Goal: Information Seeking & Learning: Learn about a topic

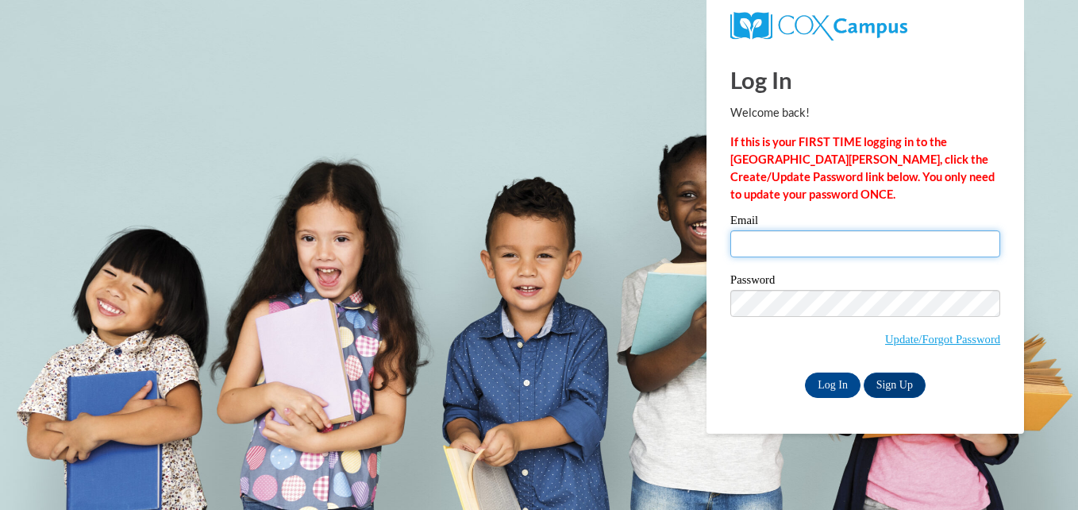
click at [835, 242] on input "Email" at bounding box center [865, 243] width 270 height 27
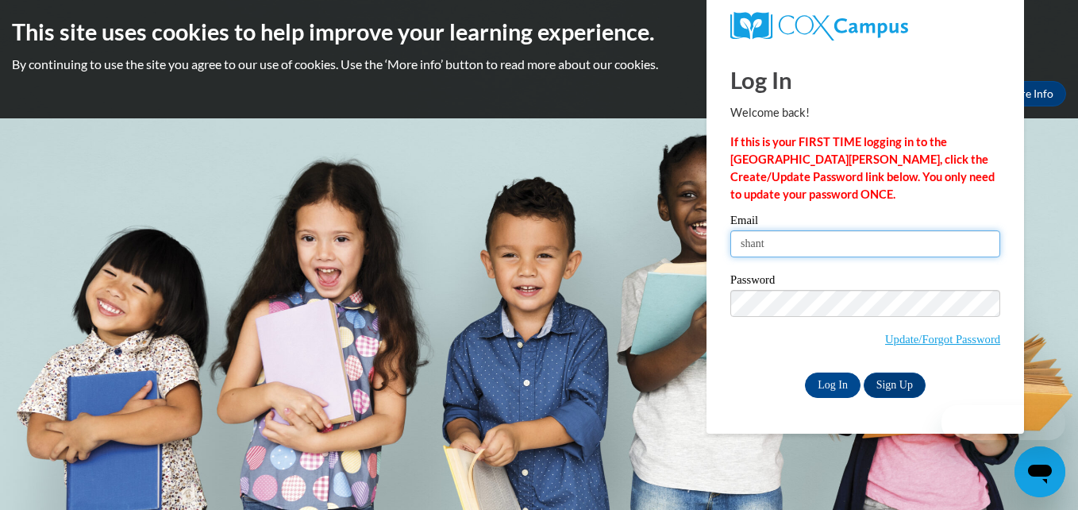
click at [745, 243] on input "shant" at bounding box center [865, 243] width 270 height 27
type input "shantayoung82@yahoo.com"
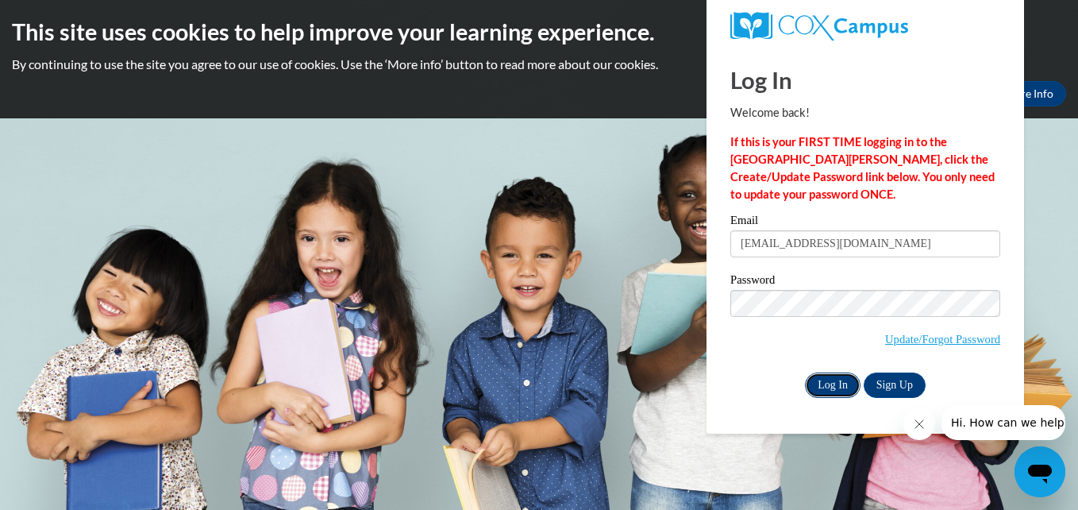
click at [829, 377] on input "Log In" at bounding box center [833, 384] width 56 height 25
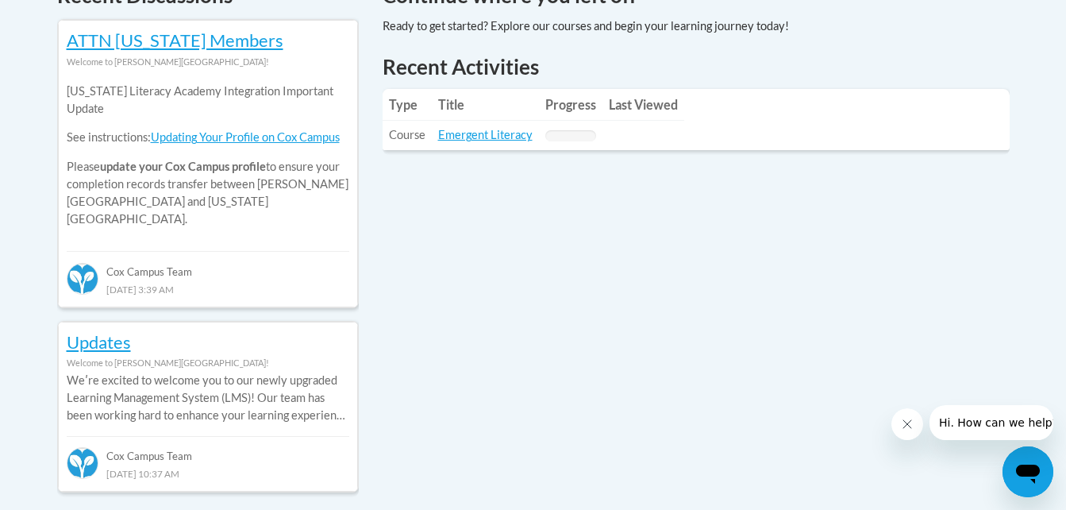
scroll to position [745, 0]
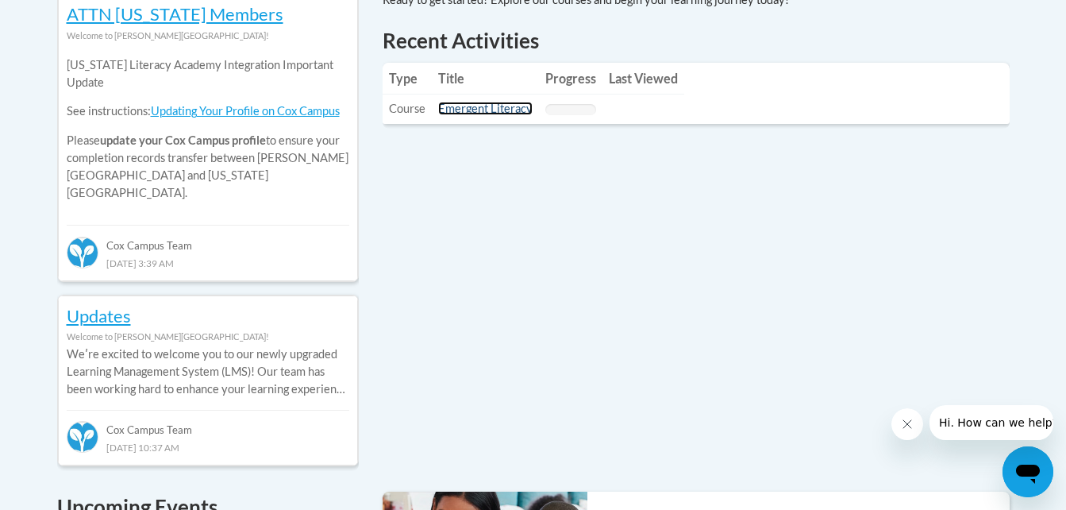
click at [491, 111] on link "Emergent Literacy" at bounding box center [485, 108] width 94 height 13
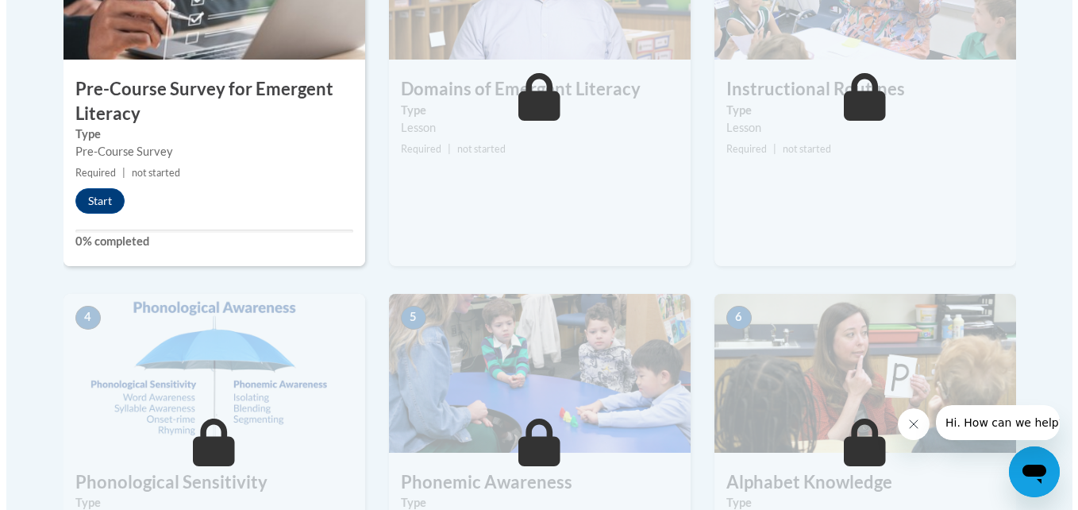
scroll to position [639, 0]
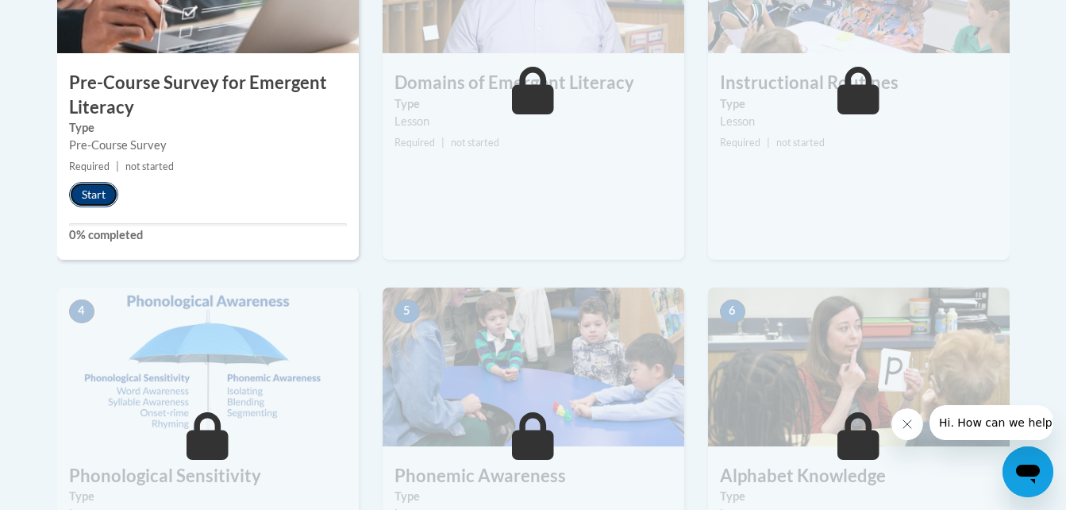
click at [105, 189] on button "Start" at bounding box center [93, 194] width 49 height 25
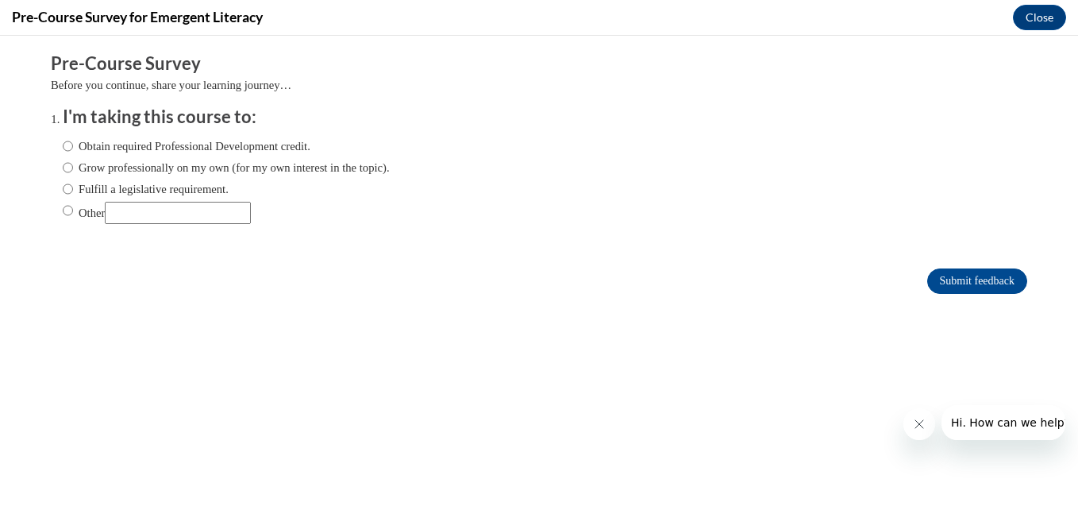
scroll to position [0, 0]
drag, startPoint x: 53, startPoint y: 144, endPoint x: 572, endPoint y: 284, distance: 537.6
click at [572, 284] on div "Submit feedback" at bounding box center [539, 280] width 976 height 25
click at [63, 149] on input "Obtain required Professional Development credit." at bounding box center [68, 145] width 10 height 17
radio input "true"
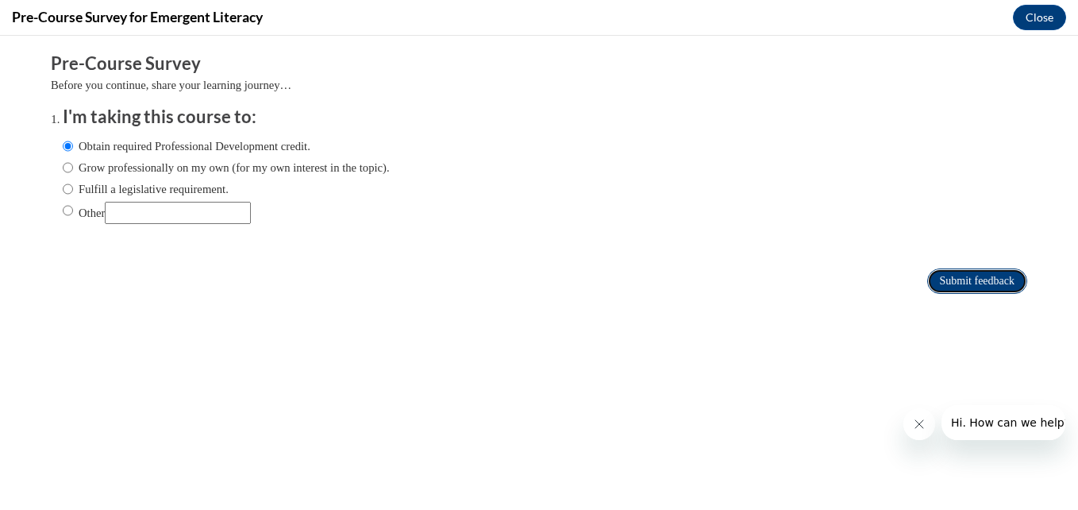
click at [958, 283] on input "Submit feedback" at bounding box center [977, 280] width 100 height 25
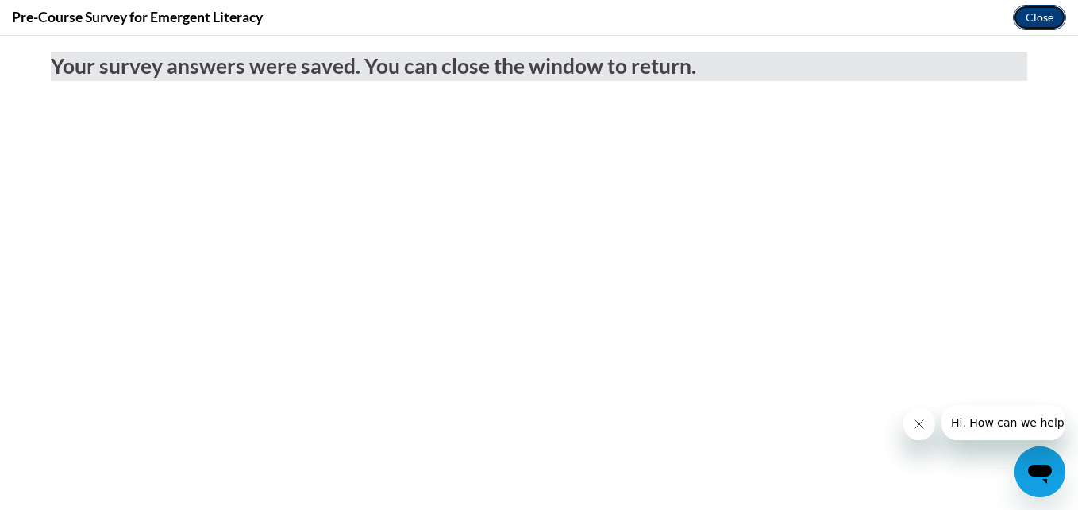
click at [1041, 17] on button "Close" at bounding box center [1039, 17] width 53 height 25
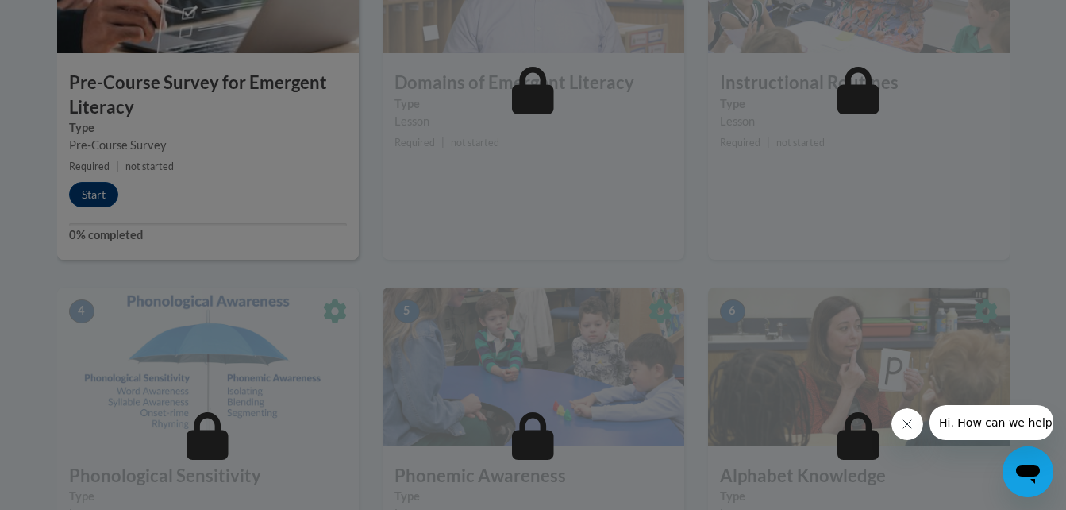
click at [1041, 17] on div at bounding box center [533, 255] width 1066 height 510
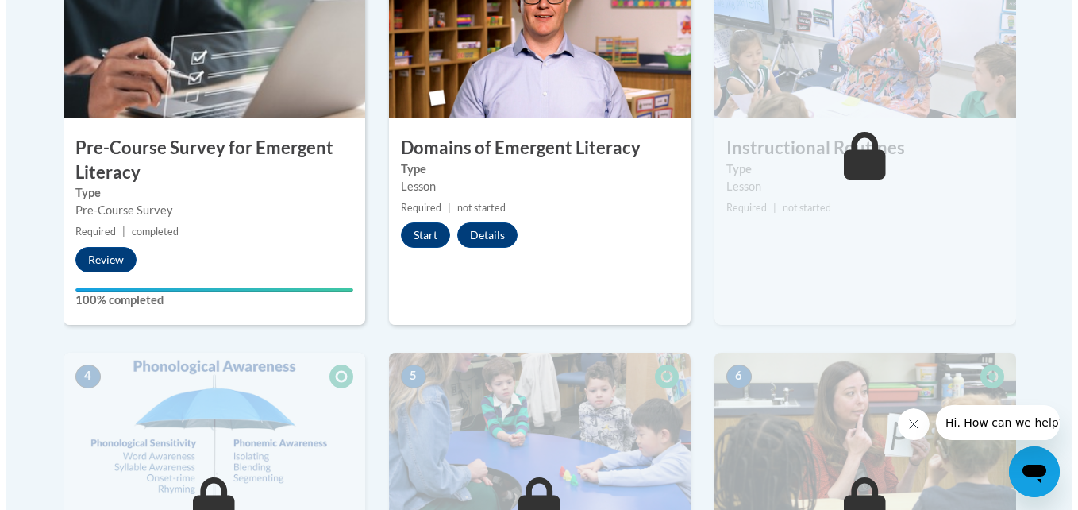
scroll to position [568, 0]
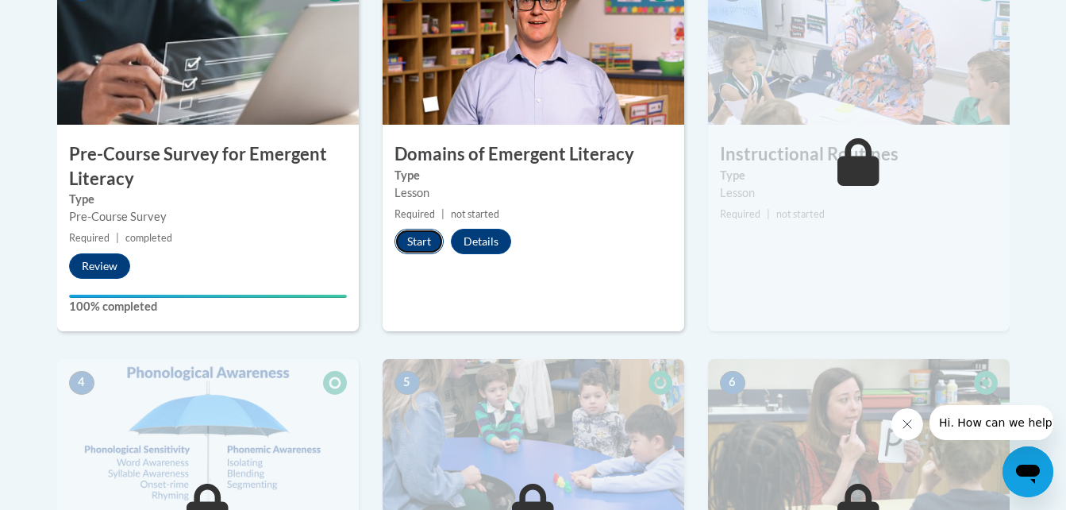
click at [422, 242] on button "Start" at bounding box center [419, 241] width 49 height 25
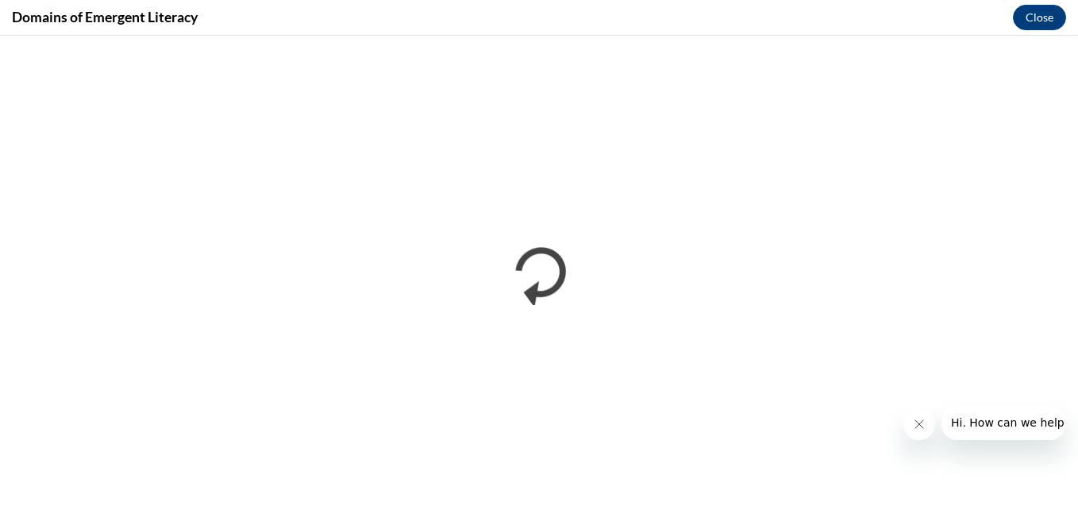
scroll to position [0, 0]
click at [920, 422] on icon "Close message from company" at bounding box center [918, 424] width 8 height 8
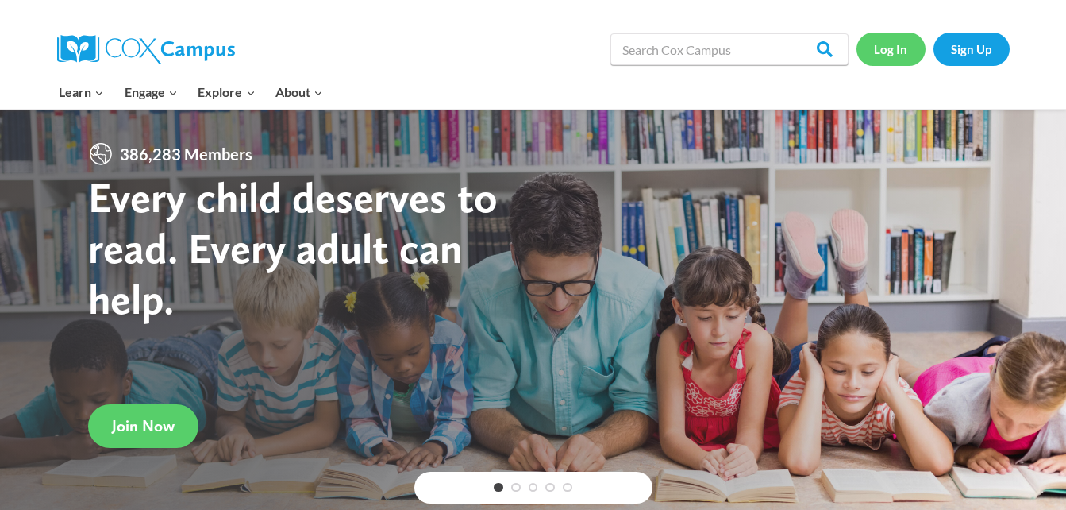
click at [894, 42] on link "Log In" at bounding box center [890, 49] width 69 height 33
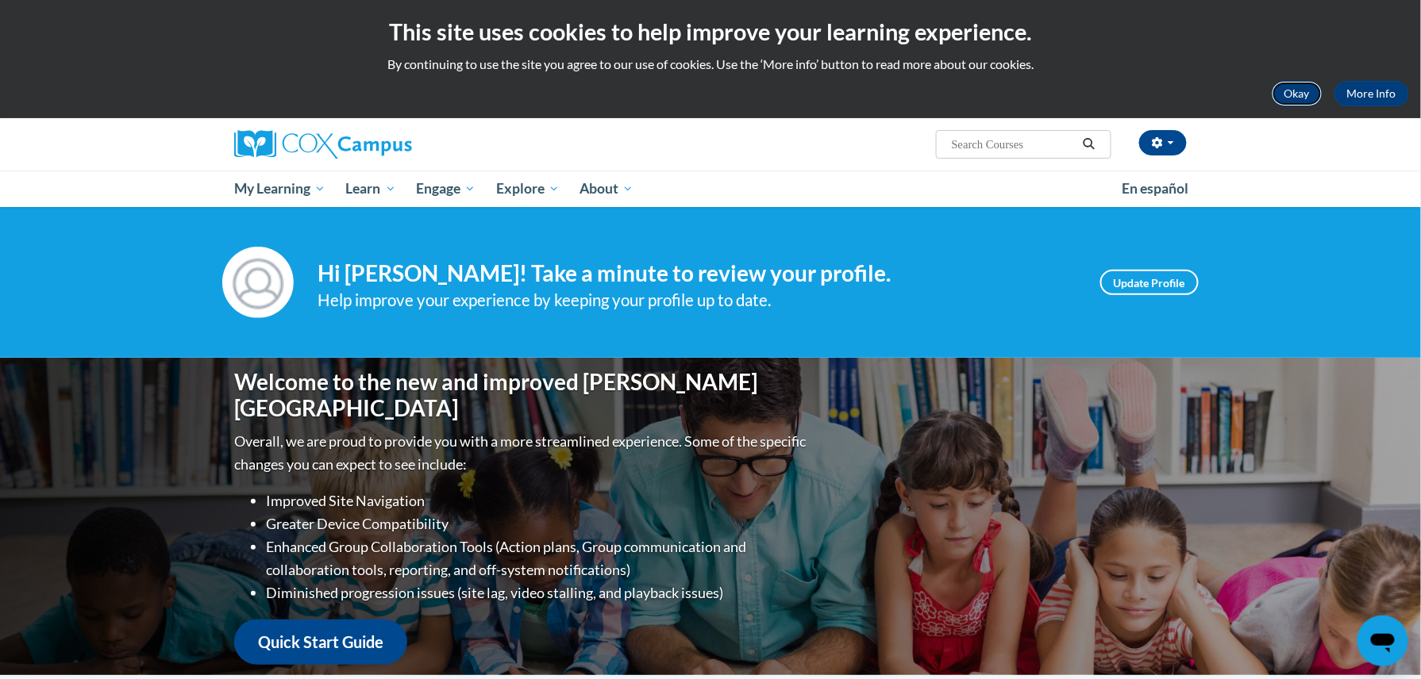
click at [1312, 89] on button "Okay" at bounding box center [1297, 93] width 51 height 25
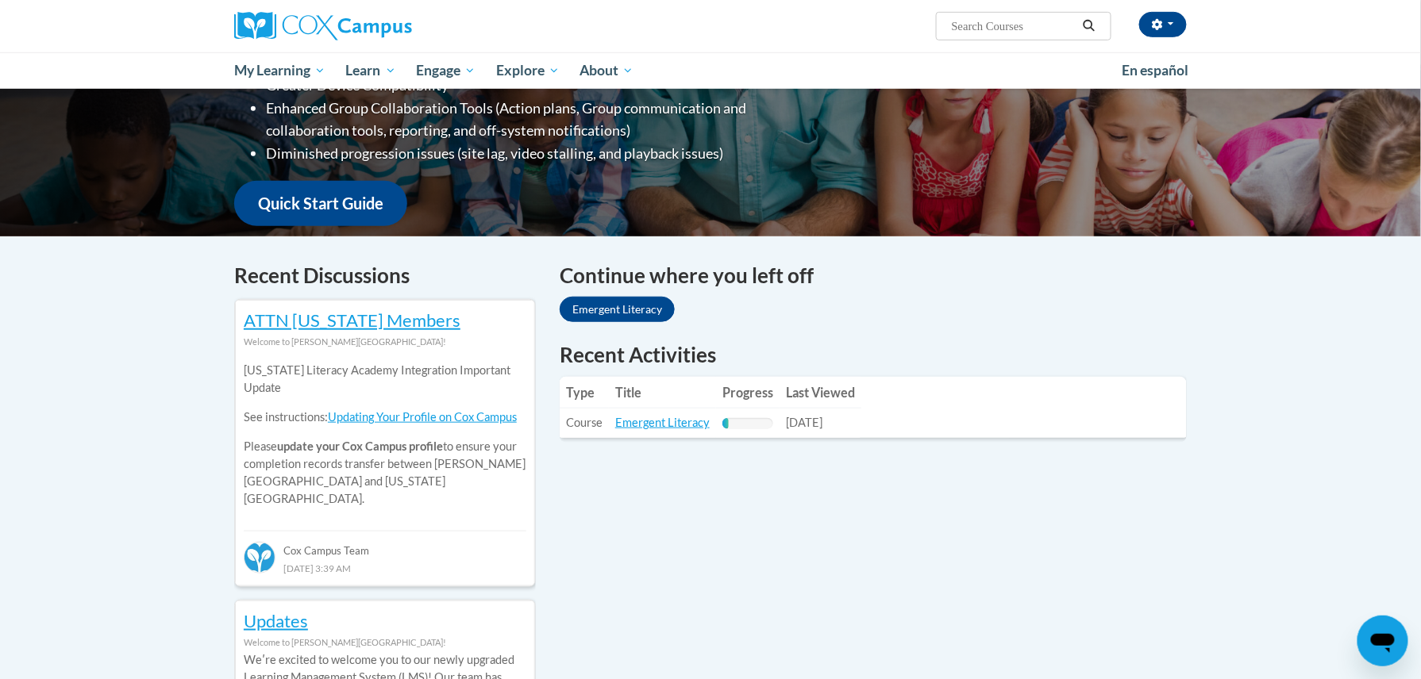
scroll to position [352, 0]
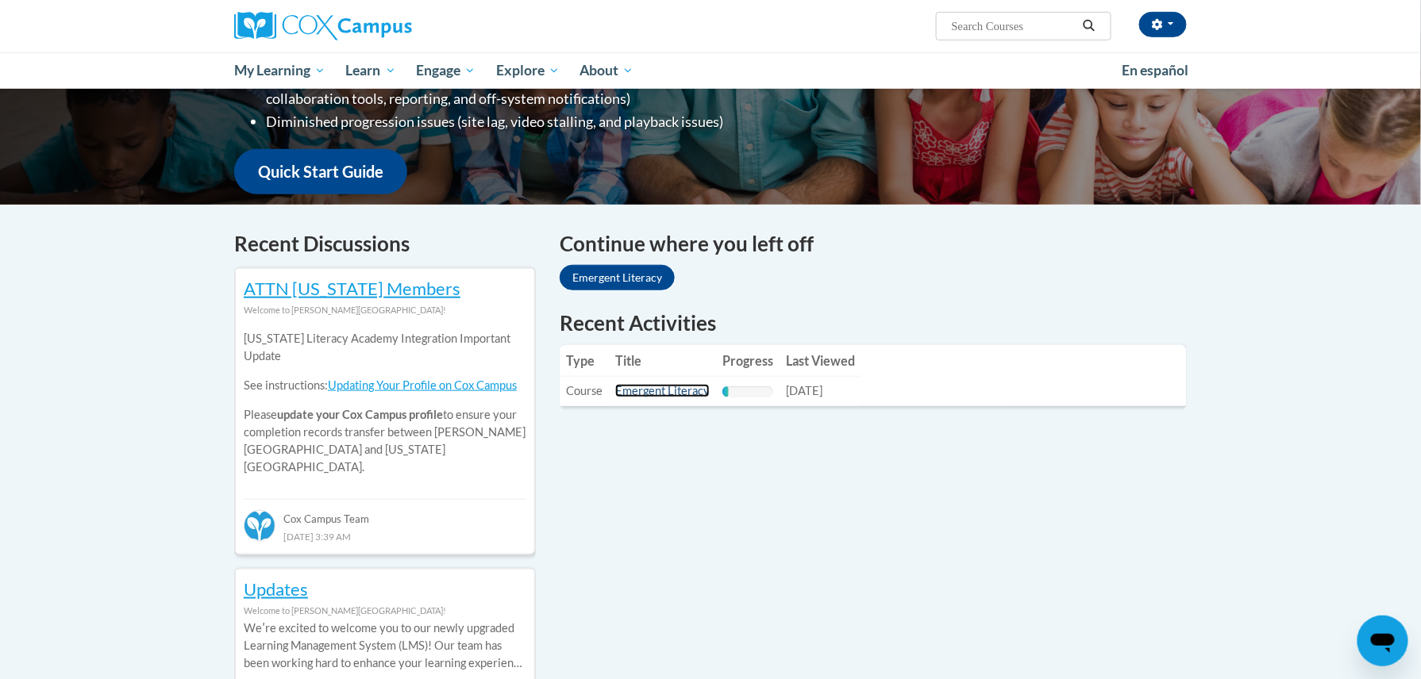
click at [643, 388] on link "Emergent Literacy" at bounding box center [662, 390] width 94 height 13
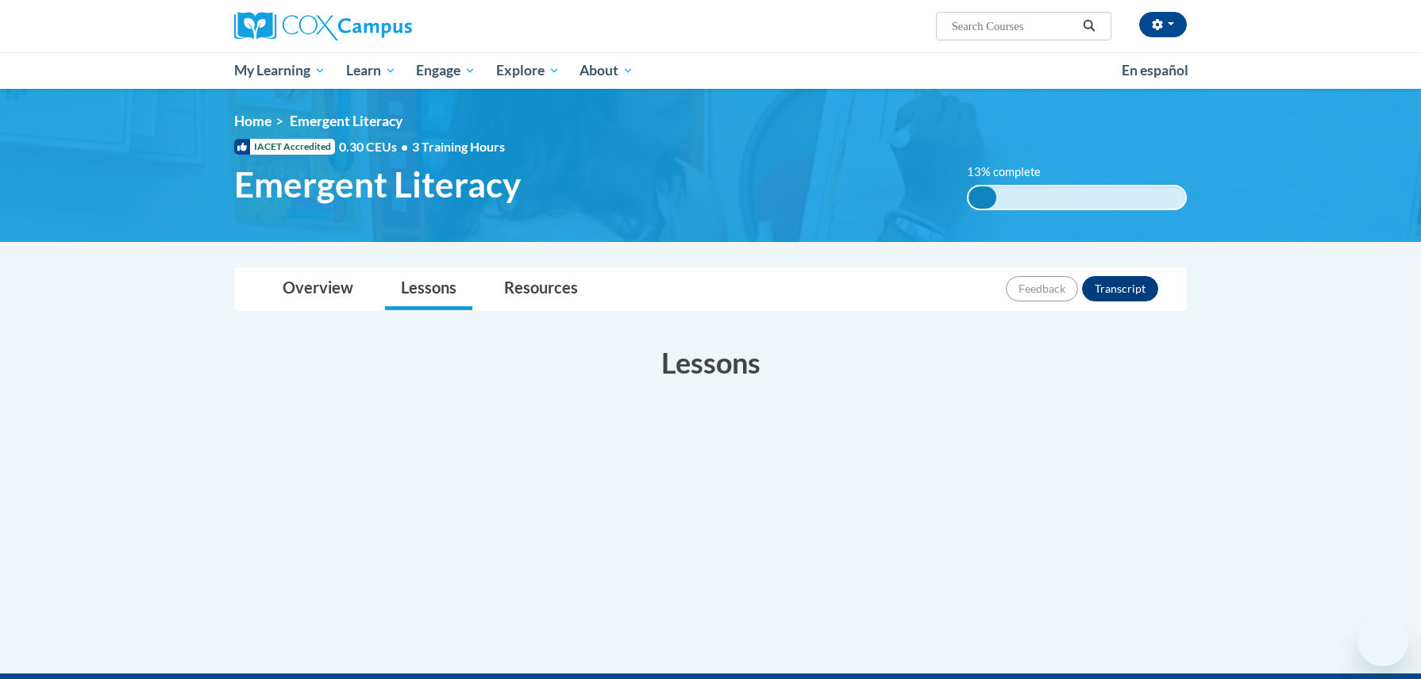
click at [643, 388] on div "Lessons Active" at bounding box center [710, 452] width 976 height 251
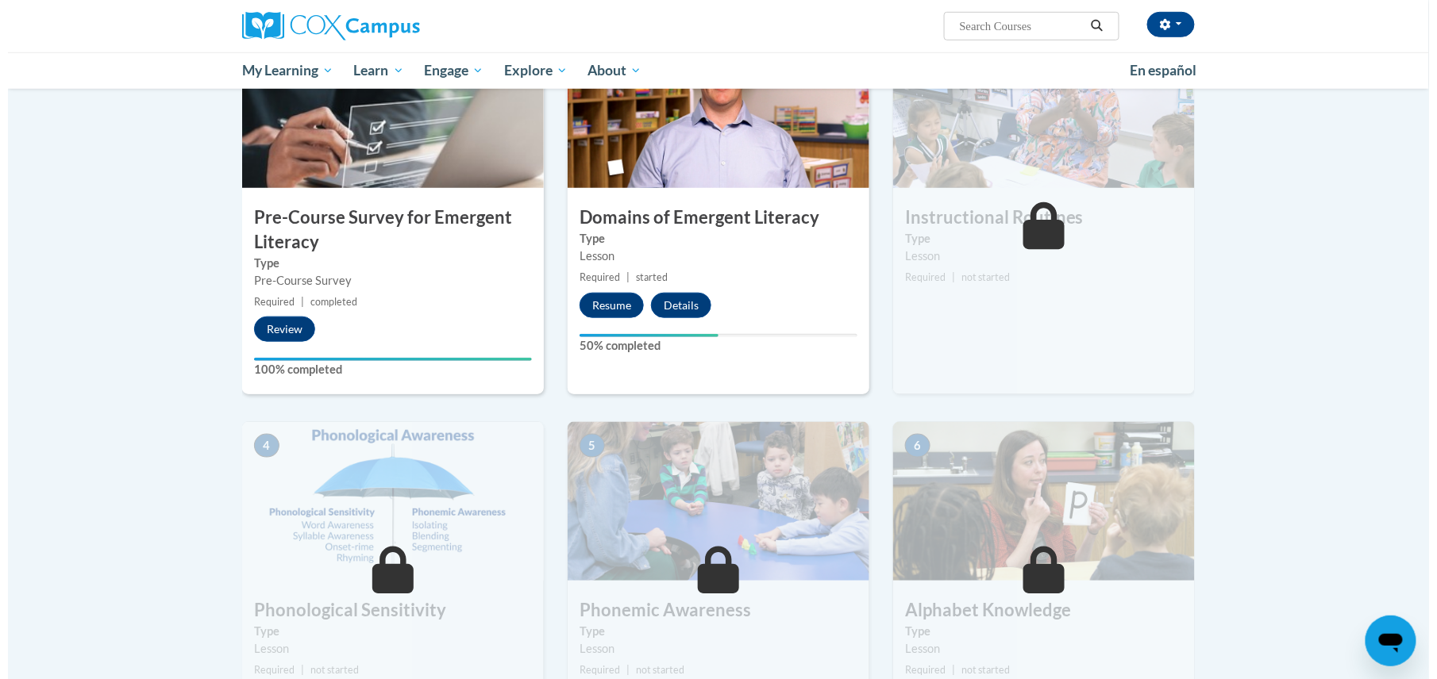
scroll to position [394, 0]
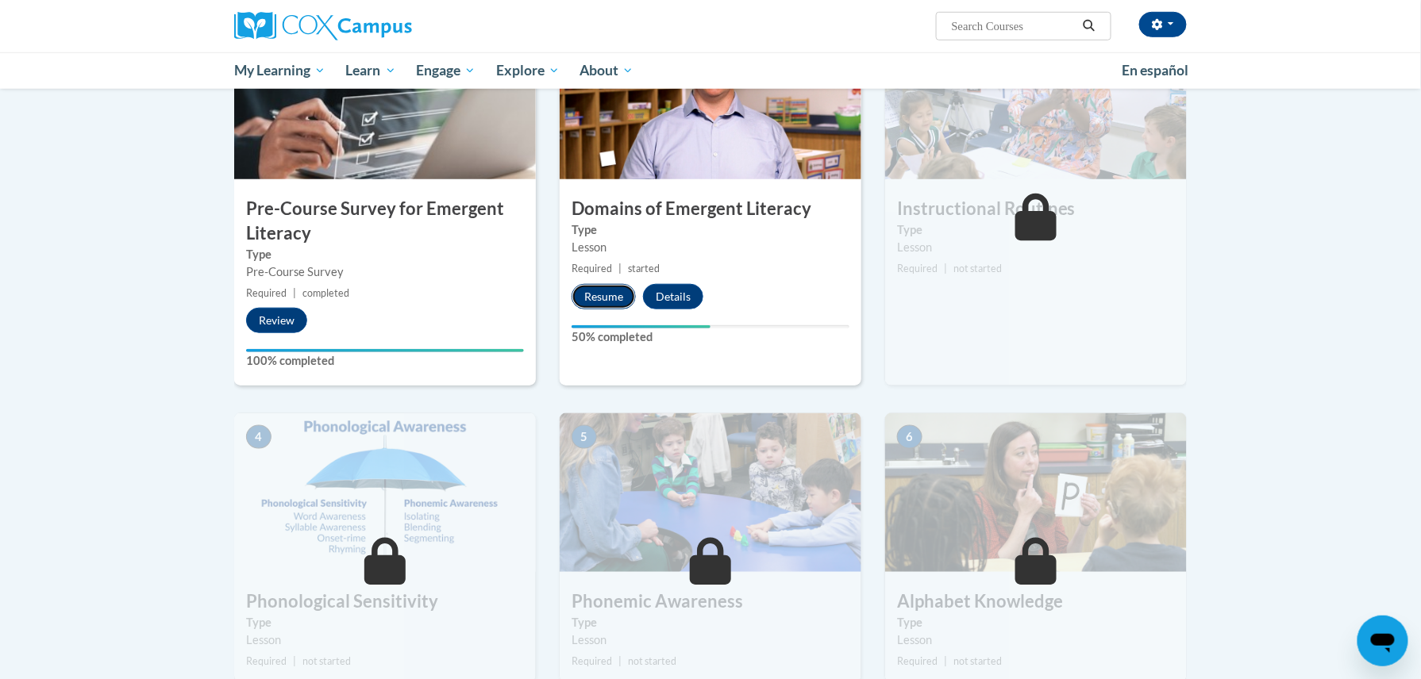
click at [608, 299] on button "Resume" at bounding box center [604, 296] width 64 height 25
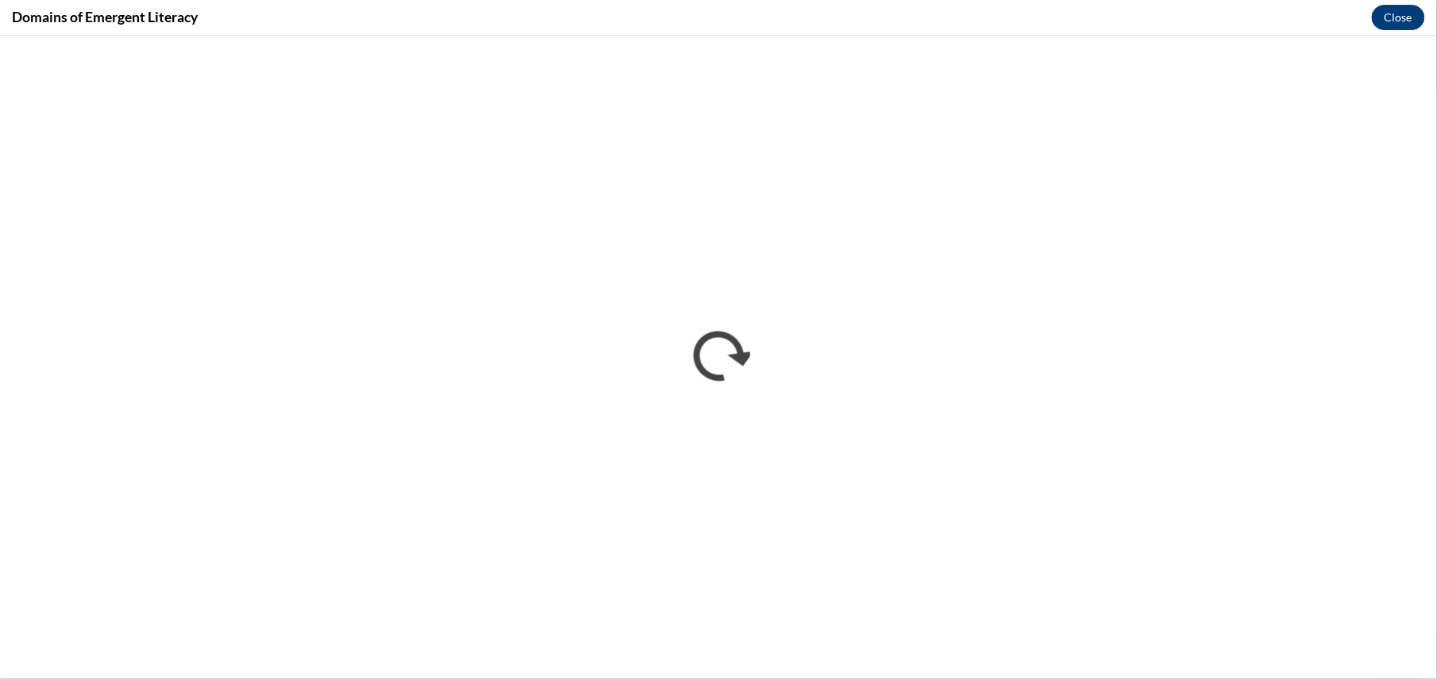
scroll to position [0, 0]
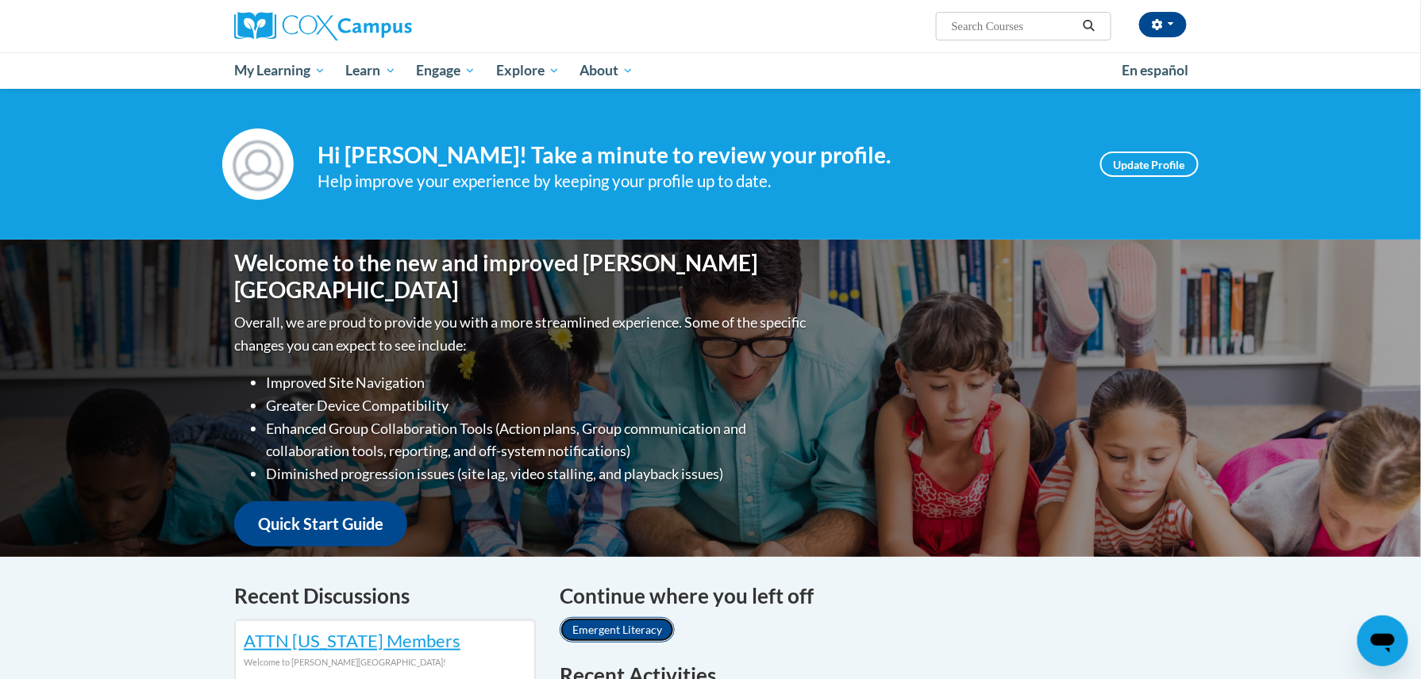
click at [630, 621] on link "Emergent Literacy" at bounding box center [617, 630] width 115 height 25
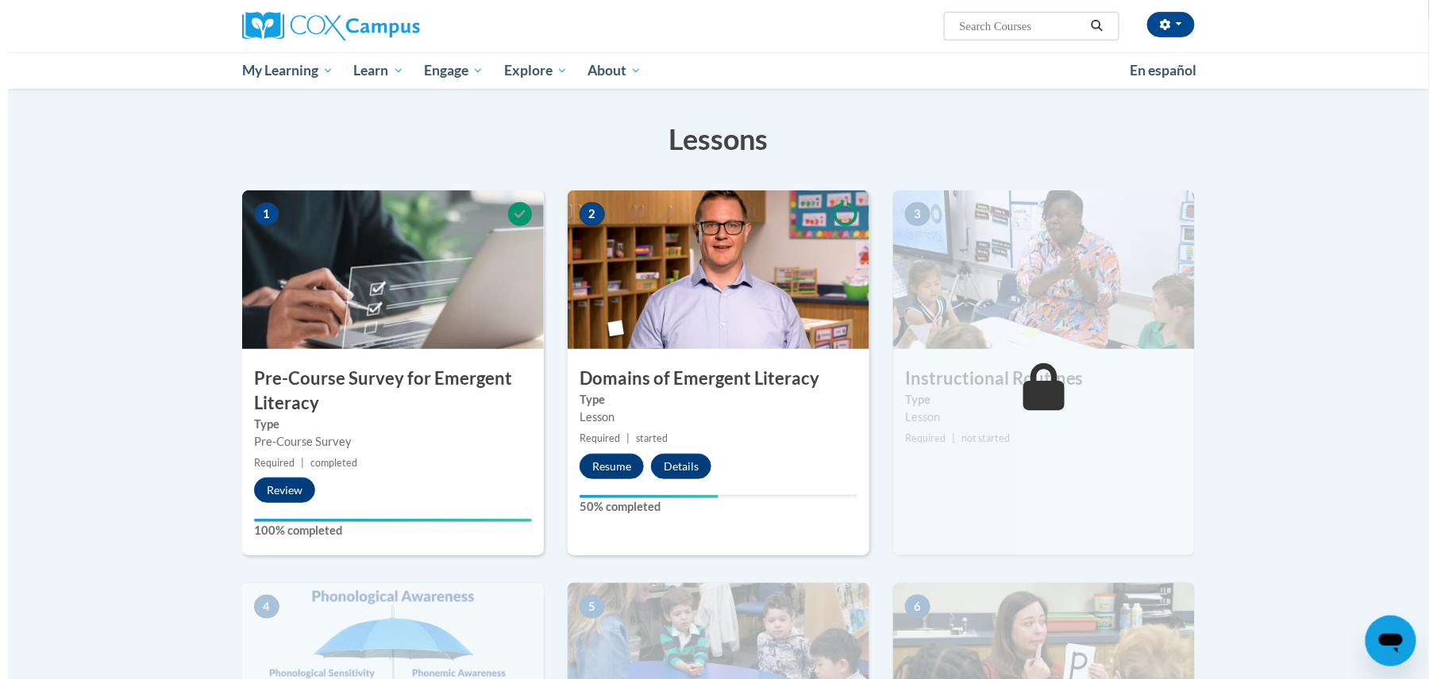
scroll to position [239, 0]
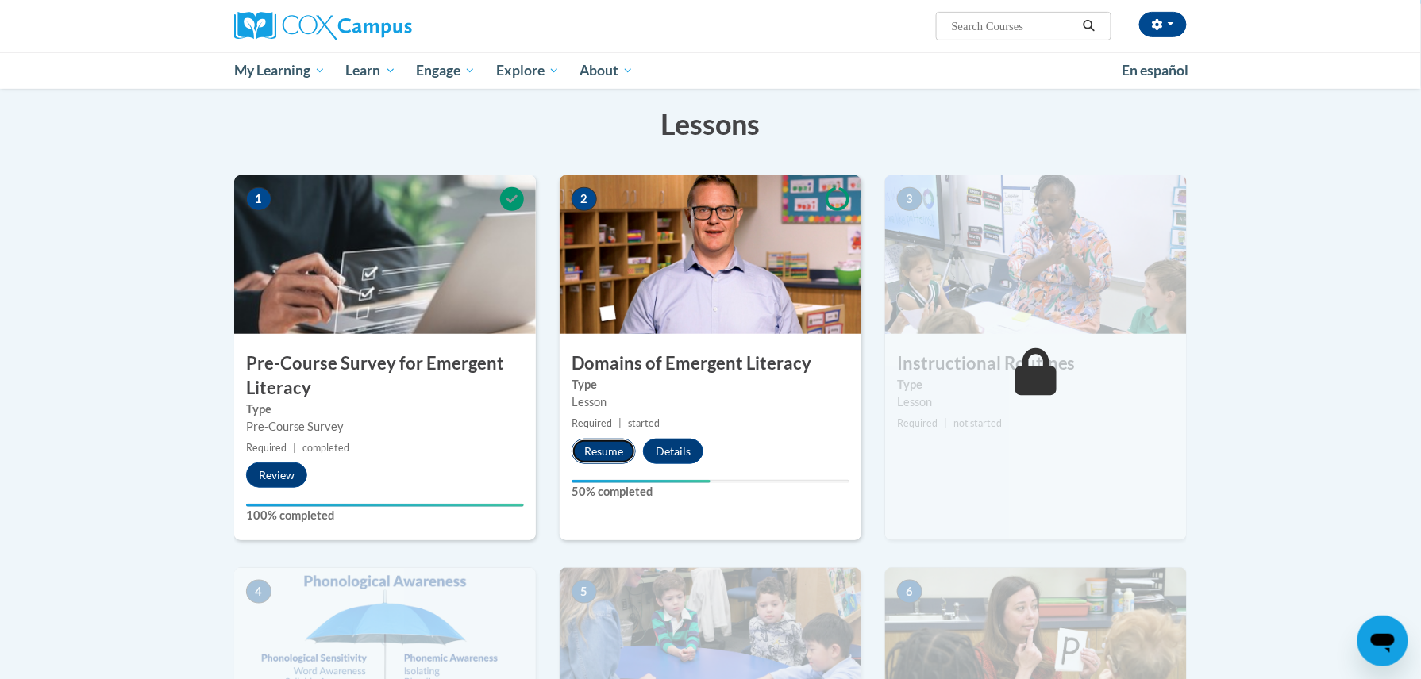
click at [598, 457] on button "Resume" at bounding box center [604, 451] width 64 height 25
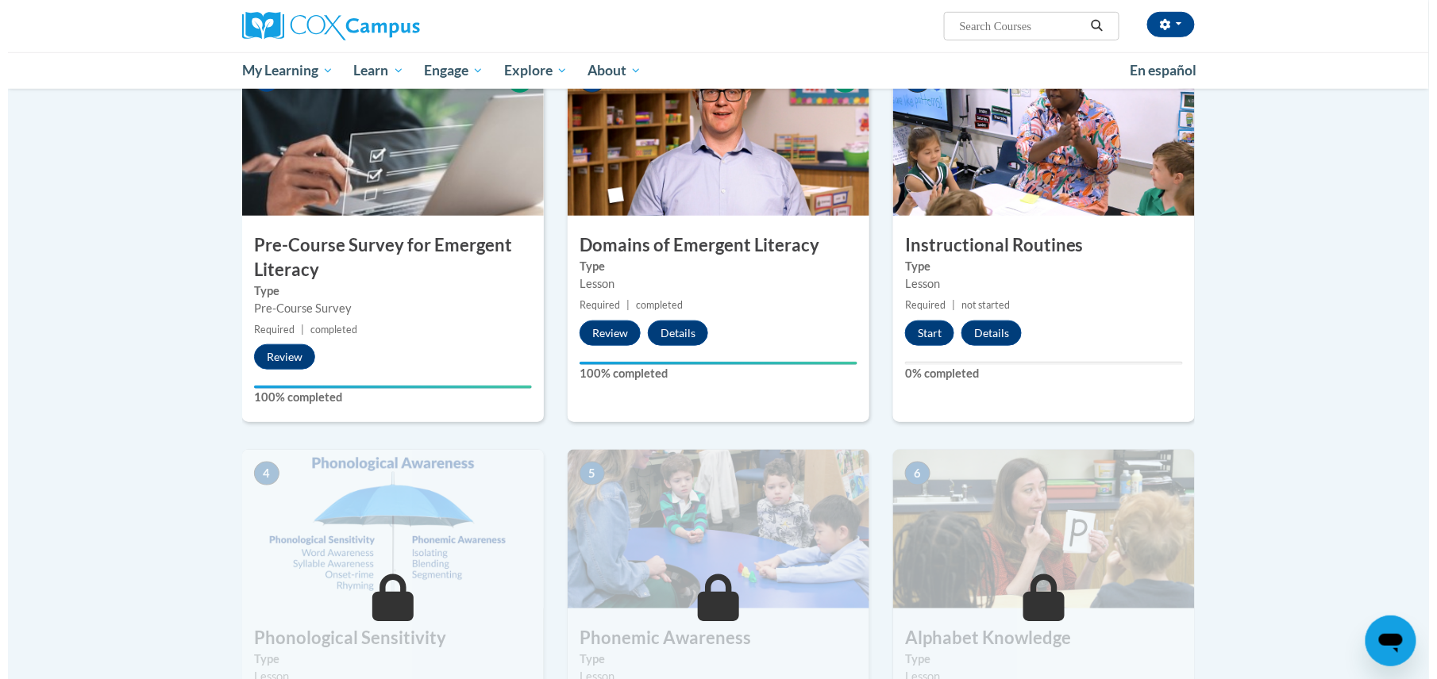
scroll to position [354, 0]
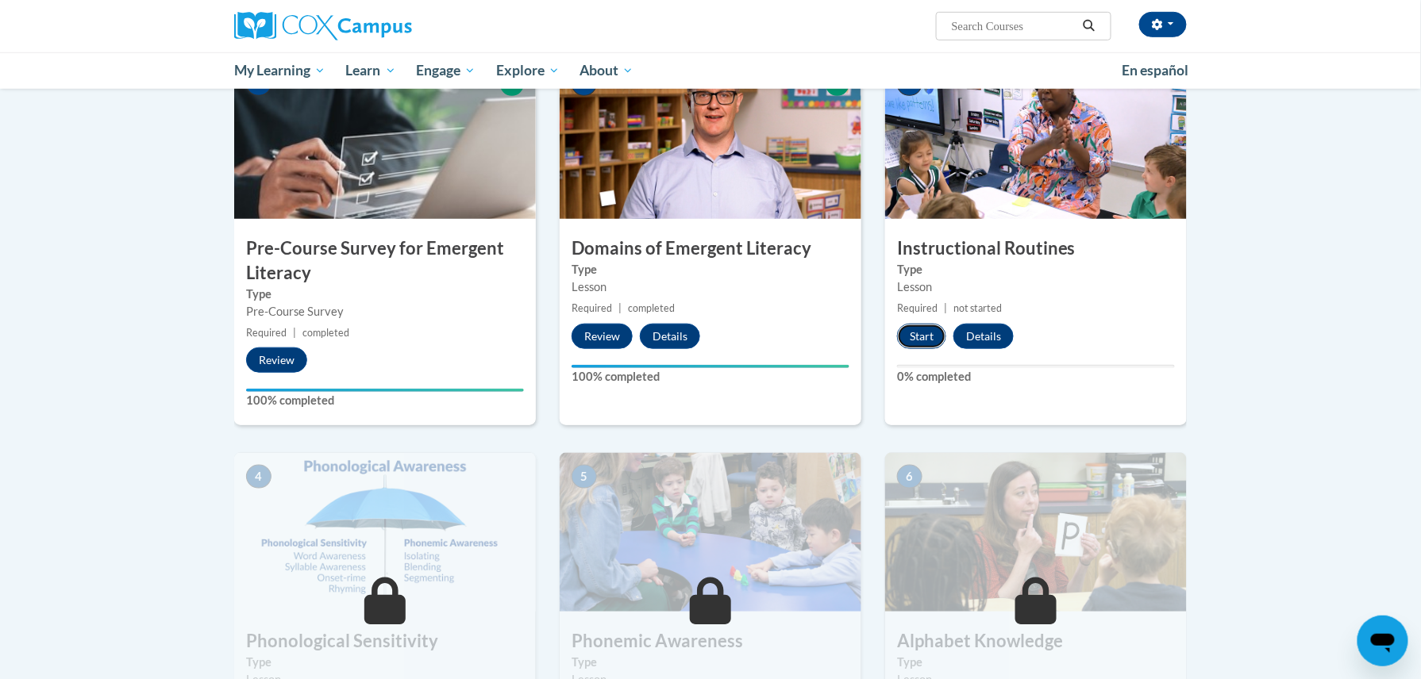
click at [930, 334] on button "Start" at bounding box center [921, 336] width 49 height 25
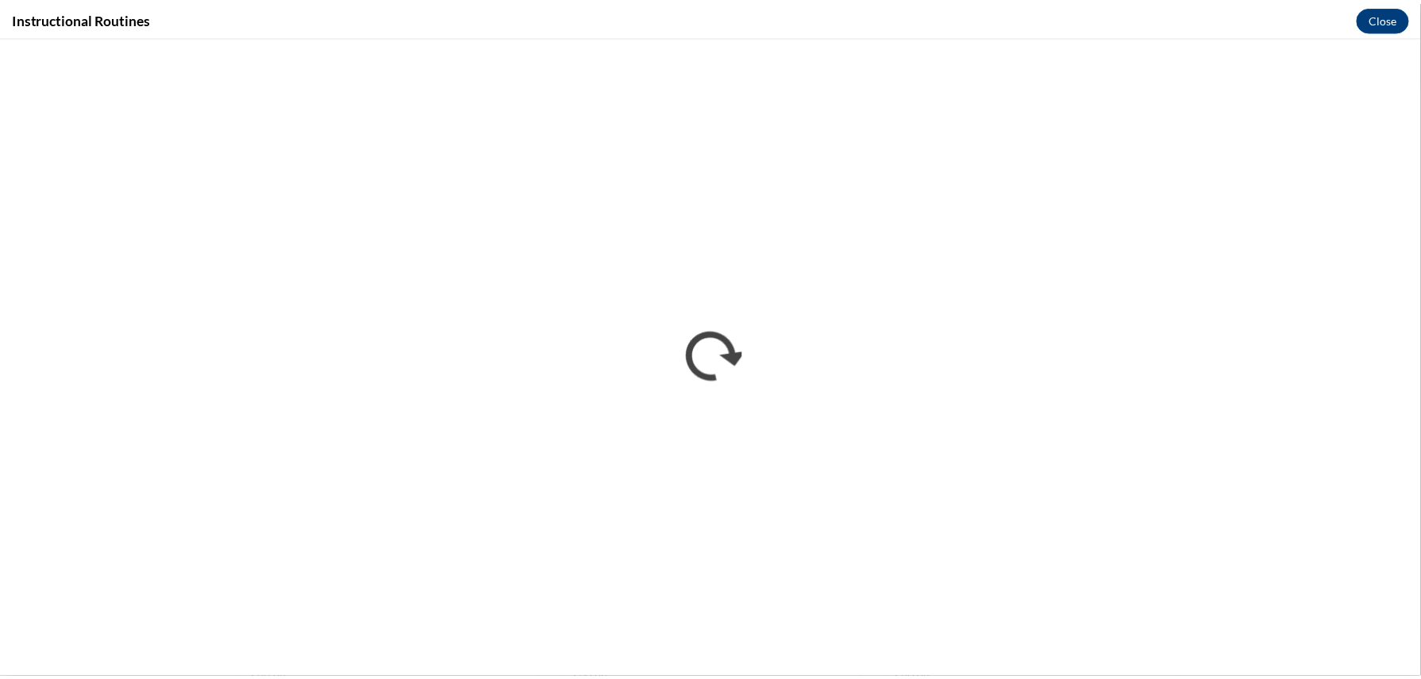
scroll to position [0, 0]
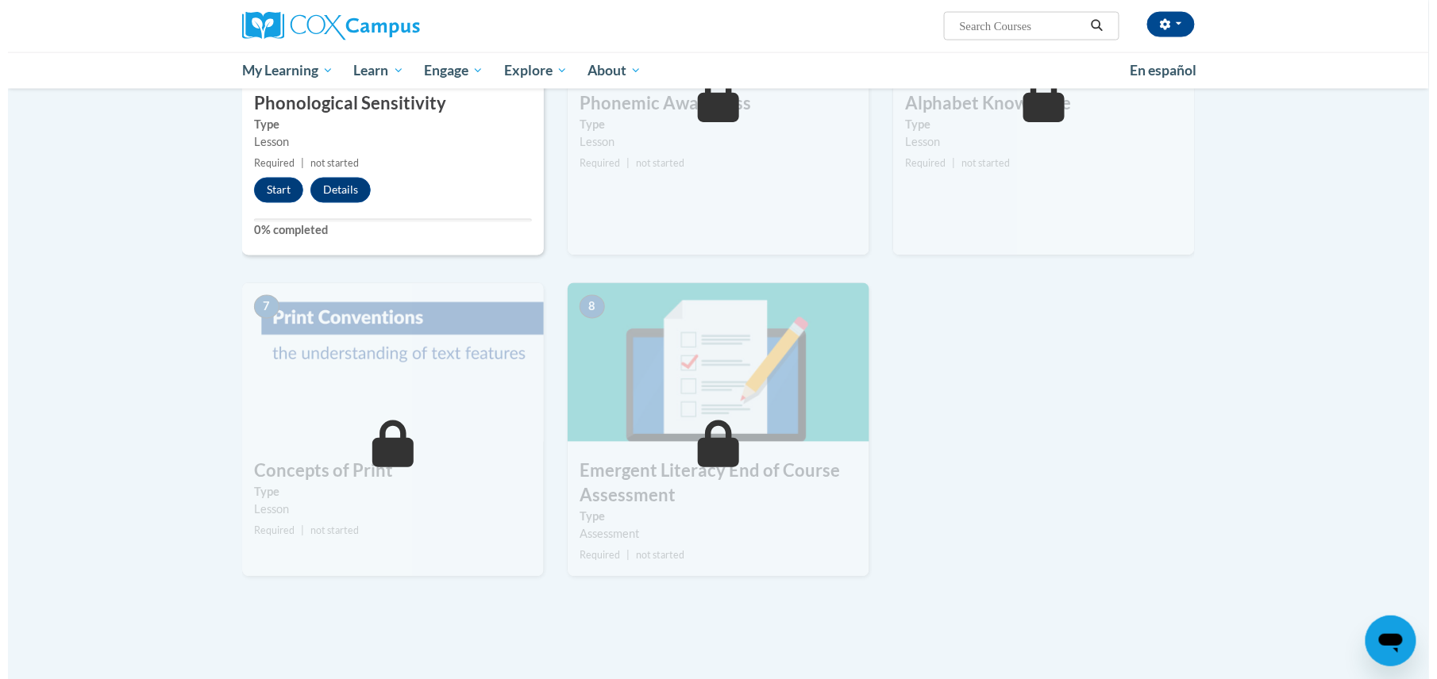
scroll to position [680, 0]
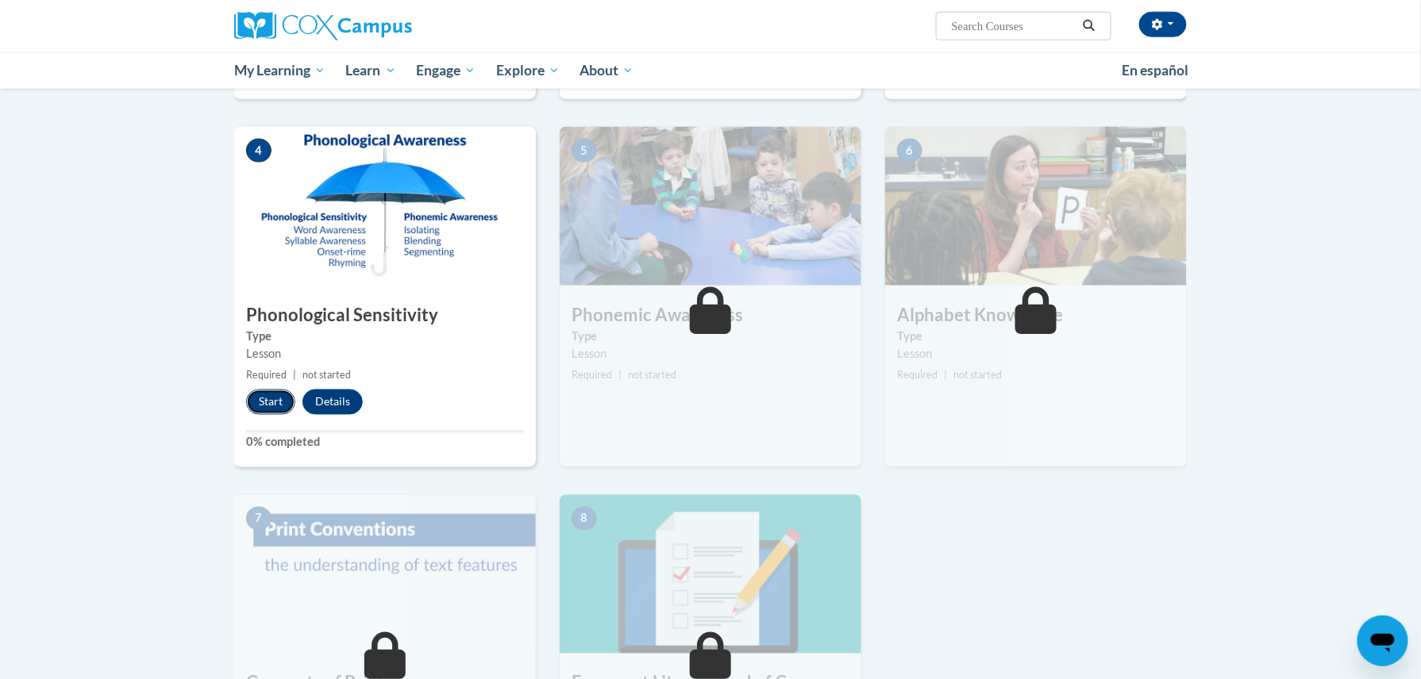
click at [257, 406] on button "Start" at bounding box center [270, 402] width 49 height 25
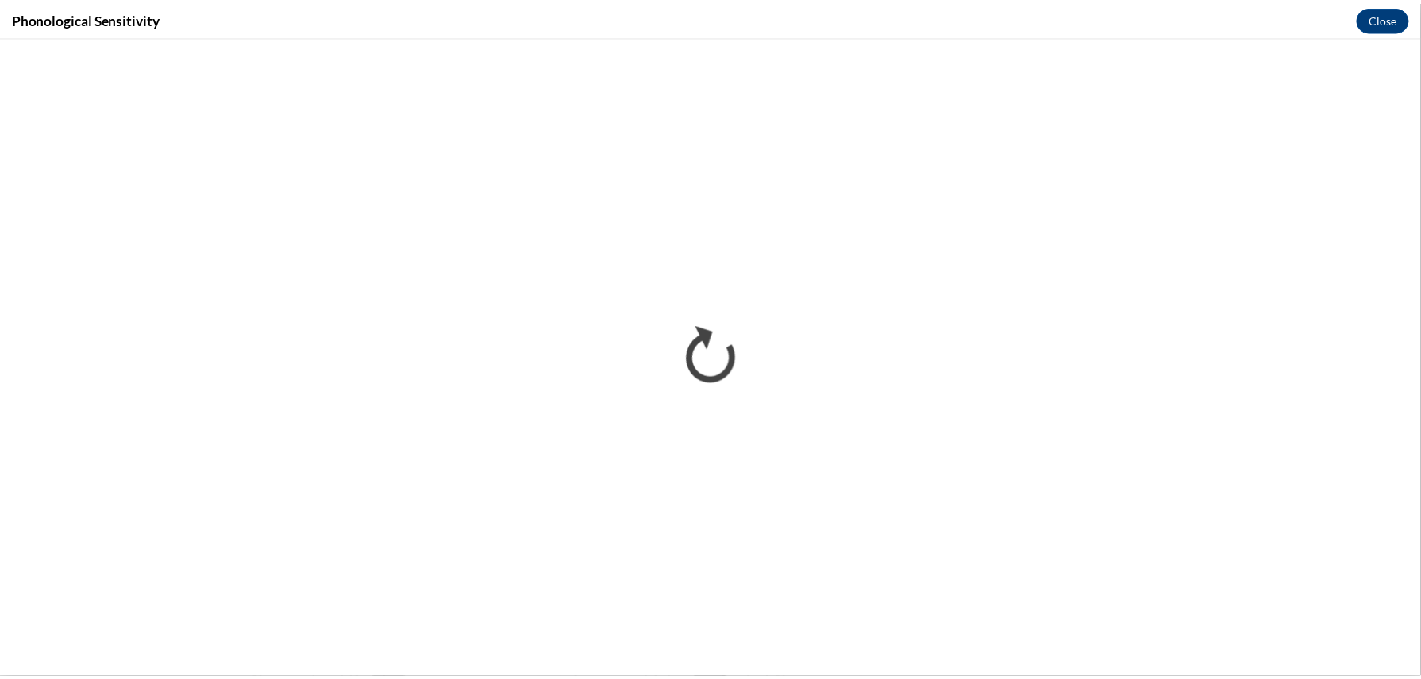
scroll to position [0, 0]
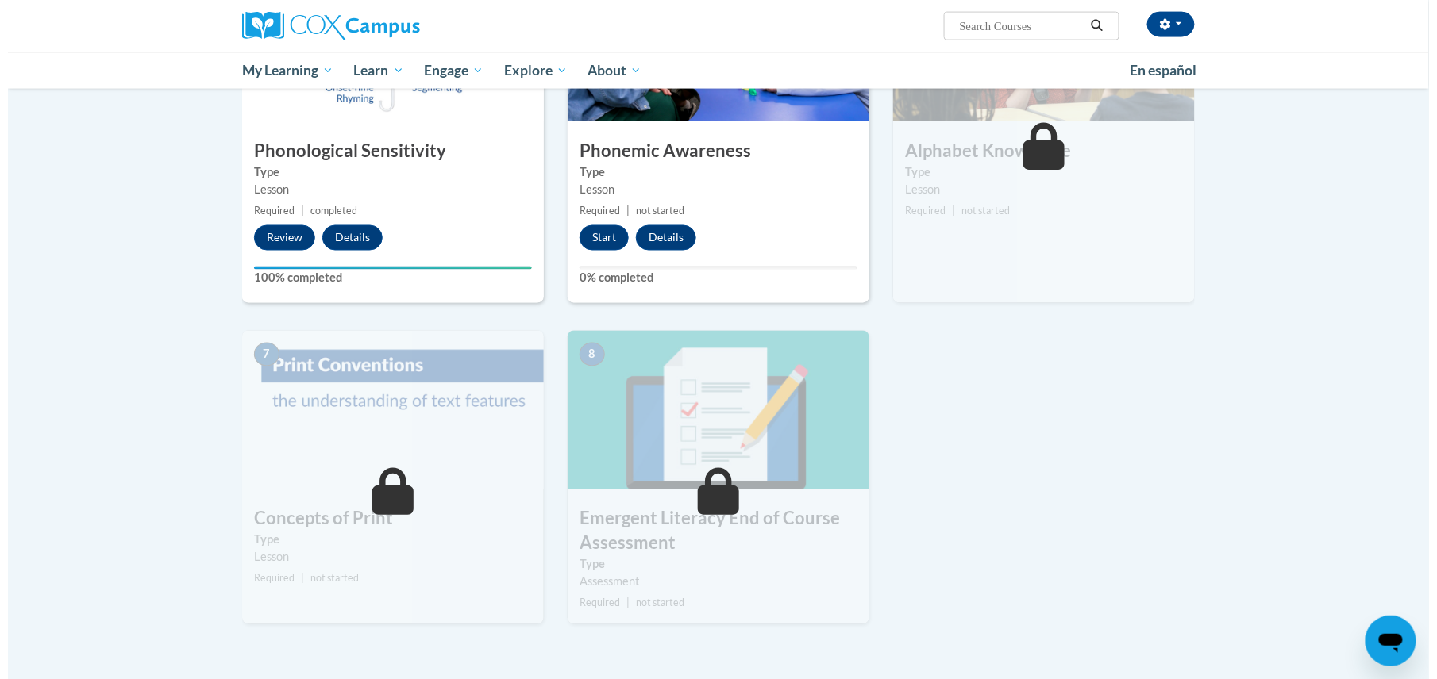
scroll to position [846, 0]
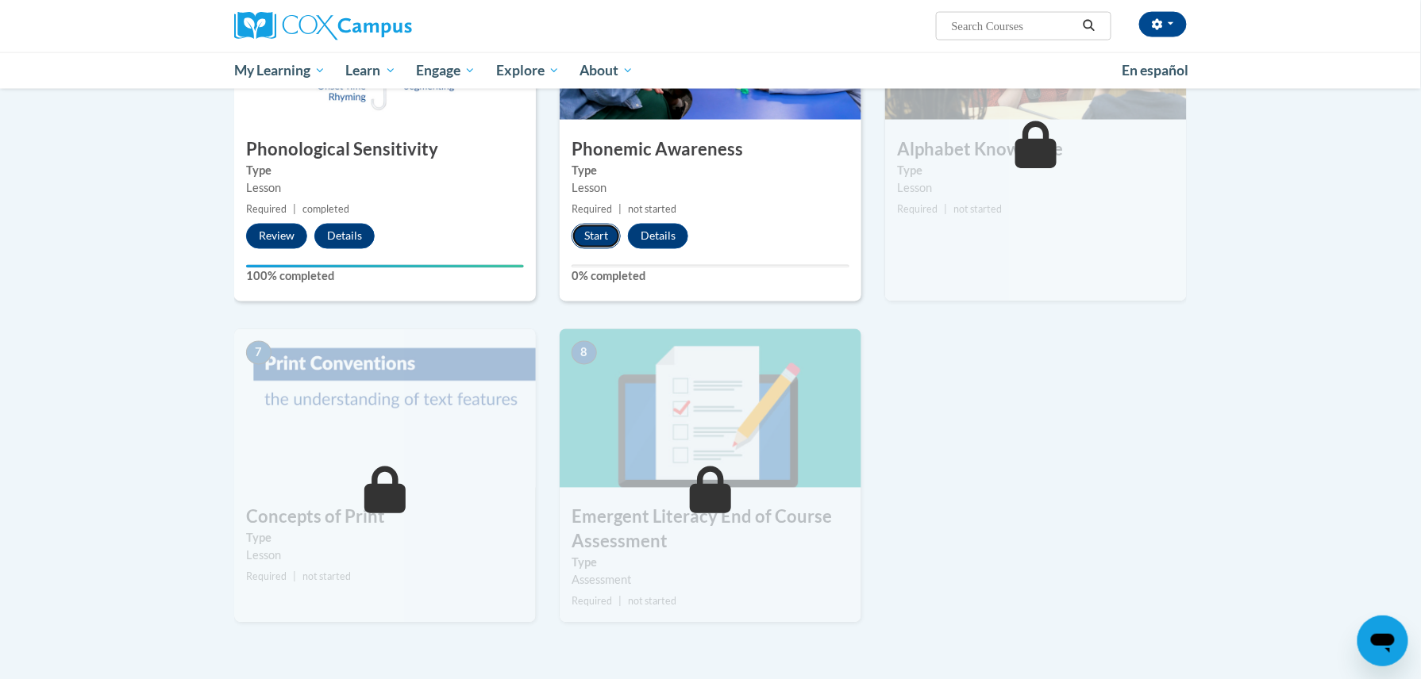
click at [605, 227] on button "Start" at bounding box center [596, 236] width 49 height 25
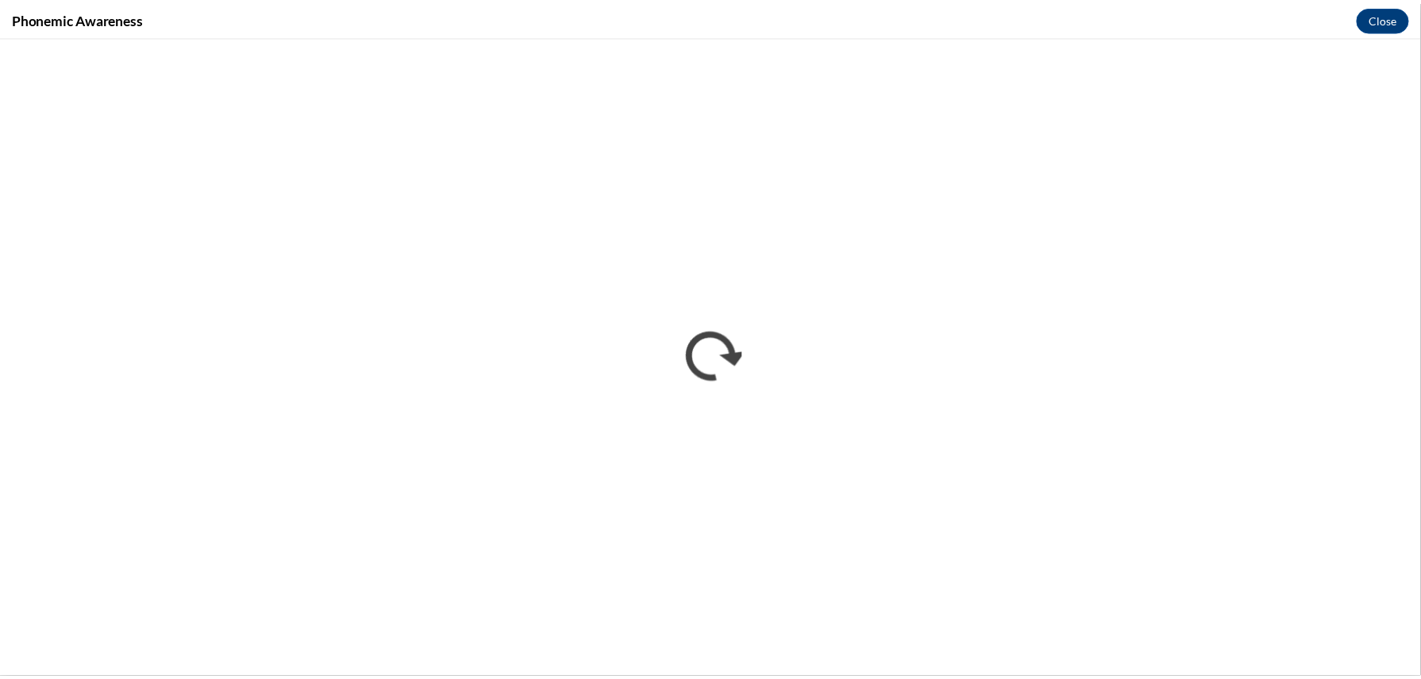
scroll to position [0, 0]
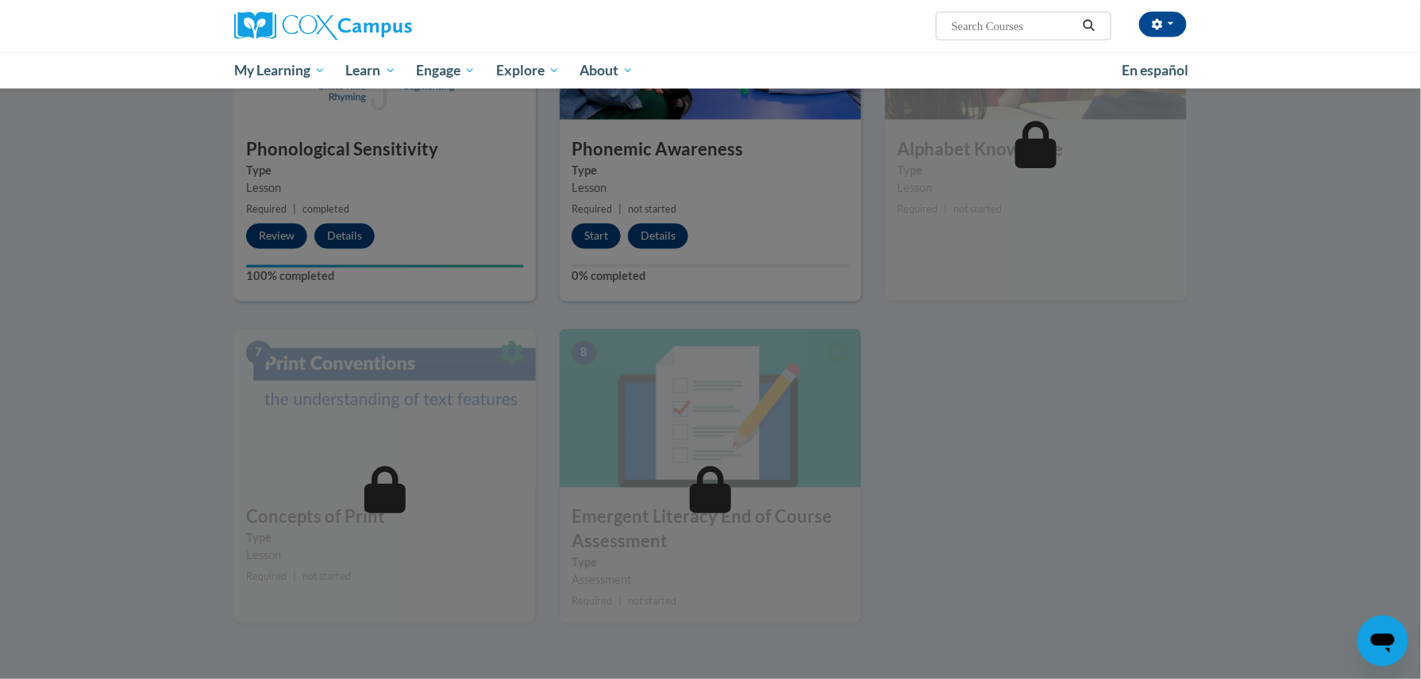
click at [1270, 203] on div at bounding box center [710, 339] width 1421 height 679
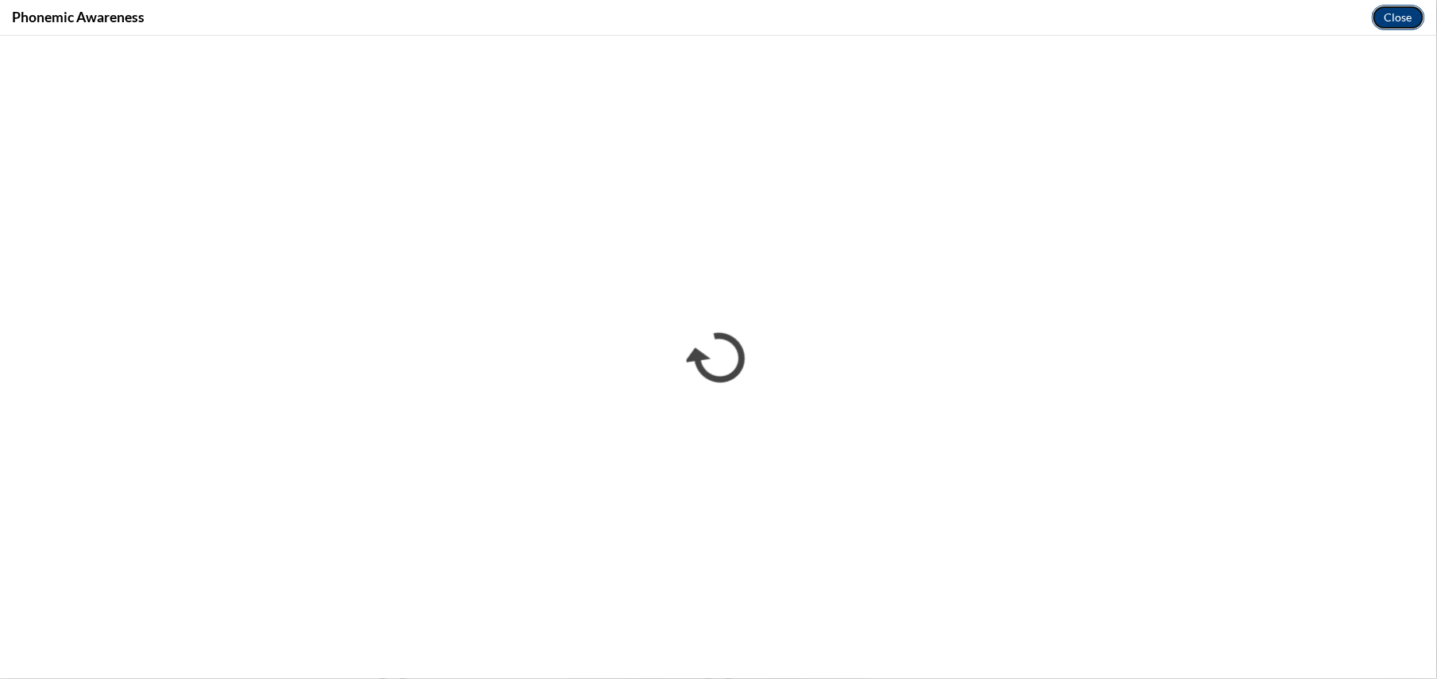
click at [1399, 17] on button "Close" at bounding box center [1398, 17] width 53 height 25
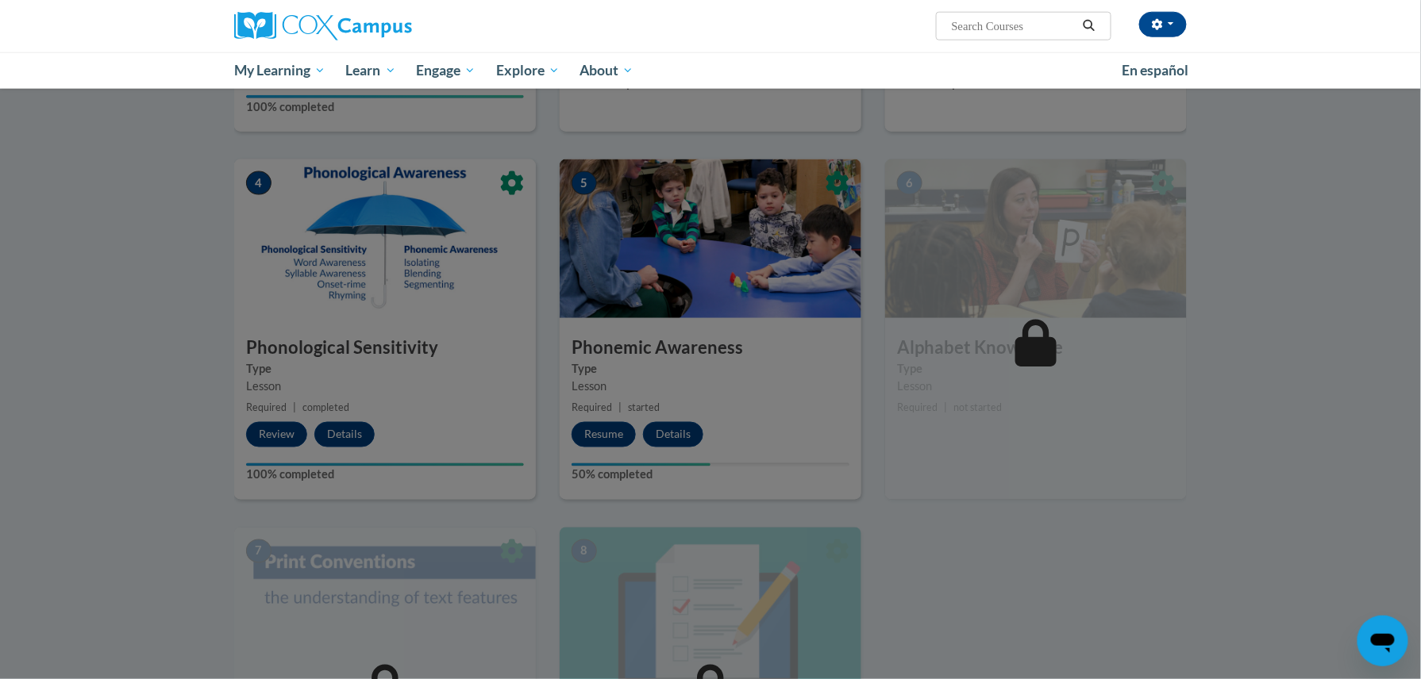
click at [1080, 568] on div at bounding box center [710, 339] width 1421 height 679
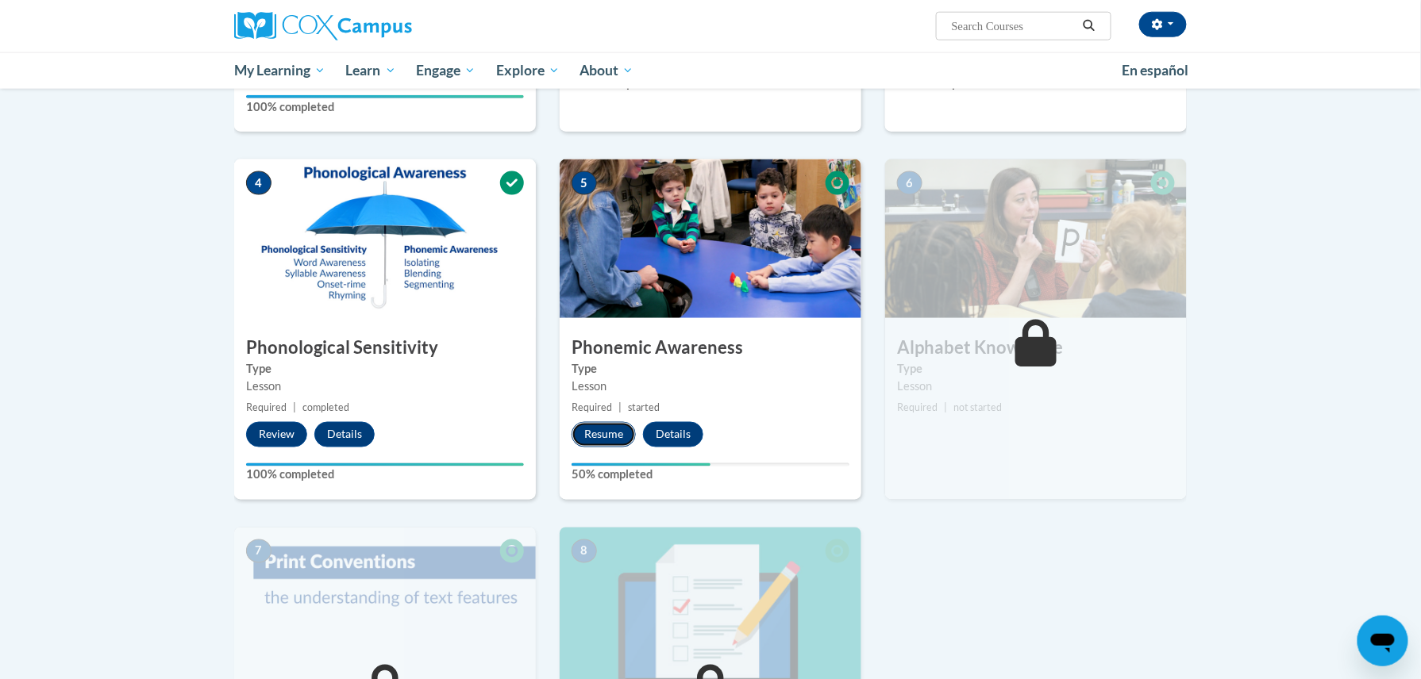
click at [607, 429] on button "Resume" at bounding box center [604, 434] width 64 height 25
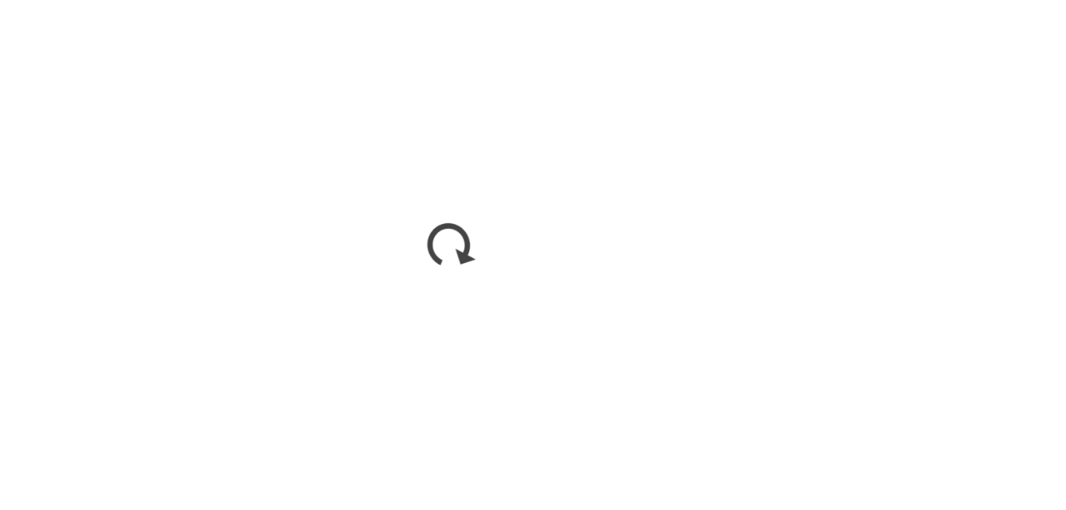
scroll to position [645, 0]
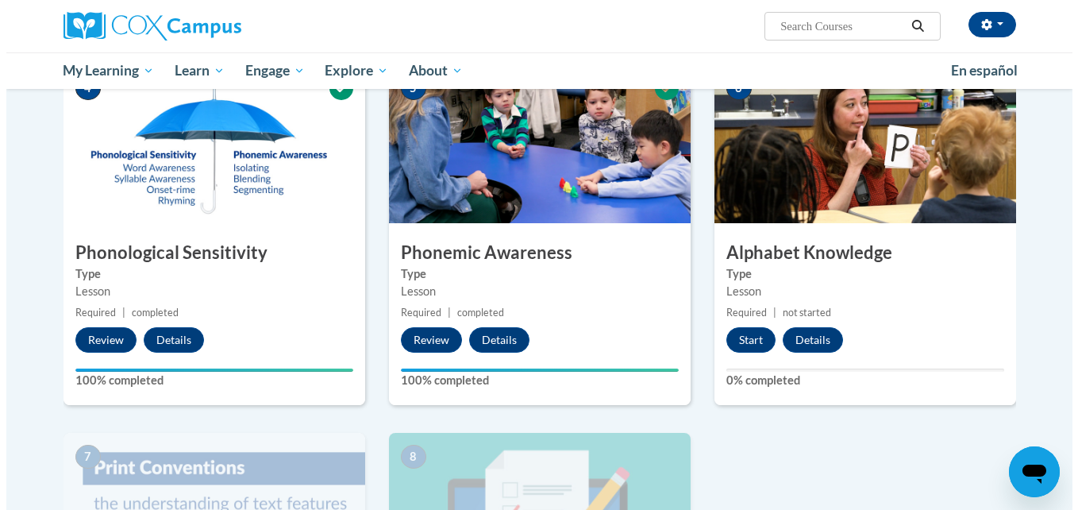
scroll to position [714, 0]
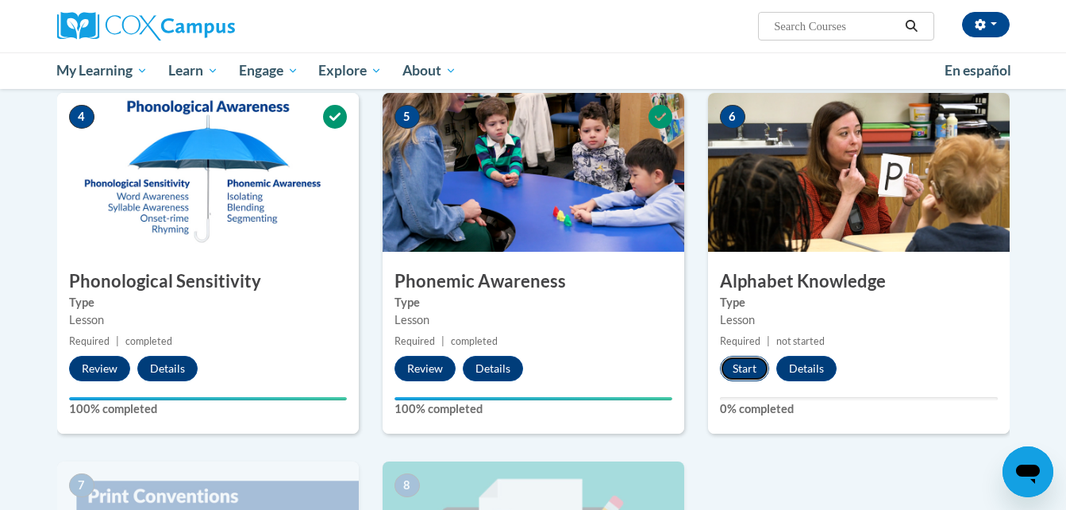
click at [741, 360] on button "Start" at bounding box center [744, 368] width 49 height 25
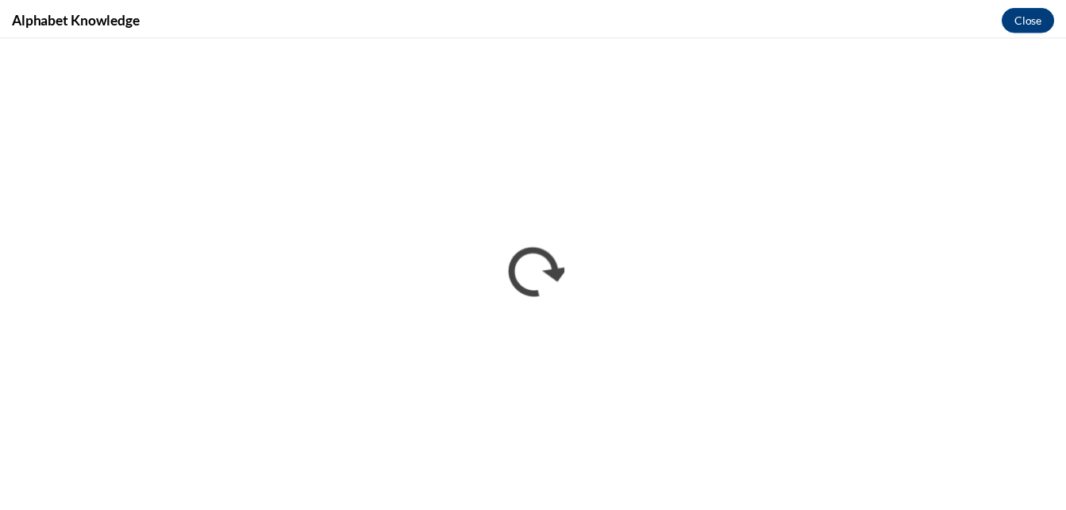
scroll to position [0, 0]
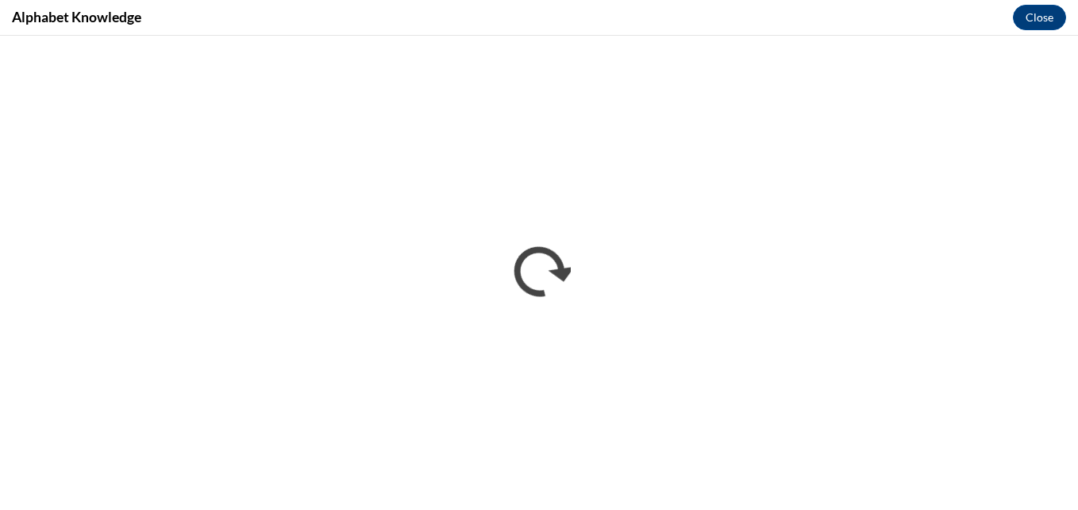
click at [429, 398] on iframe "</div></body> </html>" at bounding box center [539, 273] width 1078 height 474
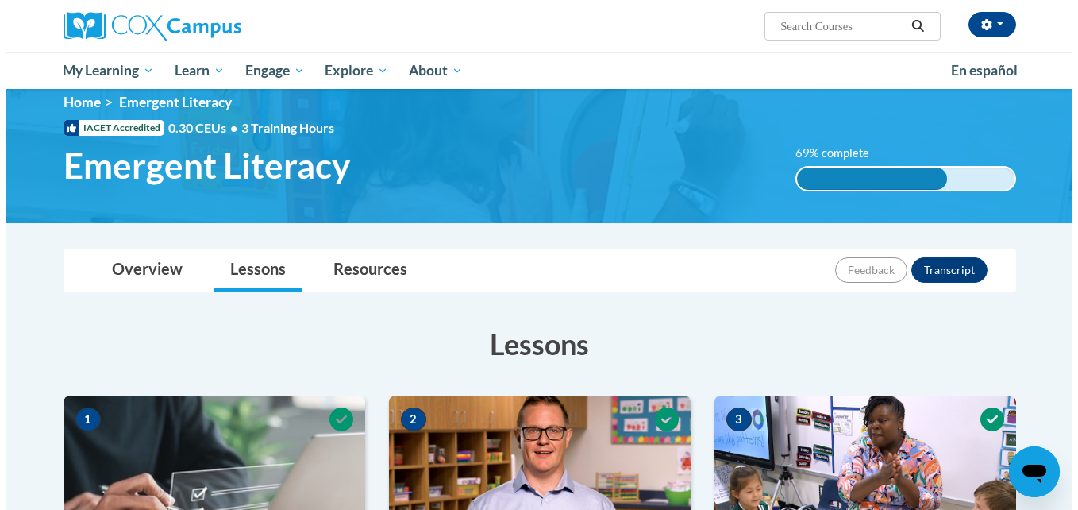
scroll to position [714, 0]
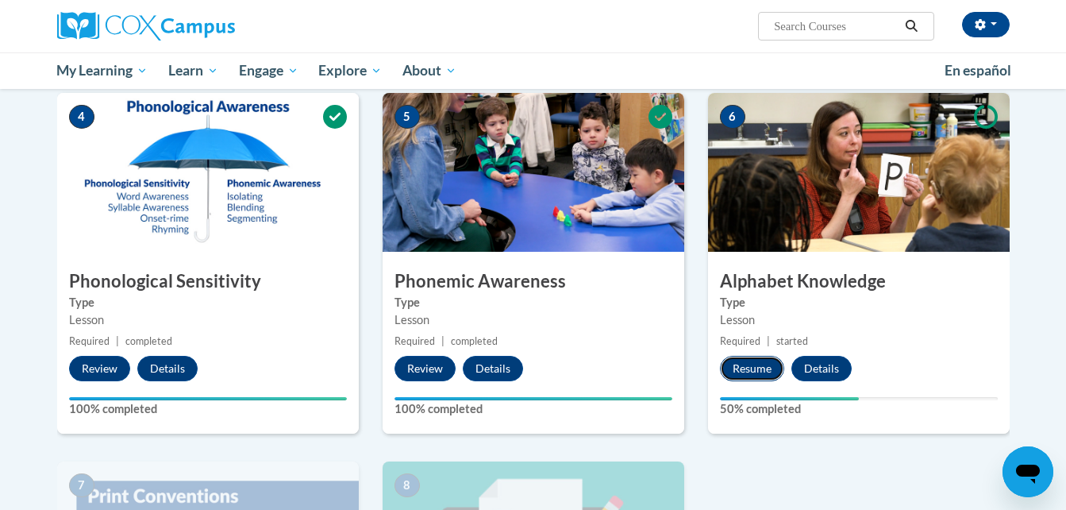
click at [752, 367] on button "Resume" at bounding box center [752, 368] width 64 height 25
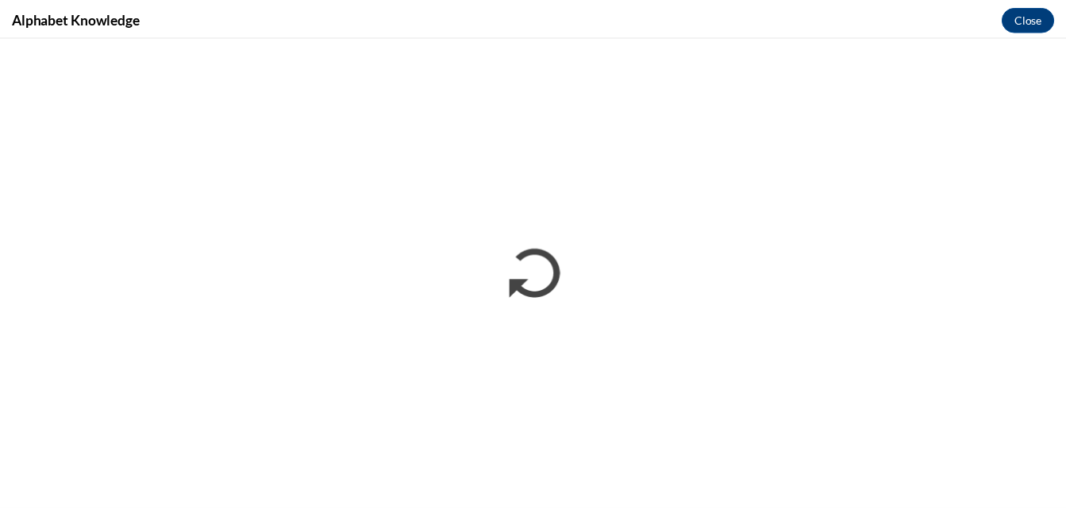
scroll to position [0, 0]
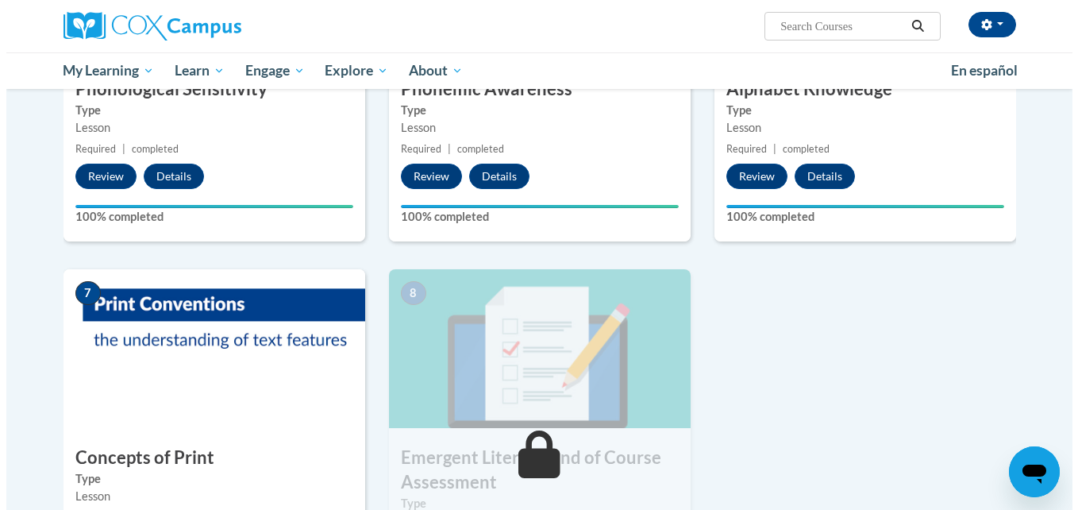
scroll to position [1083, 0]
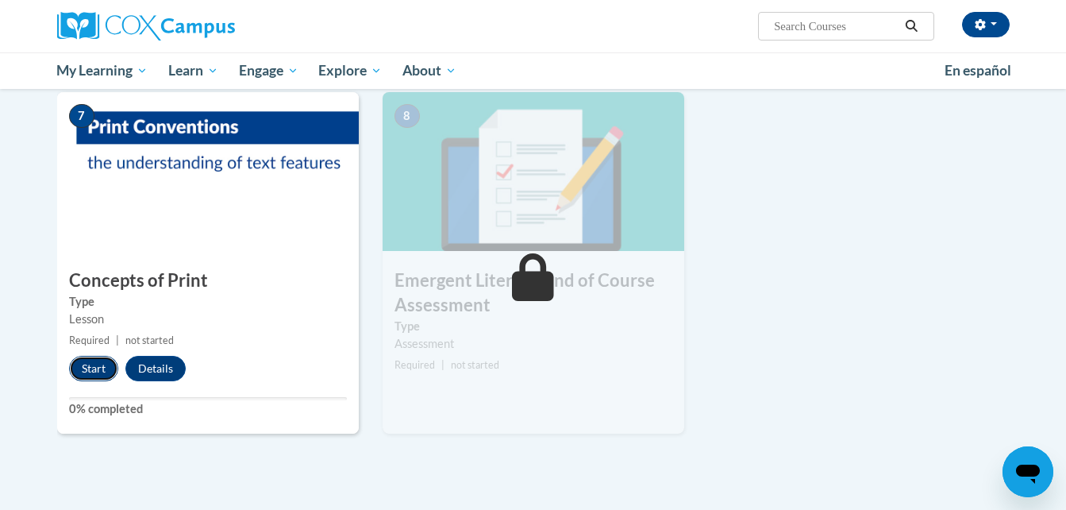
click at [95, 364] on button "Start" at bounding box center [93, 368] width 49 height 25
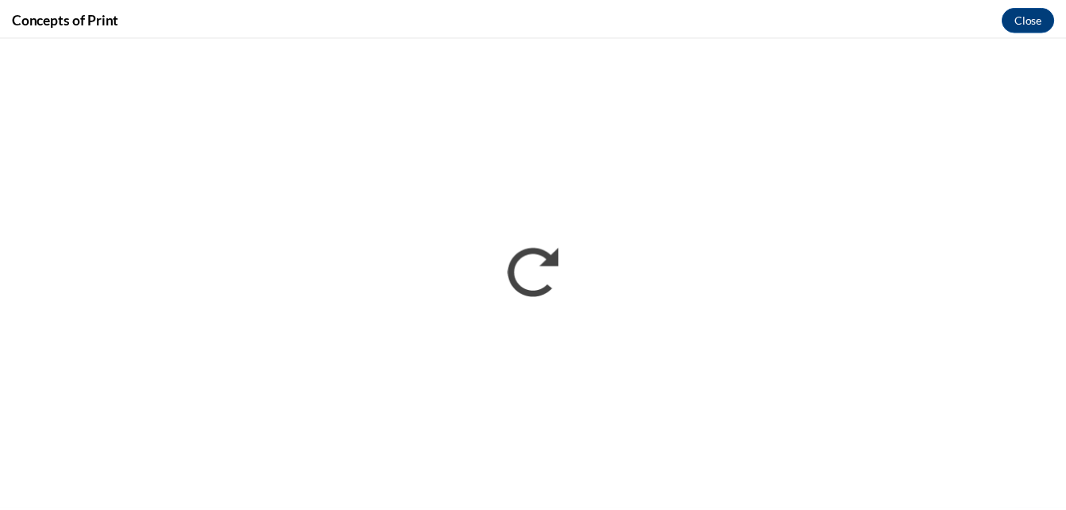
scroll to position [0, 0]
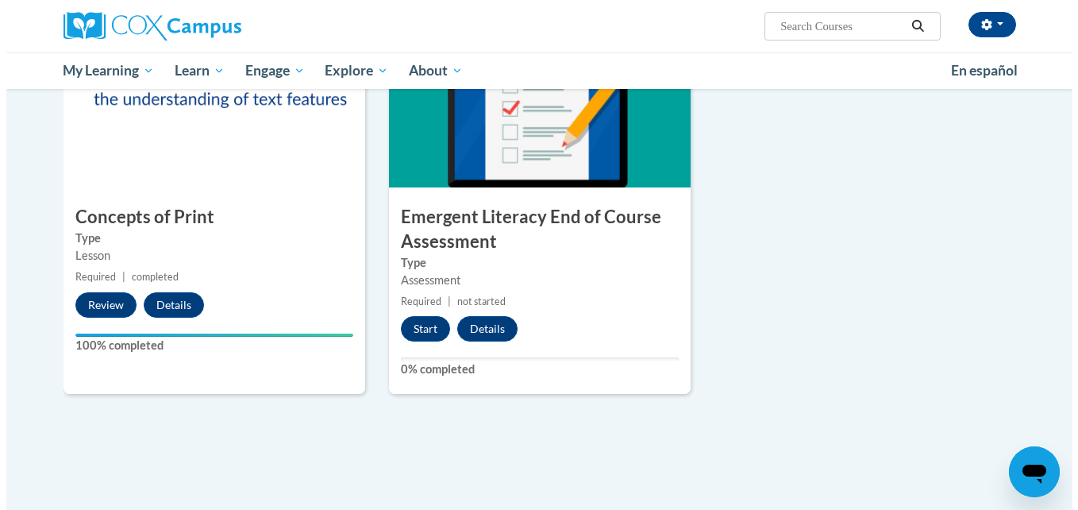
scroll to position [1186, 0]
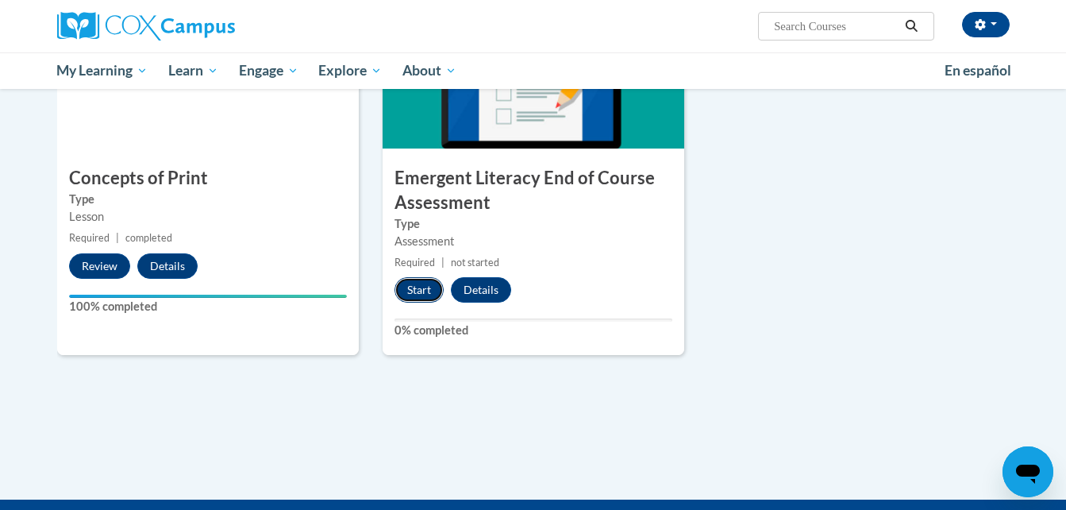
click at [422, 293] on button "Start" at bounding box center [419, 289] width 49 height 25
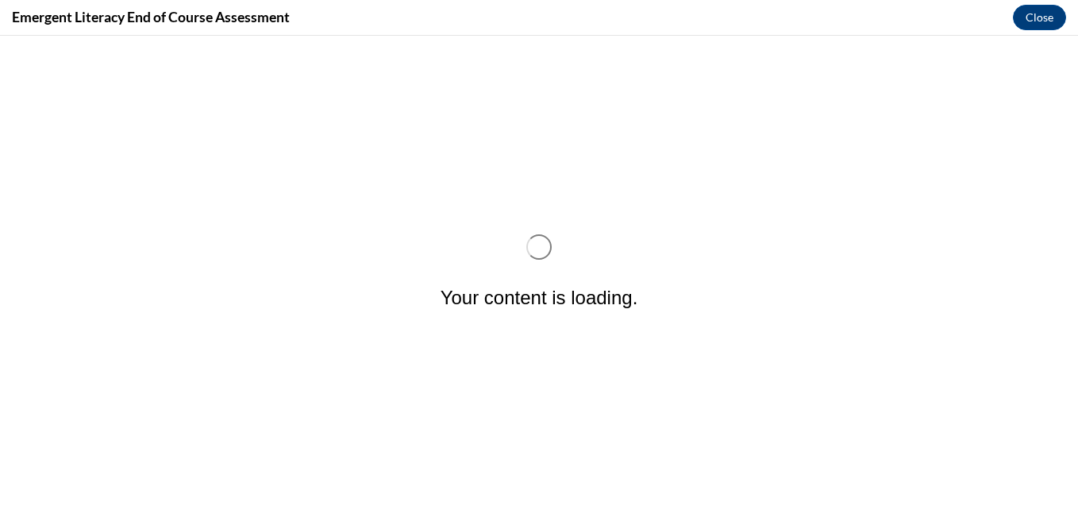
scroll to position [0, 0]
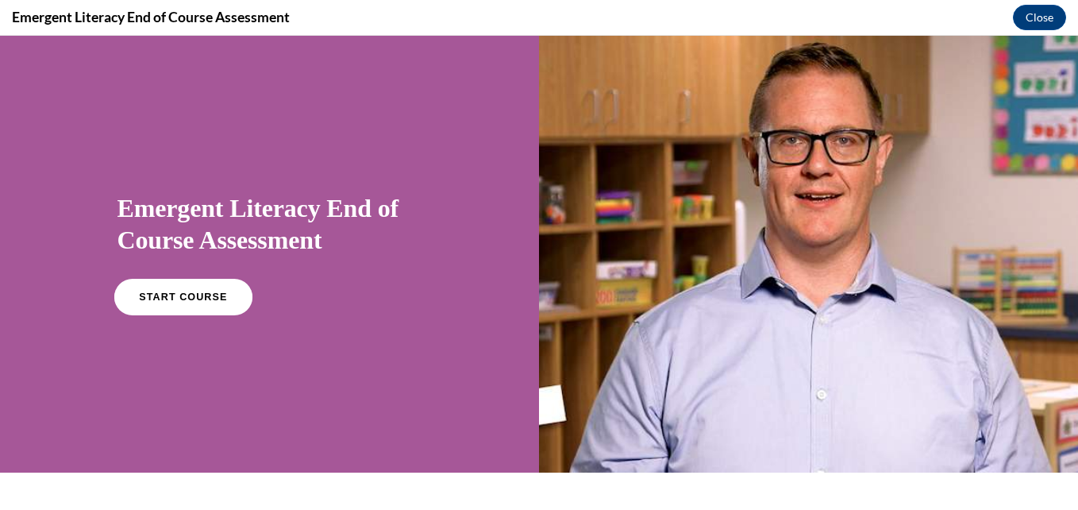
click at [171, 294] on span "START COURSE" at bounding box center [183, 297] width 88 height 12
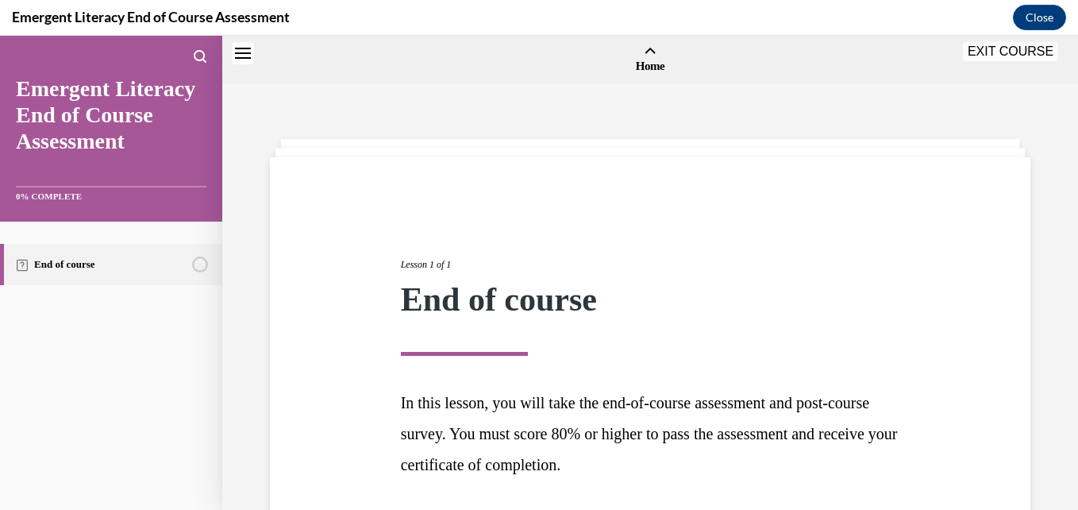
scroll to position [49, 0]
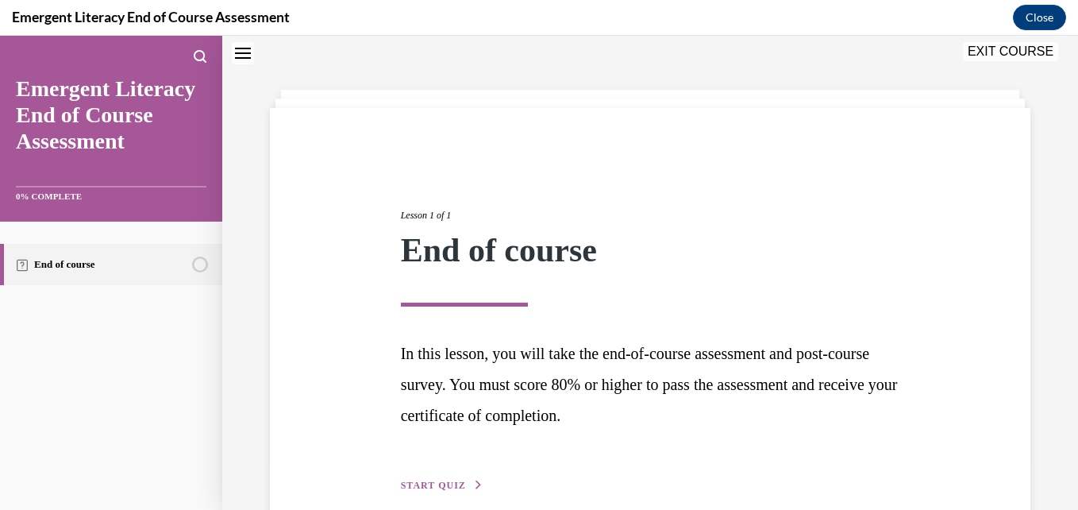
click at [437, 483] on span "START QUIZ" at bounding box center [433, 484] width 65 height 11
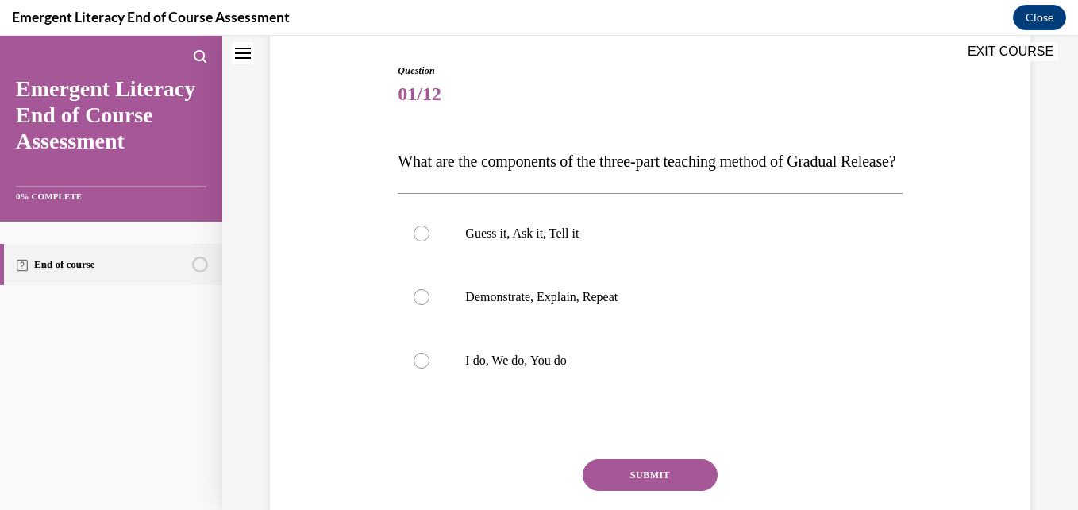
scroll to position [160, 0]
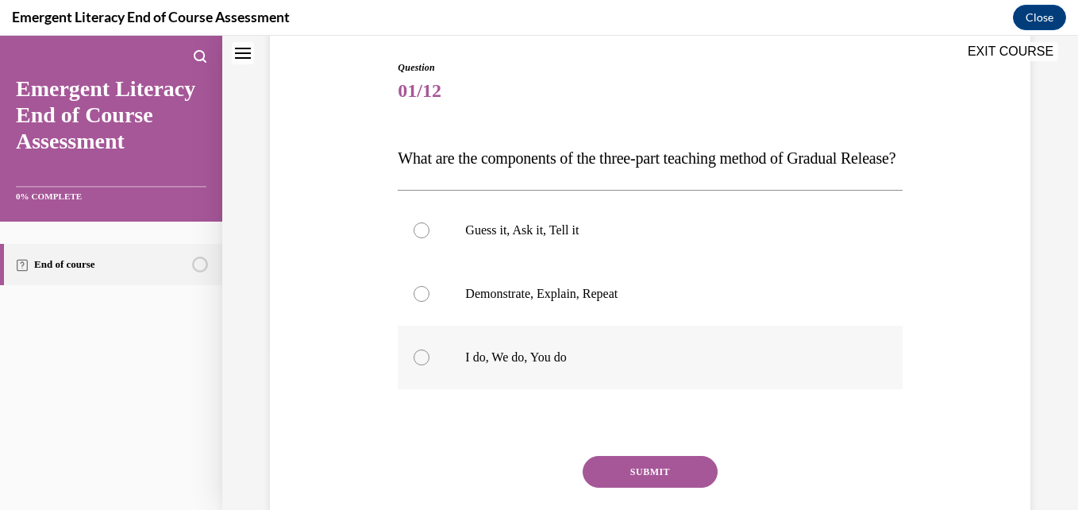
click at [425, 365] on div at bounding box center [422, 357] width 16 height 16
click at [425, 365] on input "I do, We do, You do" at bounding box center [422, 357] width 16 height 16
radio input "true"
click at [644, 487] on button "SUBMIT" at bounding box center [650, 472] width 135 height 32
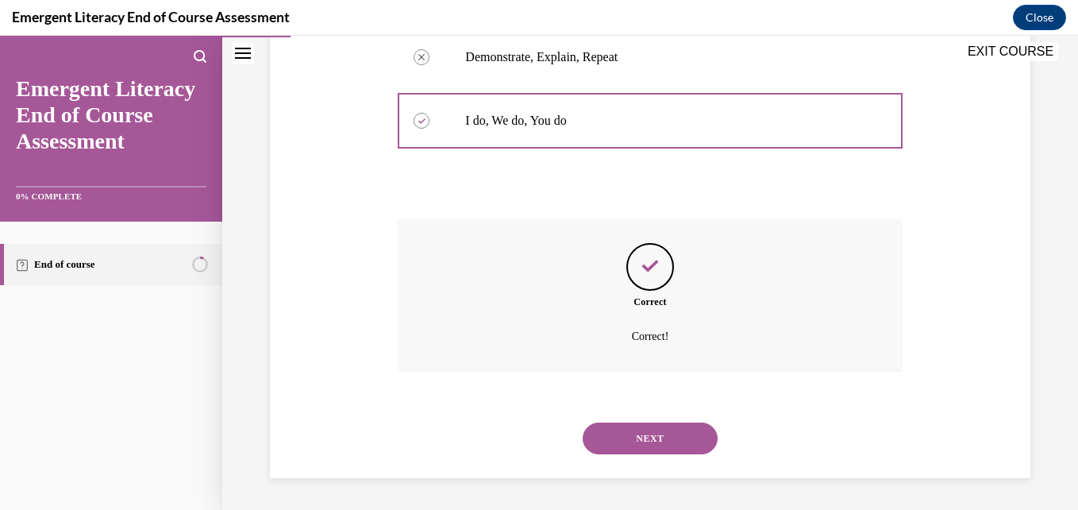
scroll to position [429, 0]
click at [660, 437] on button "NEXT" at bounding box center [650, 438] width 135 height 32
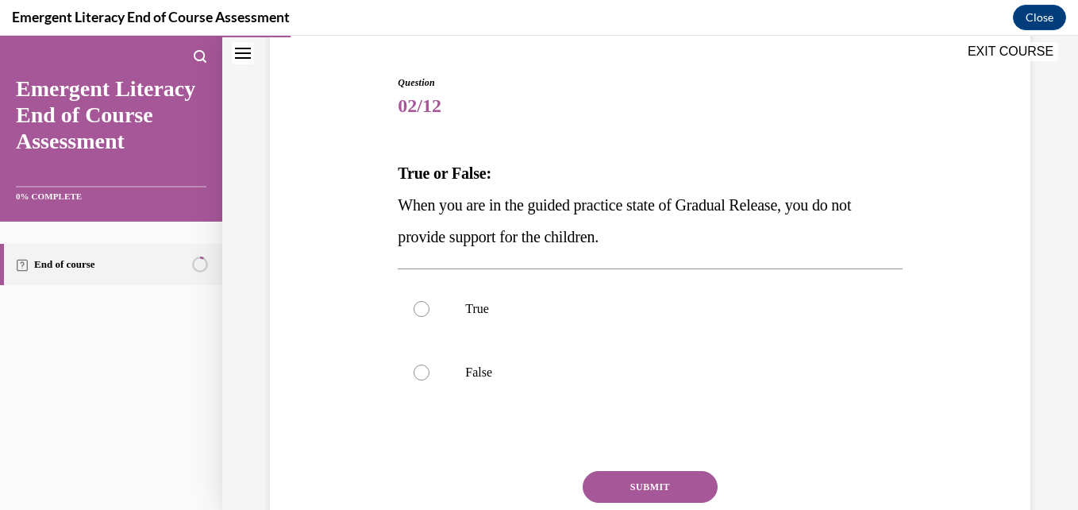
scroll to position [186, 0]
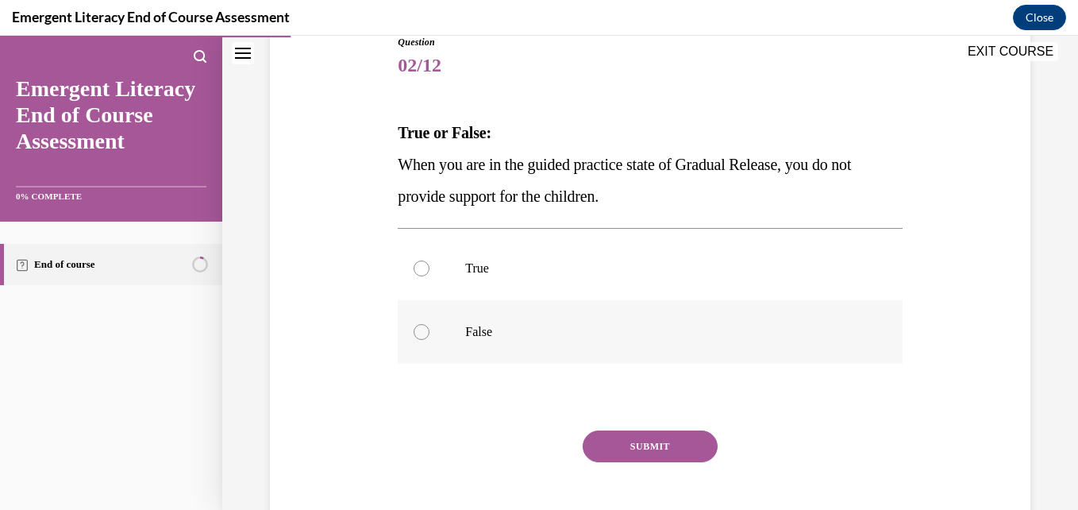
click at [417, 337] on div at bounding box center [422, 332] width 16 height 16
click at [417, 337] on input "False" at bounding box center [422, 332] width 16 height 16
radio input "true"
click at [668, 452] on button "SUBMIT" at bounding box center [650, 446] width 135 height 32
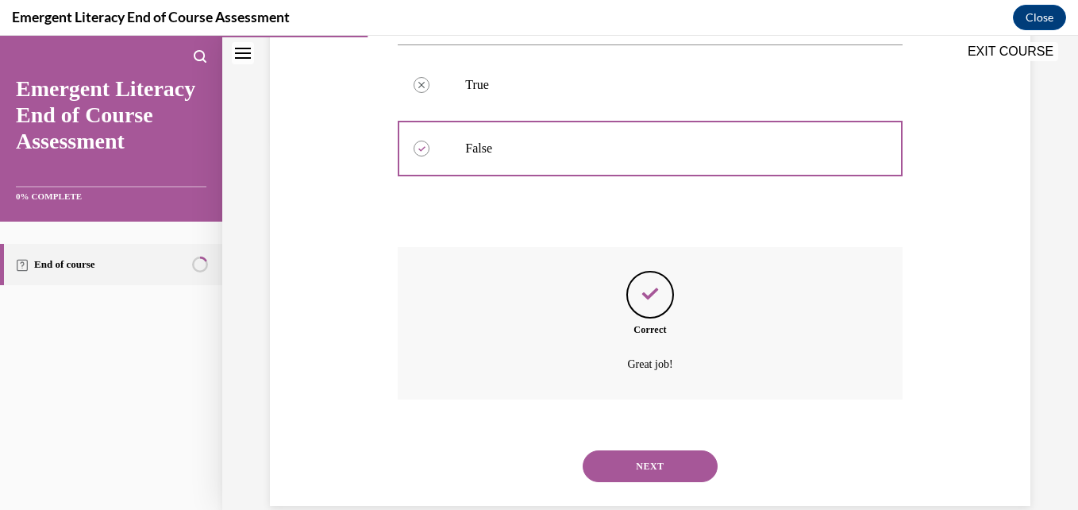
scroll to position [397, 0]
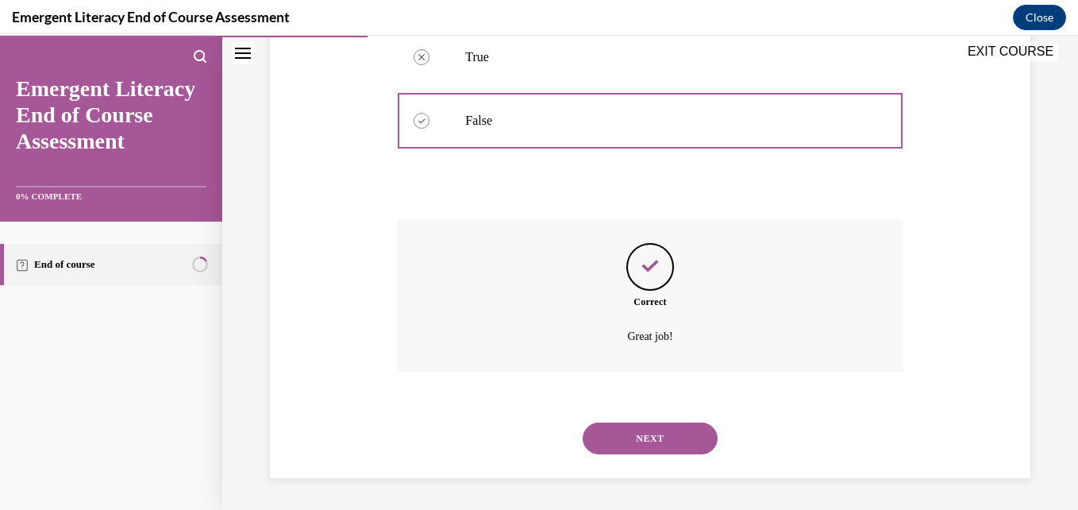
click at [677, 437] on button "NEXT" at bounding box center [650, 438] width 135 height 32
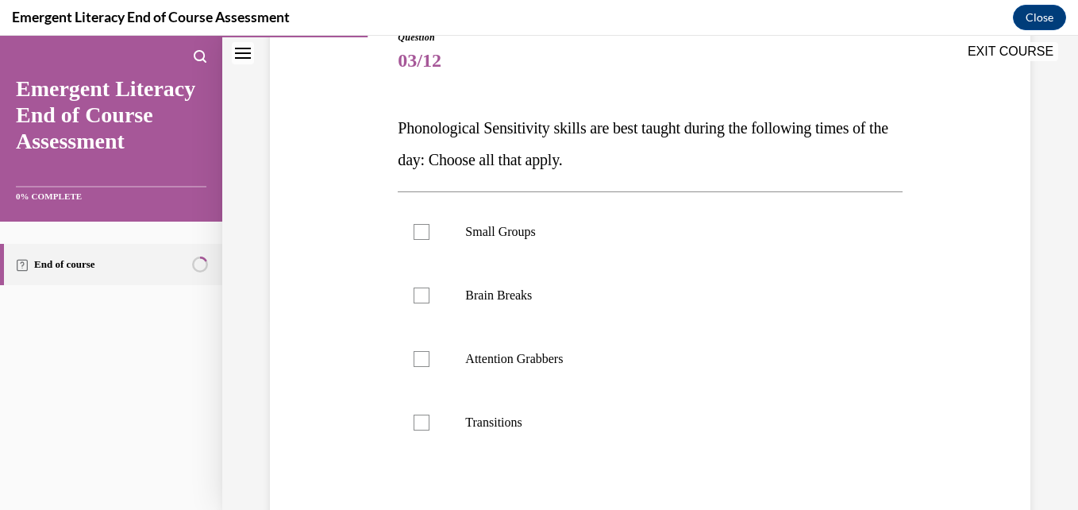
scroll to position [196, 0]
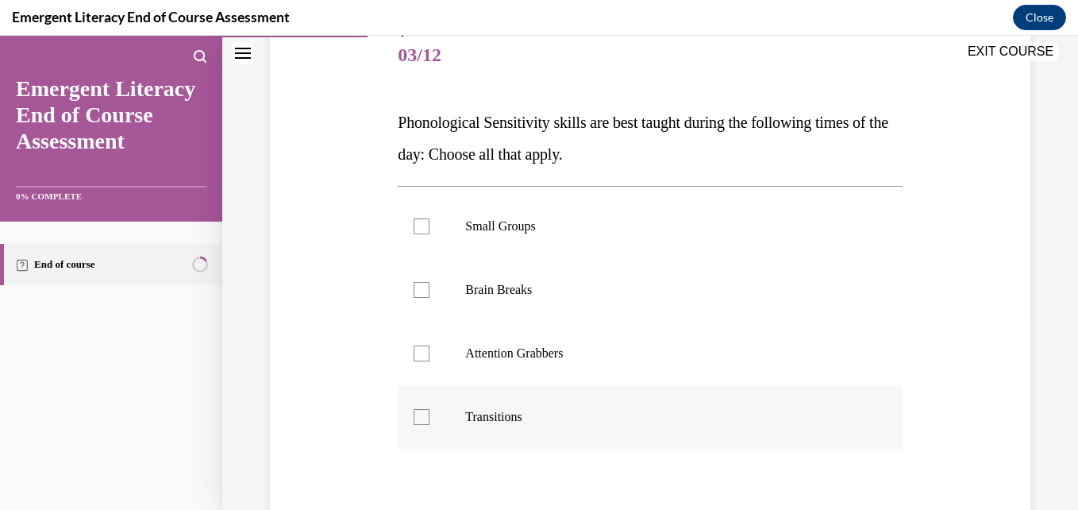
click at [423, 418] on div at bounding box center [422, 417] width 16 height 16
click at [423, 418] on input "Transitions" at bounding box center [422, 417] width 16 height 16
checkbox input "true"
click at [423, 356] on div at bounding box center [422, 353] width 16 height 16
click at [423, 356] on input "Attention Grabbers" at bounding box center [422, 353] width 16 height 16
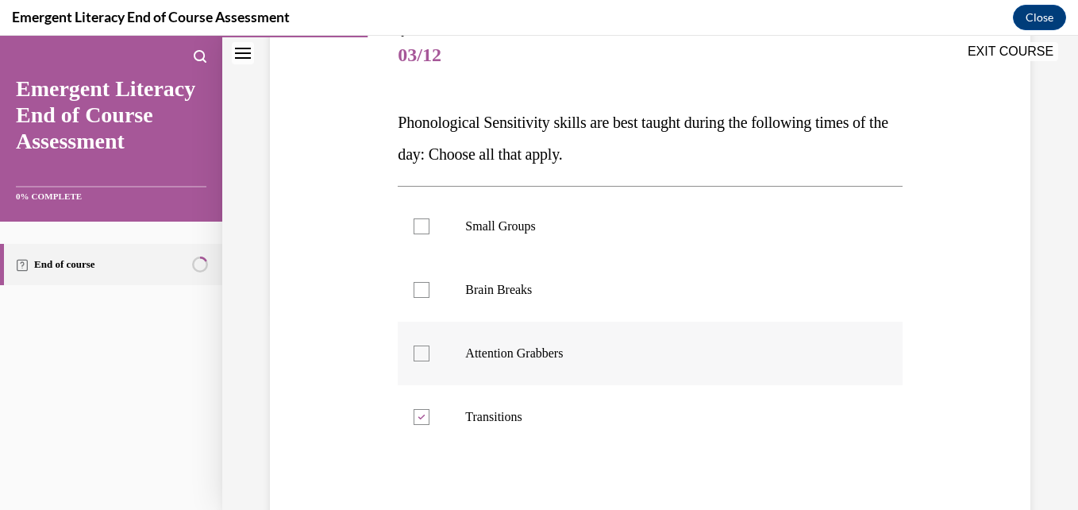
checkbox input "true"
click at [415, 286] on div at bounding box center [422, 290] width 16 height 16
click at [415, 286] on input "Brain Breaks" at bounding box center [422, 290] width 16 height 16
checkbox input "true"
click at [423, 220] on div at bounding box center [422, 226] width 16 height 16
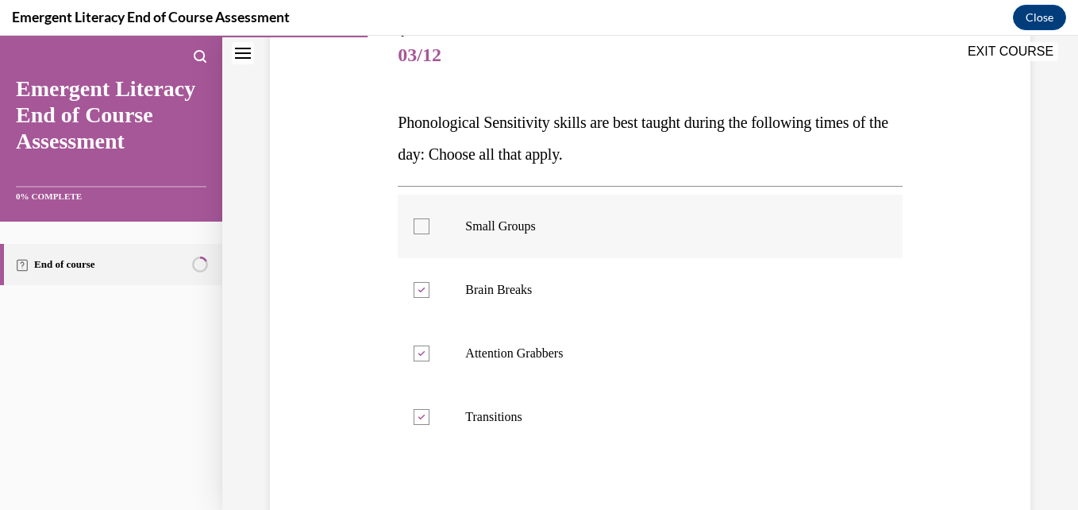
click at [423, 220] on input "Small Groups" at bounding box center [422, 226] width 16 height 16
checkbox input "true"
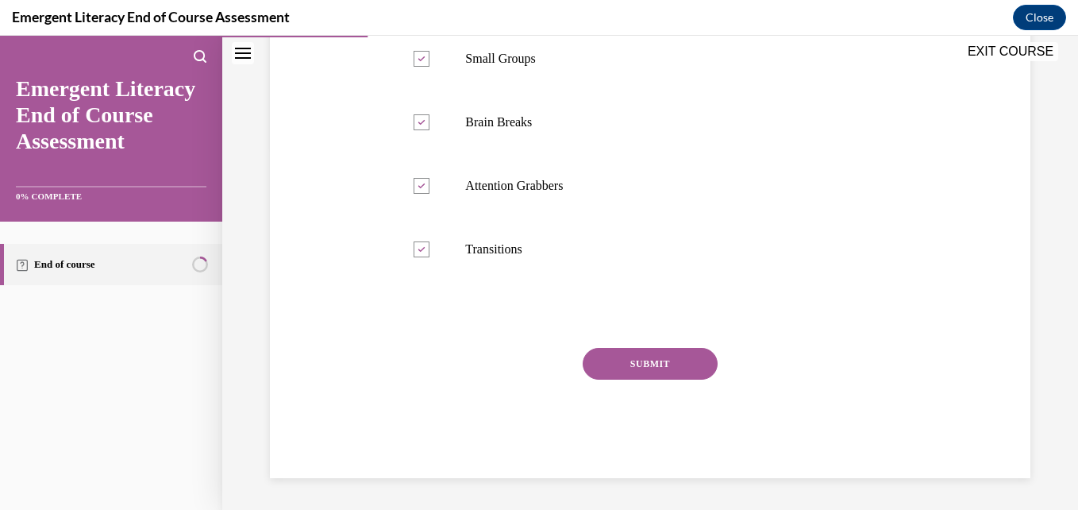
click at [683, 381] on div "SUBMIT" at bounding box center [650, 387] width 504 height 79
click at [673, 366] on button "SUBMIT" at bounding box center [650, 364] width 135 height 32
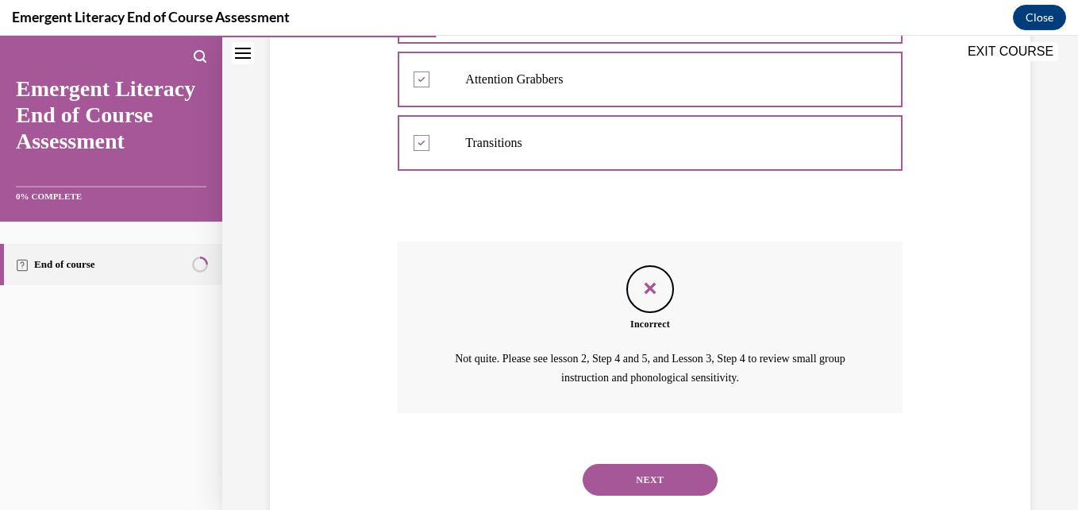
scroll to position [511, 0]
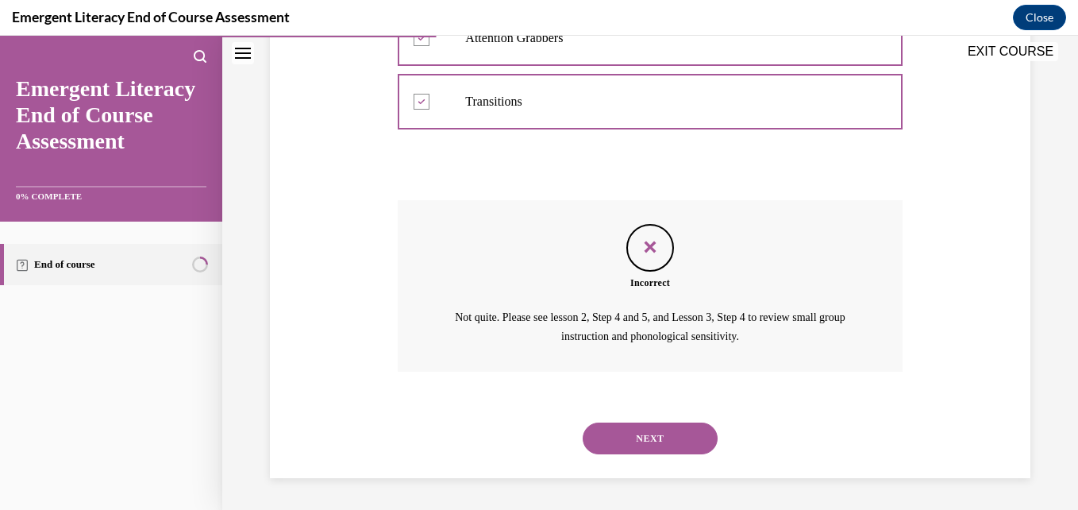
click at [601, 433] on button "NEXT" at bounding box center [650, 438] width 135 height 32
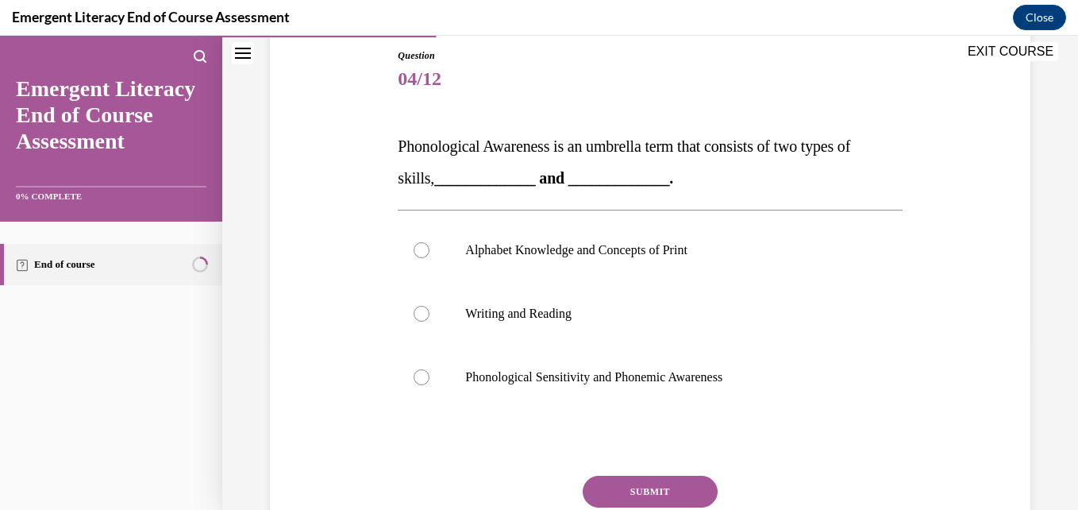
scroll to position [175, 0]
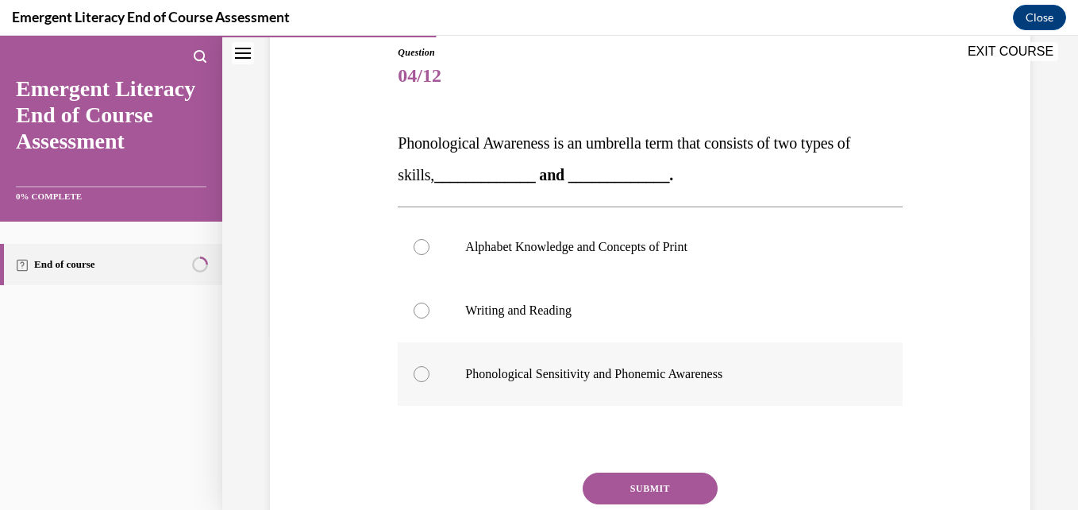
click at [414, 371] on div at bounding box center [422, 374] width 16 height 16
click at [414, 371] on input "Phonological Sensitivity and Phonemic Awareness" at bounding box center [422, 374] width 16 height 16
radio input "true"
click at [651, 486] on button "SUBMIT" at bounding box center [650, 488] width 135 height 32
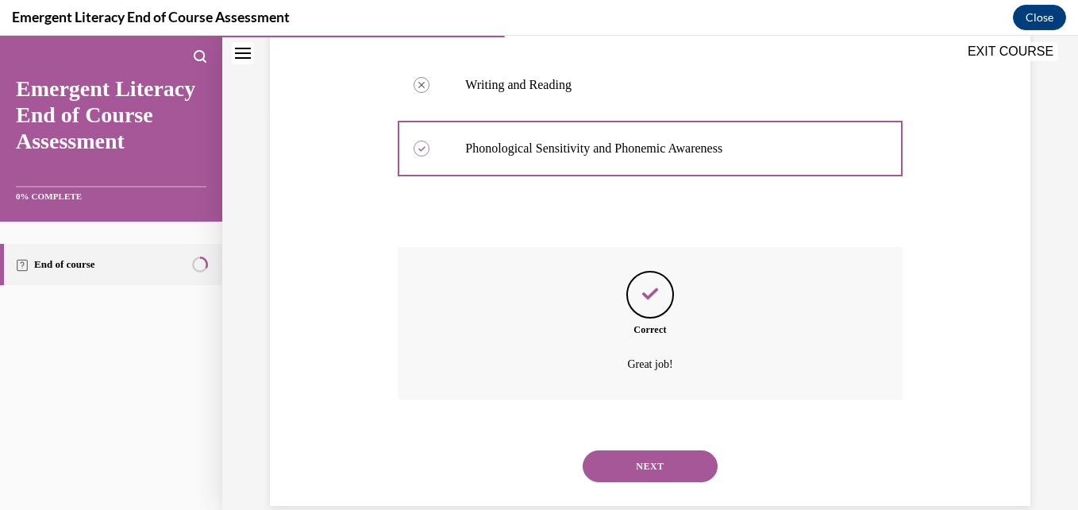
scroll to position [429, 0]
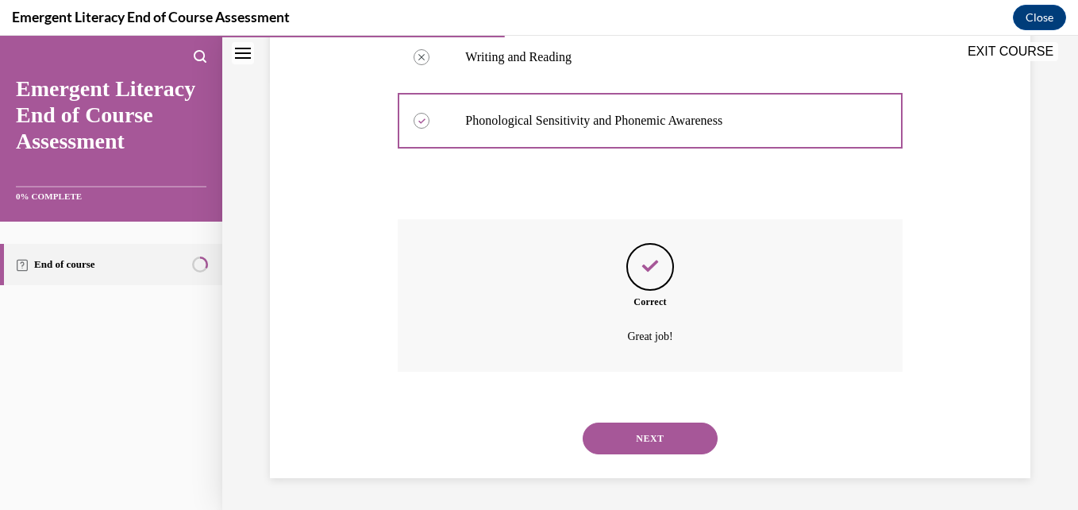
click at [626, 448] on button "NEXT" at bounding box center [650, 438] width 135 height 32
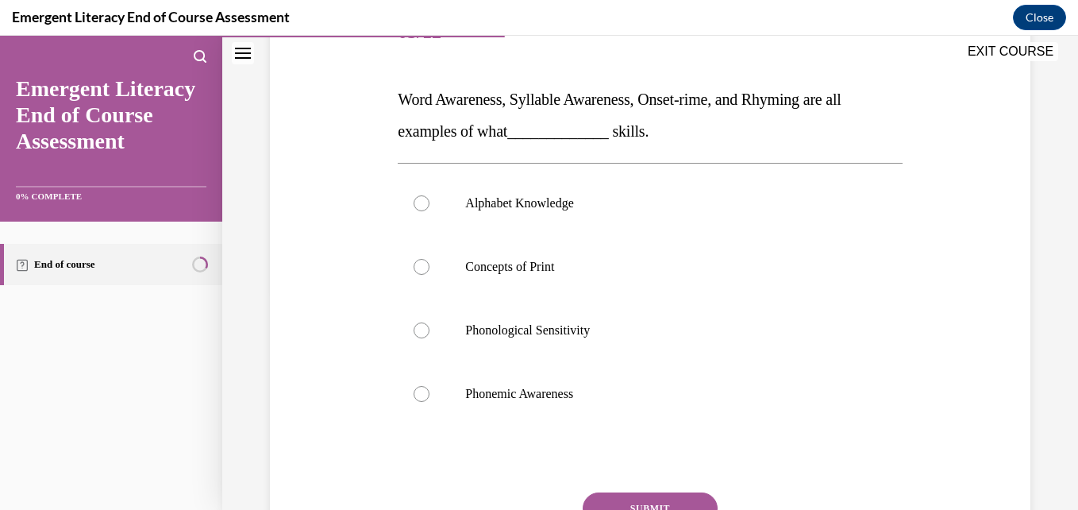
scroll to position [156, 0]
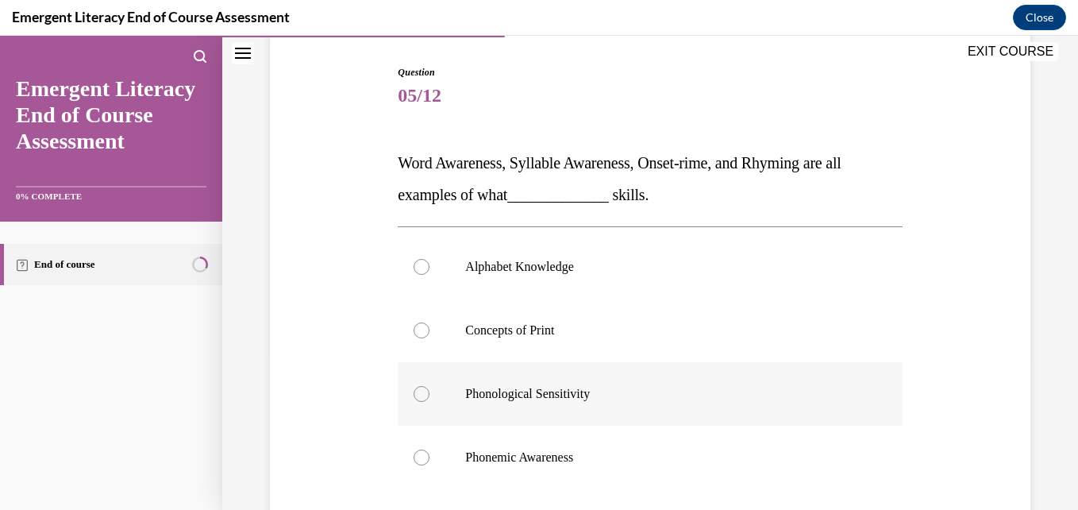
click at [414, 390] on div at bounding box center [422, 394] width 16 height 16
click at [414, 390] on input "Phonological Sensitivity" at bounding box center [422, 394] width 16 height 16
radio input "true"
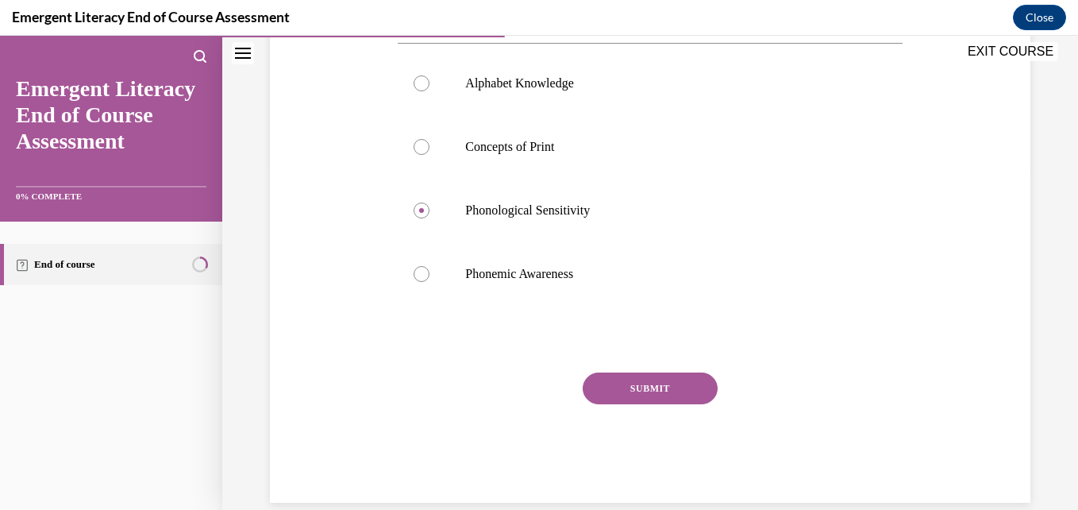
scroll to position [364, 0]
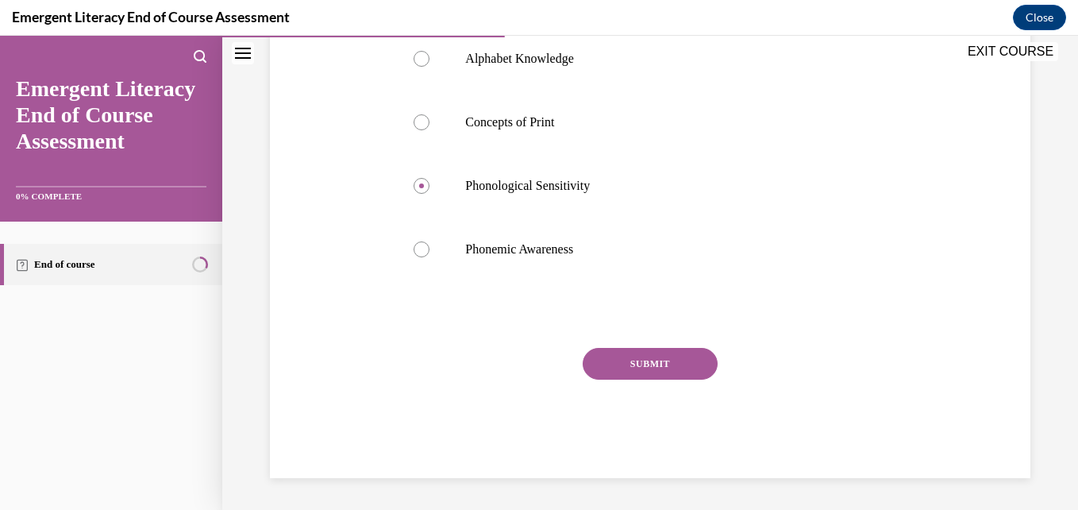
click at [658, 367] on button "SUBMIT" at bounding box center [650, 364] width 135 height 32
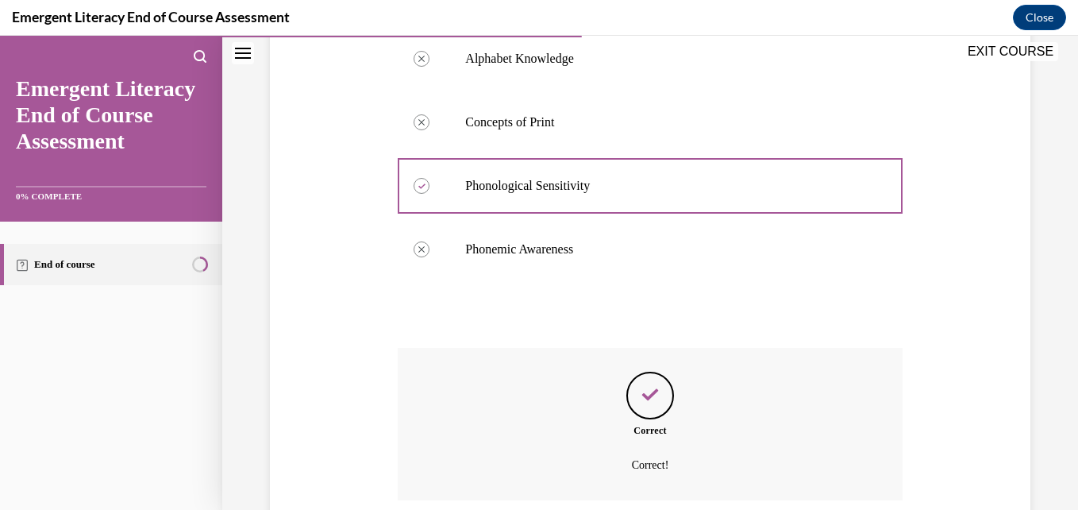
scroll to position [492, 0]
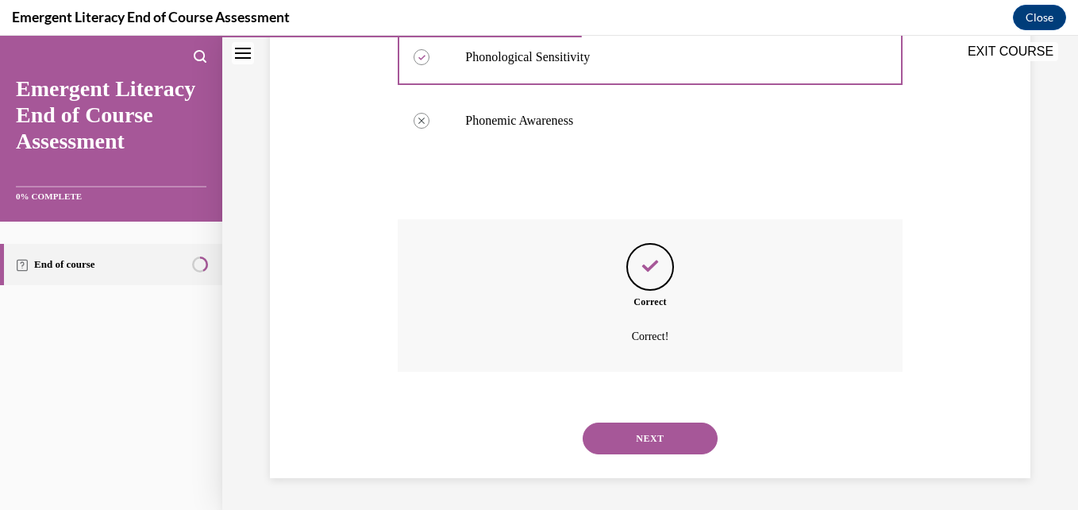
click at [655, 438] on button "NEXT" at bounding box center [650, 438] width 135 height 32
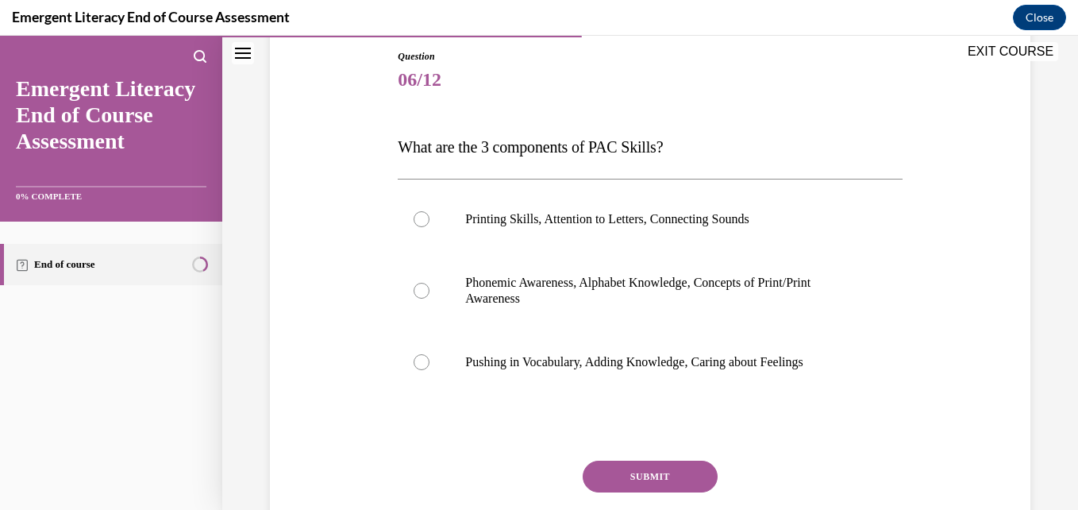
scroll to position [184, 0]
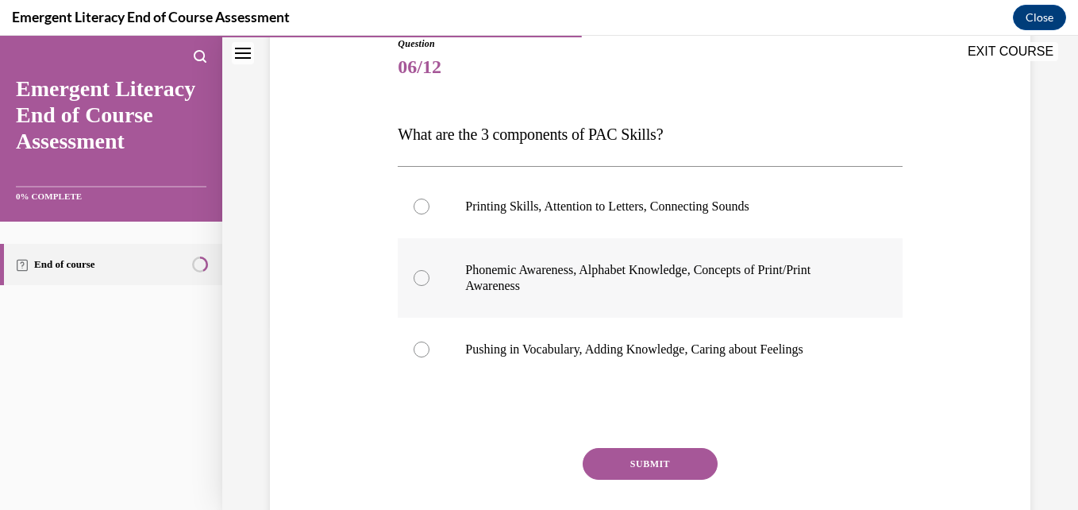
click at [421, 284] on div at bounding box center [422, 278] width 16 height 16
click at [421, 284] on input "Phonemic Awareness, Alphabet Knowledge, Concepts of Print/Print Awareness" at bounding box center [422, 278] width 16 height 16
radio input "true"
click at [674, 462] on button "SUBMIT" at bounding box center [650, 464] width 135 height 32
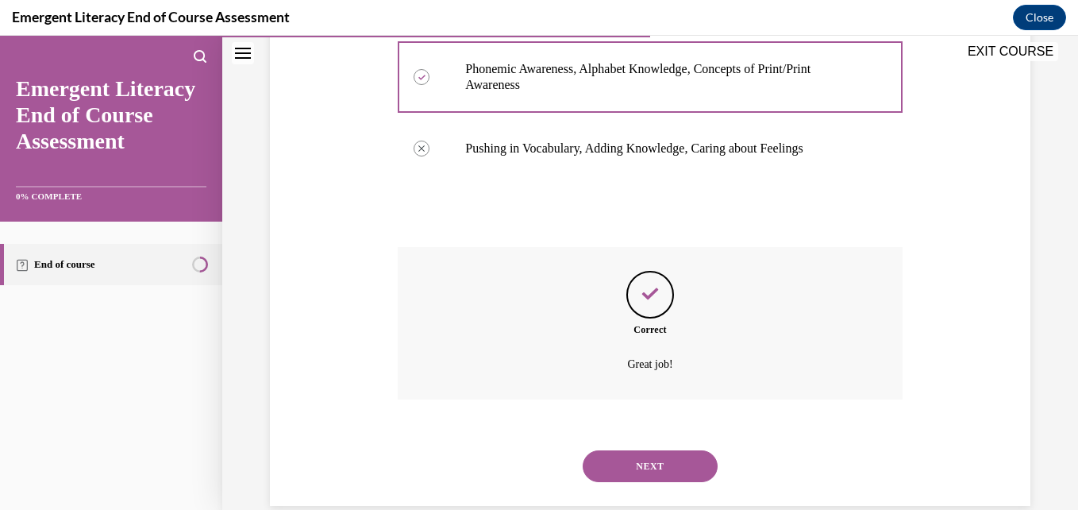
scroll to position [413, 0]
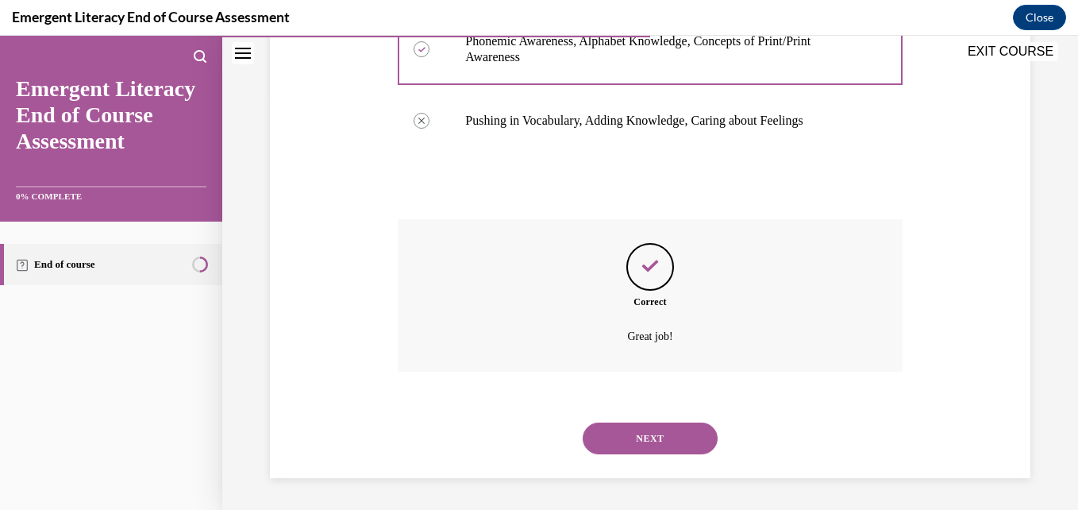
click at [653, 432] on button "NEXT" at bounding box center [650, 438] width 135 height 32
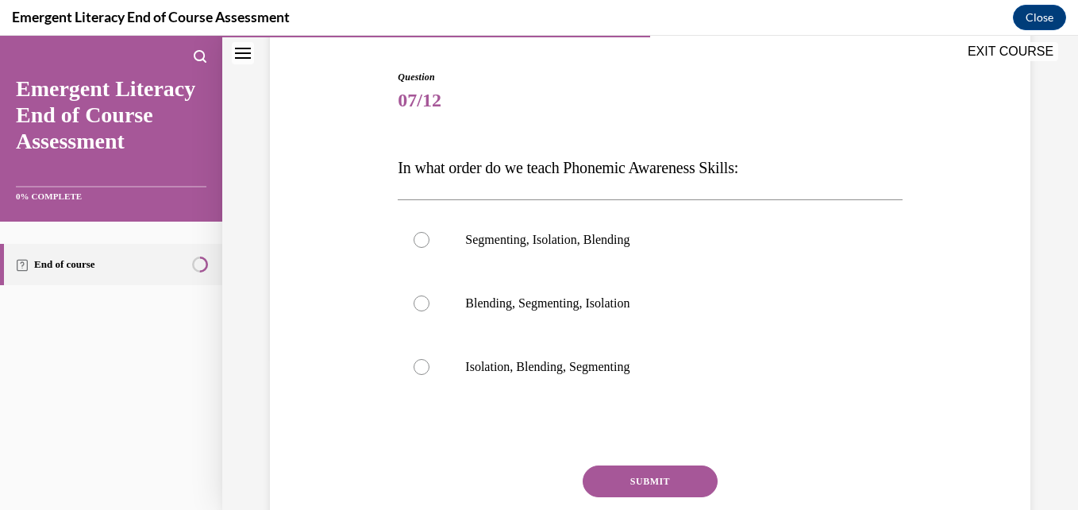
scroll to position [148, 0]
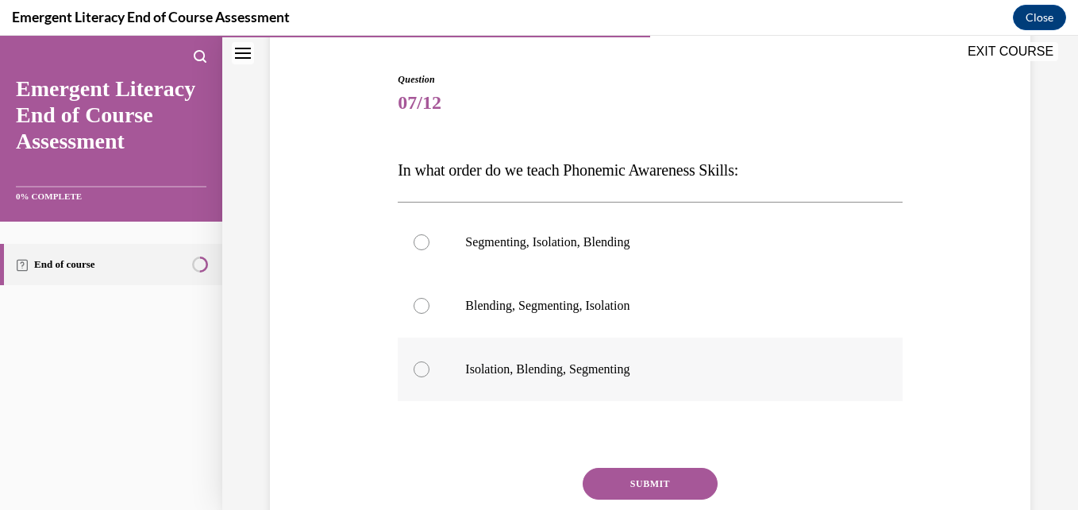
click at [421, 368] on div at bounding box center [422, 369] width 16 height 16
click at [421, 368] on input "Isolation, Blending, Segmenting" at bounding box center [422, 369] width 16 height 16
radio input "true"
click at [684, 477] on button "SUBMIT" at bounding box center [650, 484] width 135 height 32
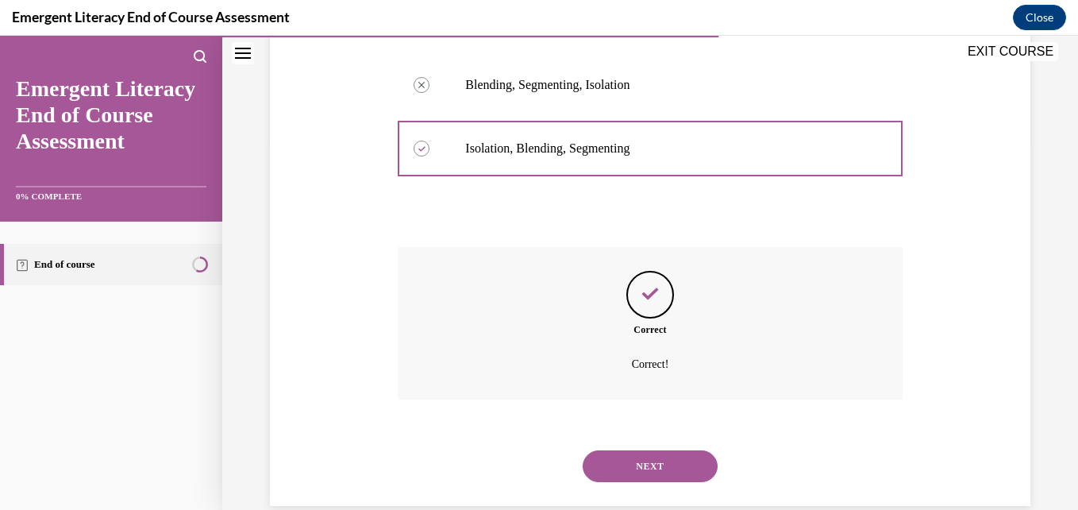
scroll to position [397, 0]
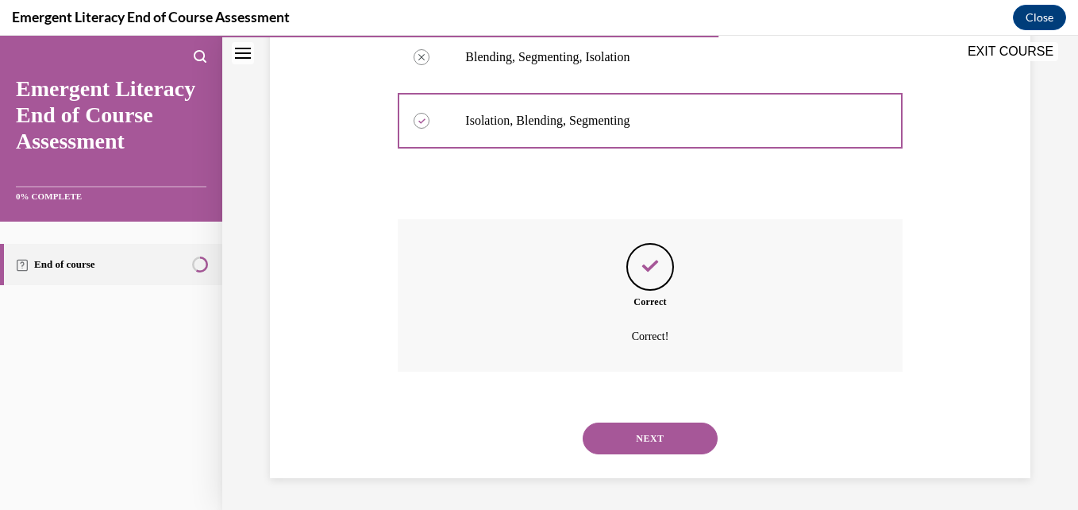
click at [660, 429] on button "NEXT" at bounding box center [650, 438] width 135 height 32
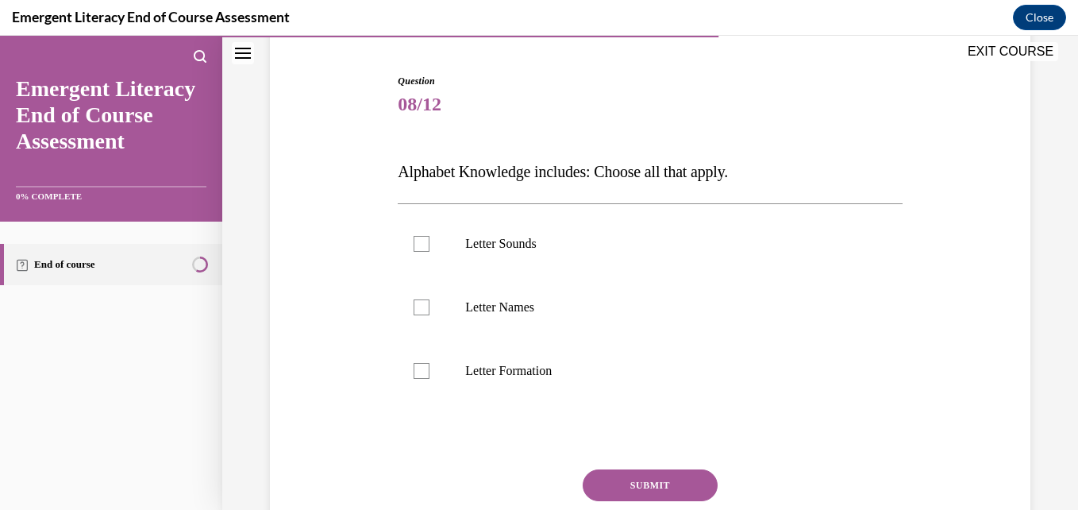
scroll to position [148, 0]
click at [425, 244] on div at bounding box center [422, 242] width 16 height 16
click at [425, 244] on input "Letter Sounds" at bounding box center [422, 242] width 16 height 16
checkbox input "true"
click at [427, 314] on label "Letter Names" at bounding box center [650, 306] width 504 height 64
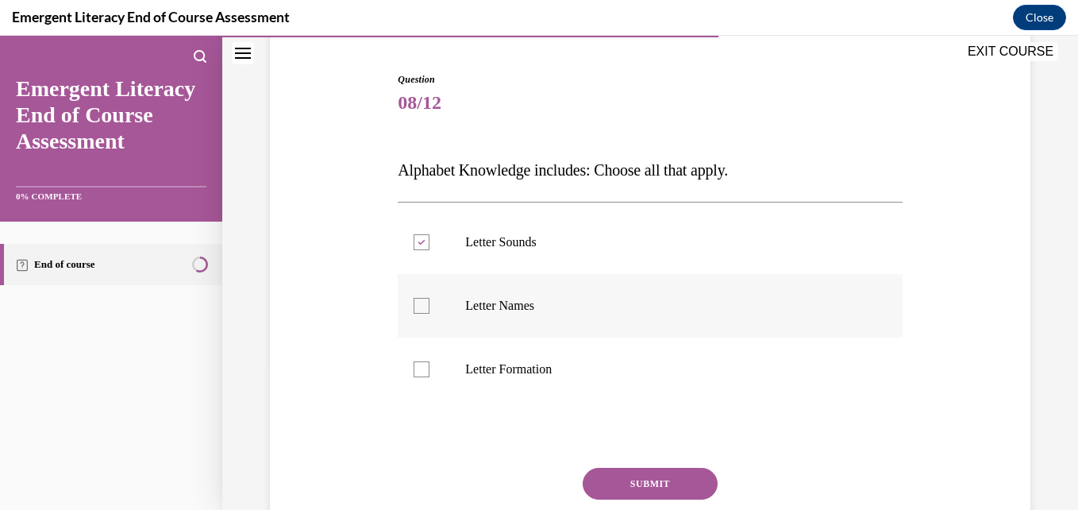
click at [427, 314] on input "Letter Names" at bounding box center [422, 306] width 16 height 16
checkbox input "true"
click at [423, 360] on label "Letter Formation" at bounding box center [650, 369] width 504 height 64
click at [423, 361] on input "Letter Formation" at bounding box center [422, 369] width 16 height 16
click at [420, 377] on label "Letter Formation" at bounding box center [650, 369] width 504 height 64
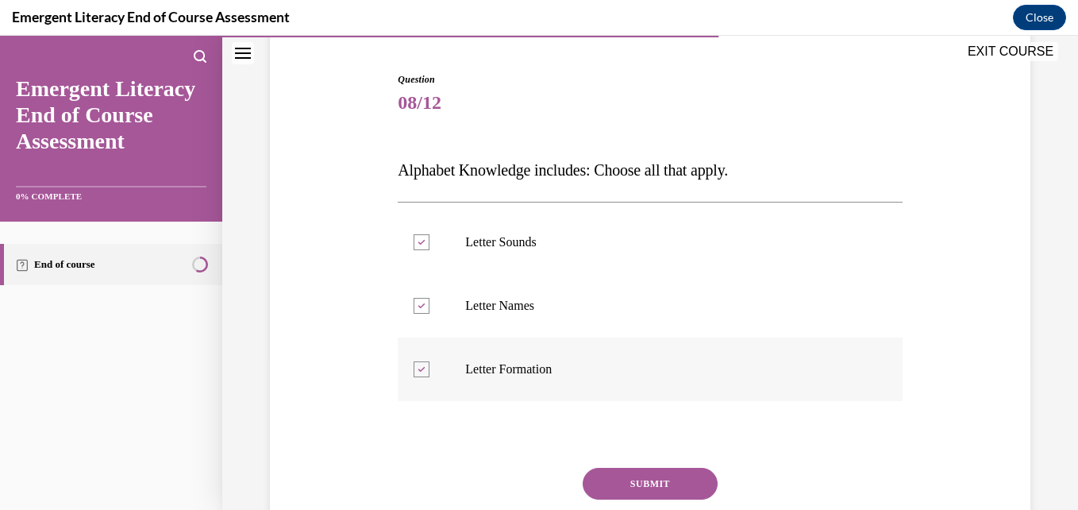
click at [420, 377] on input "Letter Formation" at bounding box center [422, 369] width 16 height 16
click at [416, 369] on div at bounding box center [422, 369] width 16 height 16
click at [416, 369] on input "Letter Formation" at bounding box center [422, 369] width 16 height 16
checkbox input "true"
click at [613, 475] on button "SUBMIT" at bounding box center [650, 484] width 135 height 32
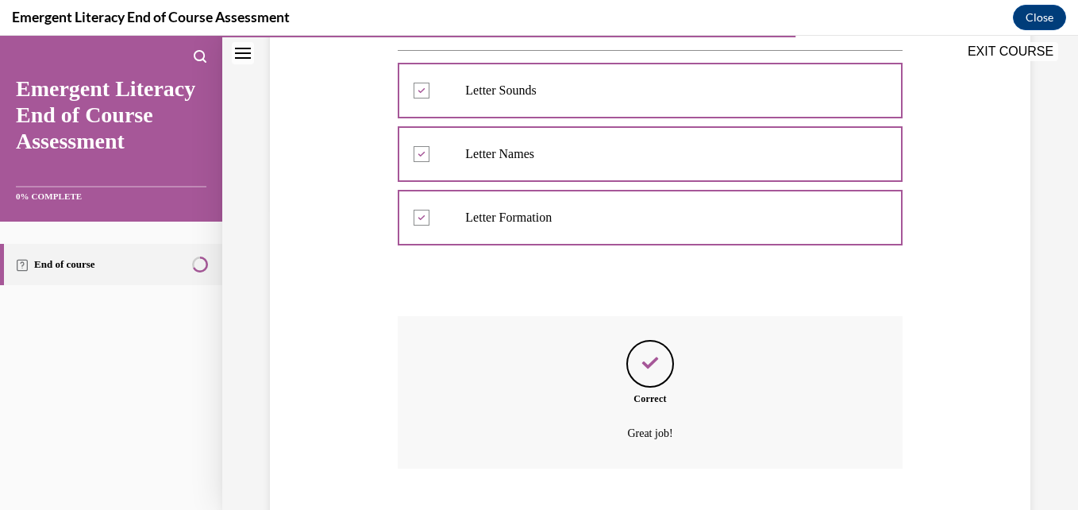
scroll to position [397, 0]
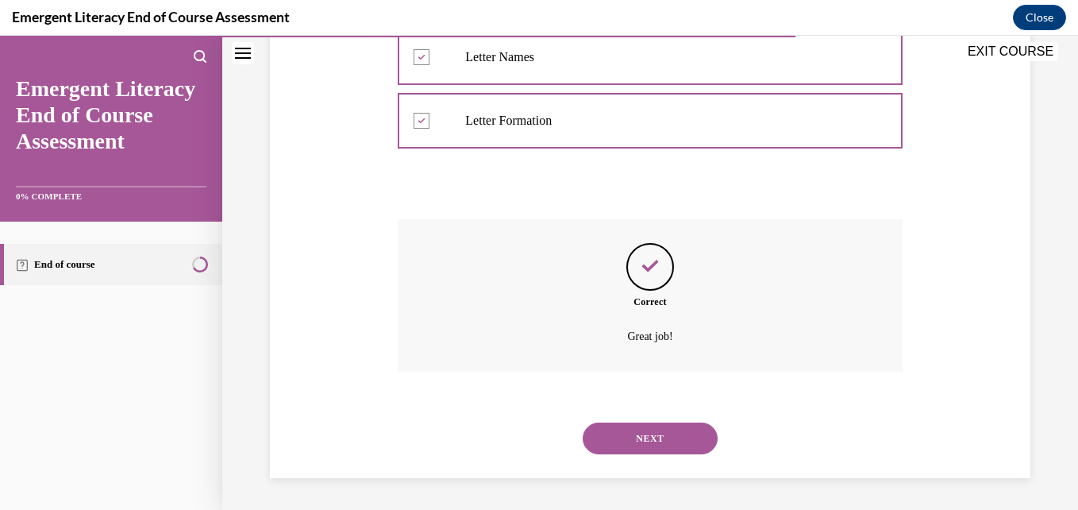
click at [686, 438] on button "NEXT" at bounding box center [650, 438] width 135 height 32
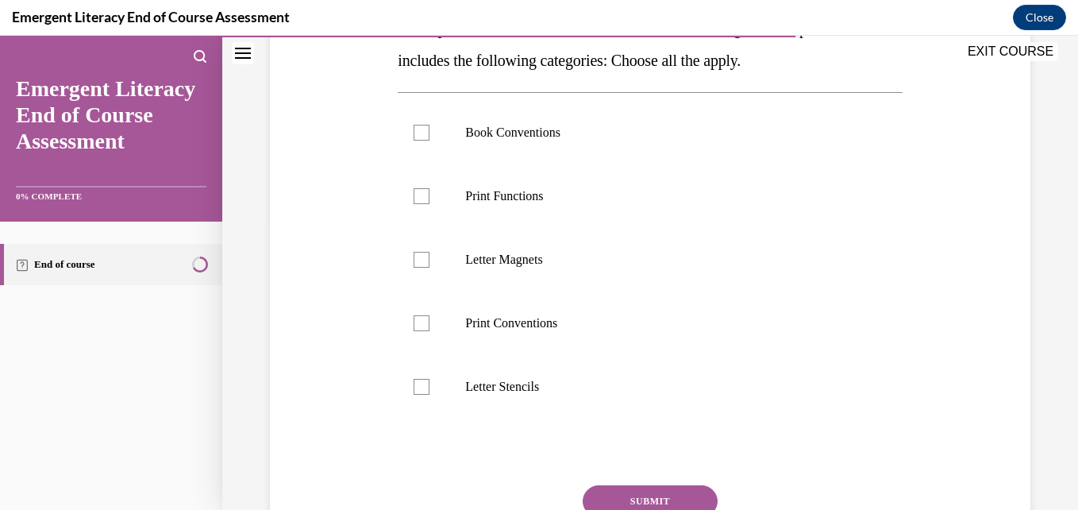
scroll to position [248, 0]
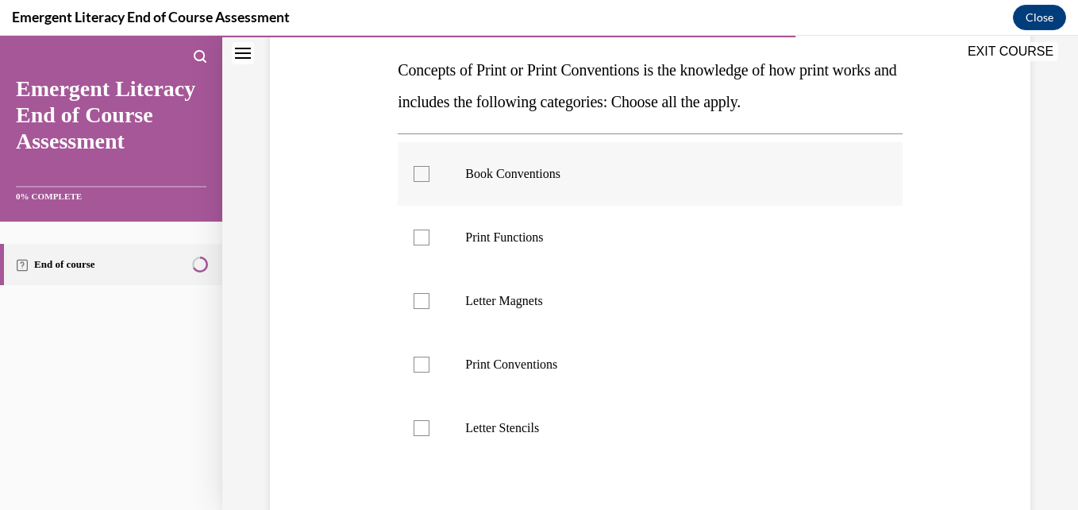
click at [421, 176] on div at bounding box center [422, 174] width 16 height 16
click at [421, 176] on input "Book Conventions" at bounding box center [422, 174] width 16 height 16
checkbox input "true"
click at [421, 236] on div at bounding box center [422, 237] width 16 height 16
click at [421, 236] on input "Print Functions" at bounding box center [422, 237] width 16 height 16
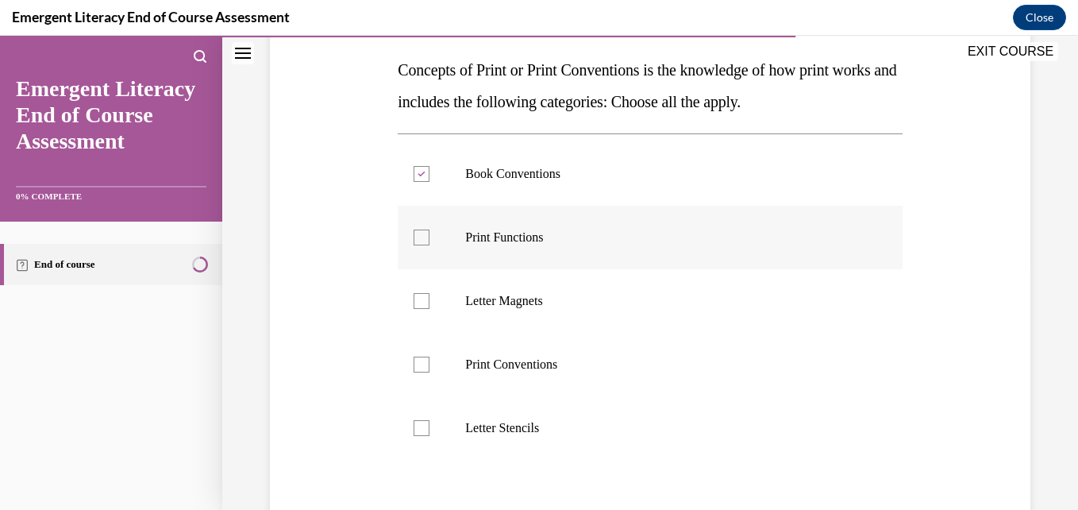
checkbox input "true"
click at [428, 369] on label "Print Conventions" at bounding box center [650, 365] width 504 height 64
click at [428, 369] on input "Print Conventions" at bounding box center [422, 364] width 16 height 16
checkbox input "true"
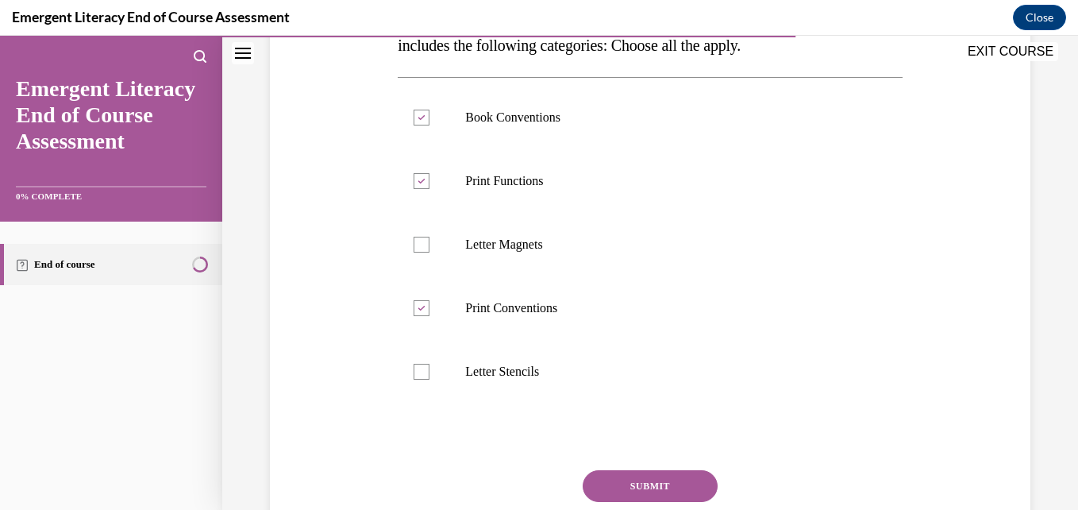
scroll to position [332, 0]
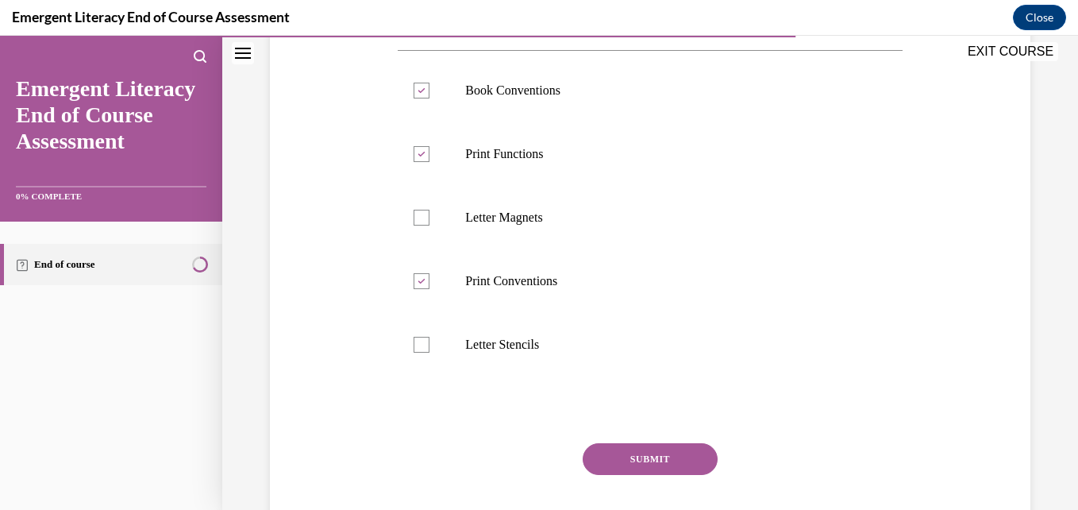
click at [633, 456] on button "SUBMIT" at bounding box center [650, 459] width 135 height 32
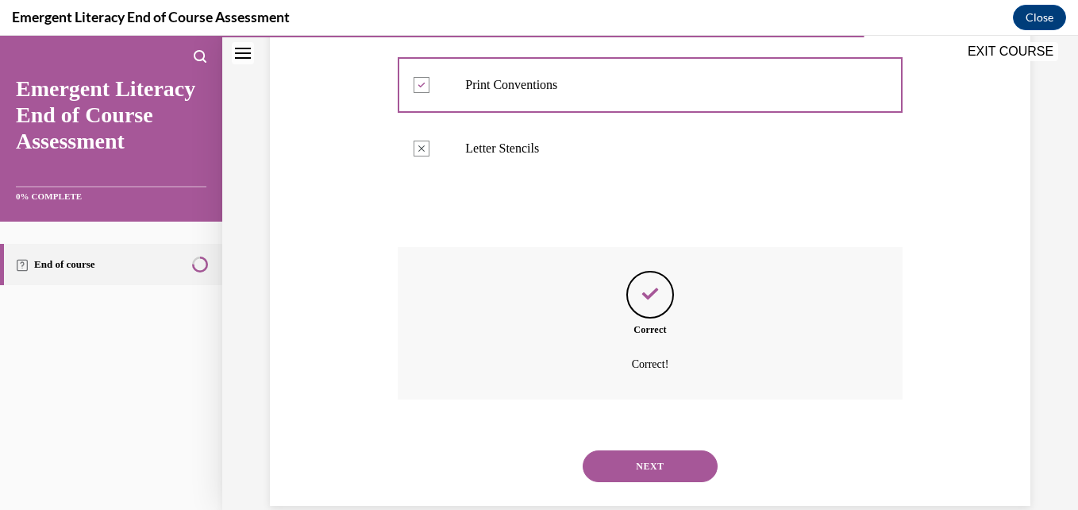
scroll to position [556, 0]
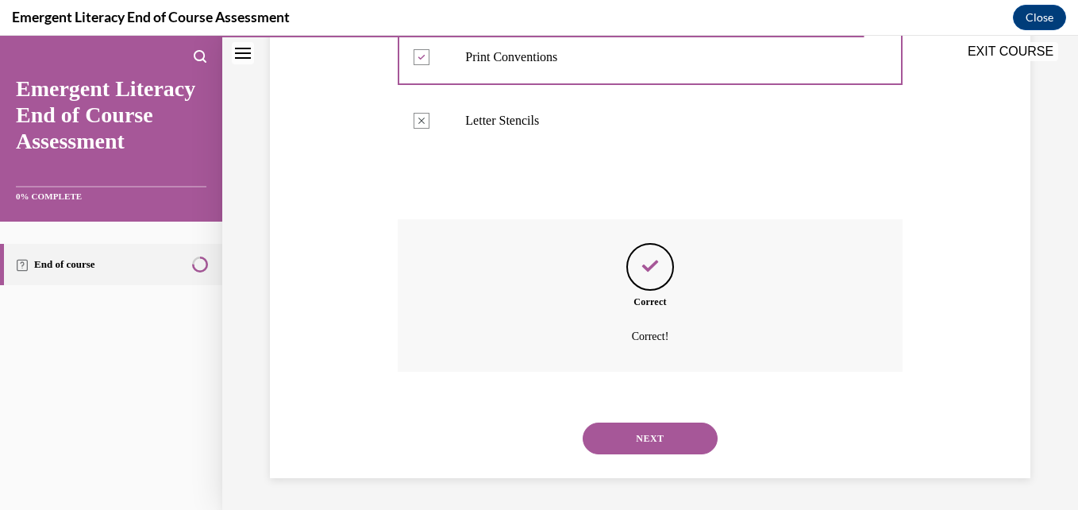
click at [634, 452] on button "NEXT" at bounding box center [650, 438] width 135 height 32
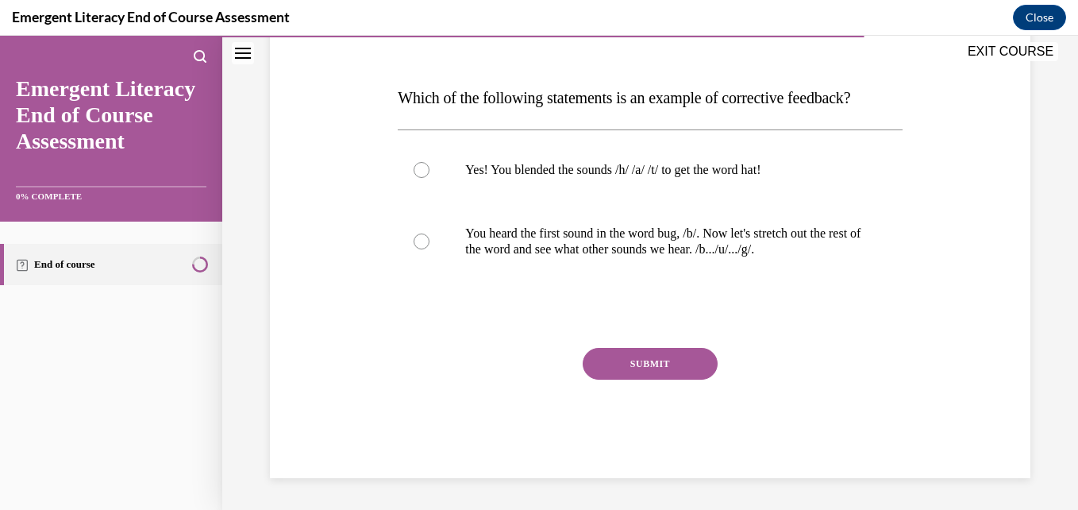
scroll to position [176, 0]
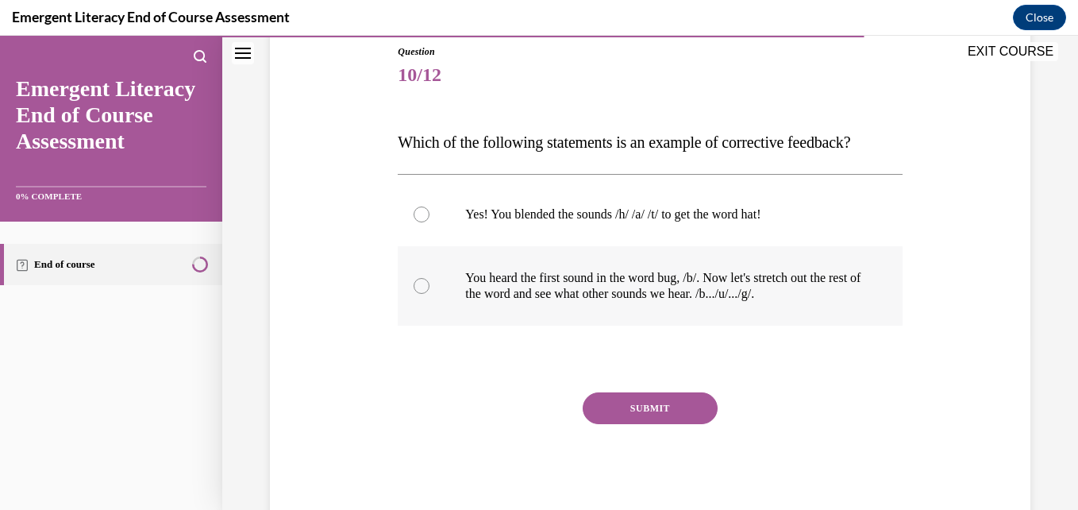
click at [430, 294] on label "You heard the first sound in the word bug, /b/. Now let's stretch out the rest …" at bounding box center [650, 285] width 504 height 79
click at [429, 294] on input "You heard the first sound in the word bug, /b/. Now let's stretch out the rest …" at bounding box center [422, 286] width 16 height 16
radio input "true"
click at [421, 224] on label "Yes! You blended the sounds /h/ /a/ /t/ to get the word hat!" at bounding box center [650, 215] width 504 height 64
click at [421, 222] on input "Yes! You blended the sounds /h/ /a/ /t/ to get the word hat!" at bounding box center [422, 214] width 16 height 16
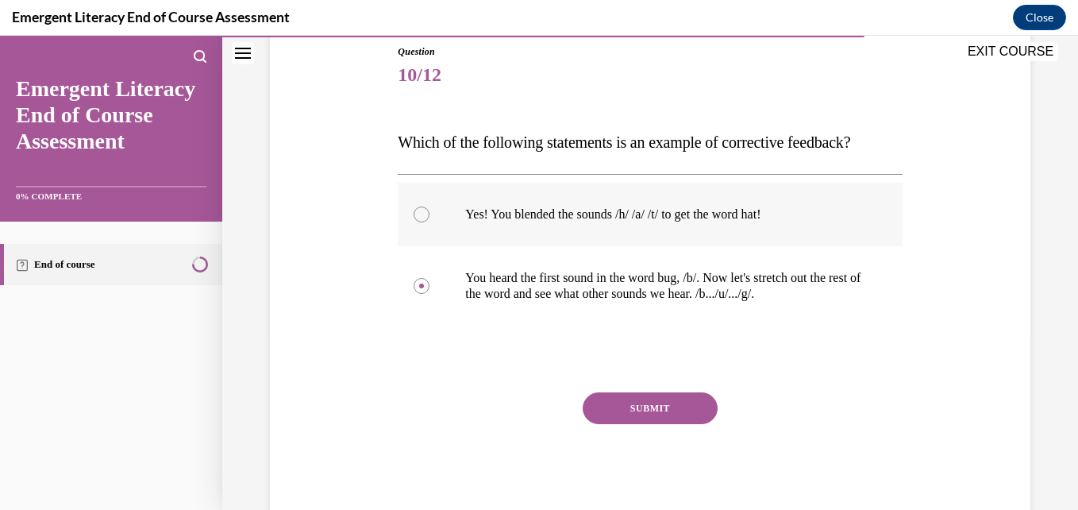
radio input "true"
drag, startPoint x: 614, startPoint y: 409, endPoint x: 545, endPoint y: 406, distance: 68.3
click at [545, 406] on div "SUBMIT" at bounding box center [650, 431] width 504 height 79
click at [618, 410] on button "SUBMIT" at bounding box center [650, 408] width 135 height 32
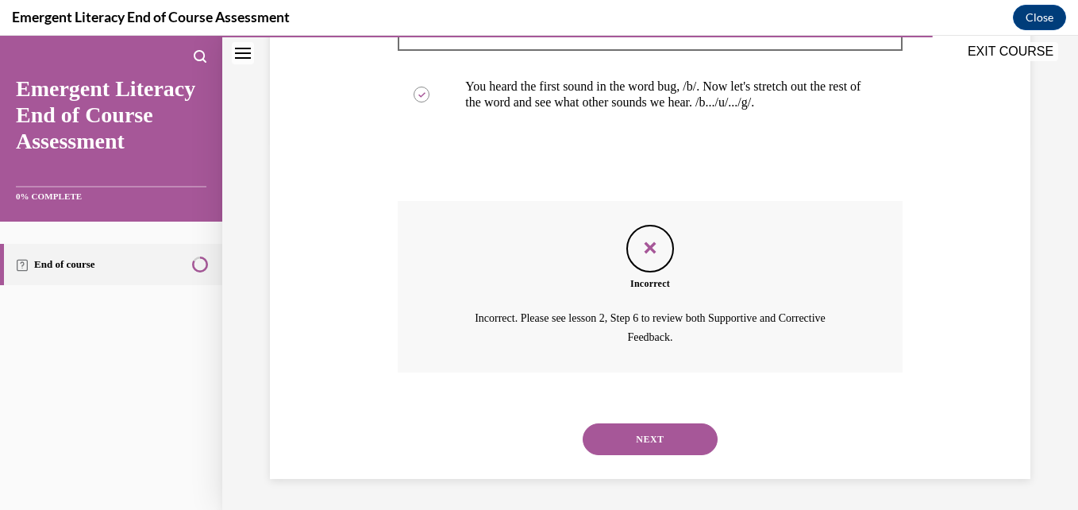
scroll to position [368, 0]
click at [641, 439] on button "NEXT" at bounding box center [650, 438] width 135 height 32
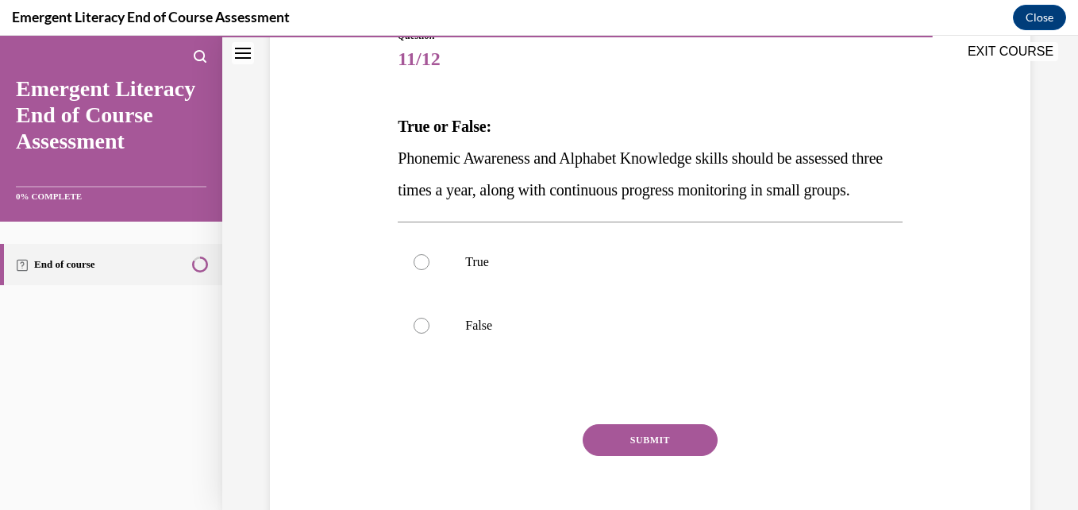
scroll to position [194, 0]
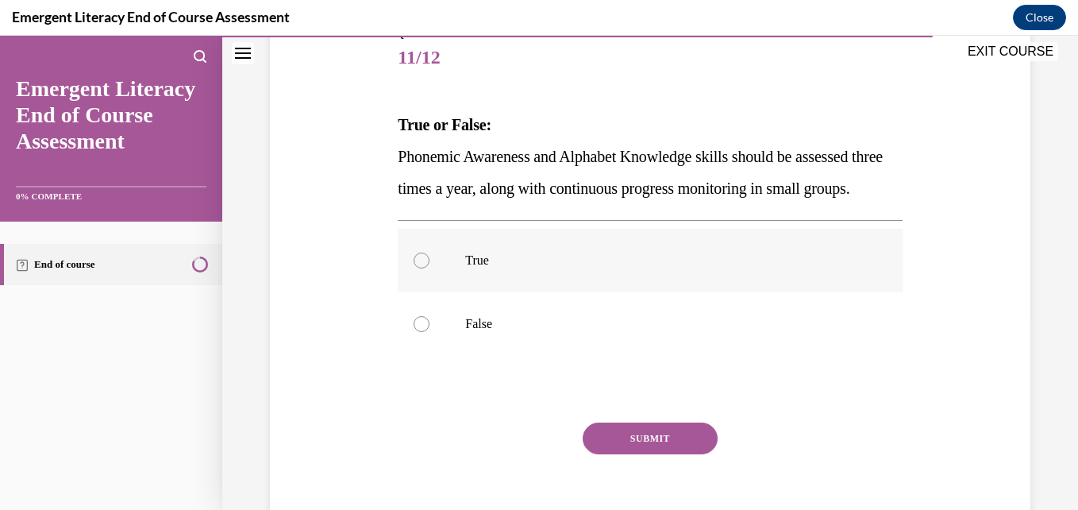
click at [425, 268] on div at bounding box center [422, 260] width 16 height 16
click at [425, 268] on input "True" at bounding box center [422, 260] width 16 height 16
radio input "true"
click at [644, 454] on button "SUBMIT" at bounding box center [650, 438] width 135 height 32
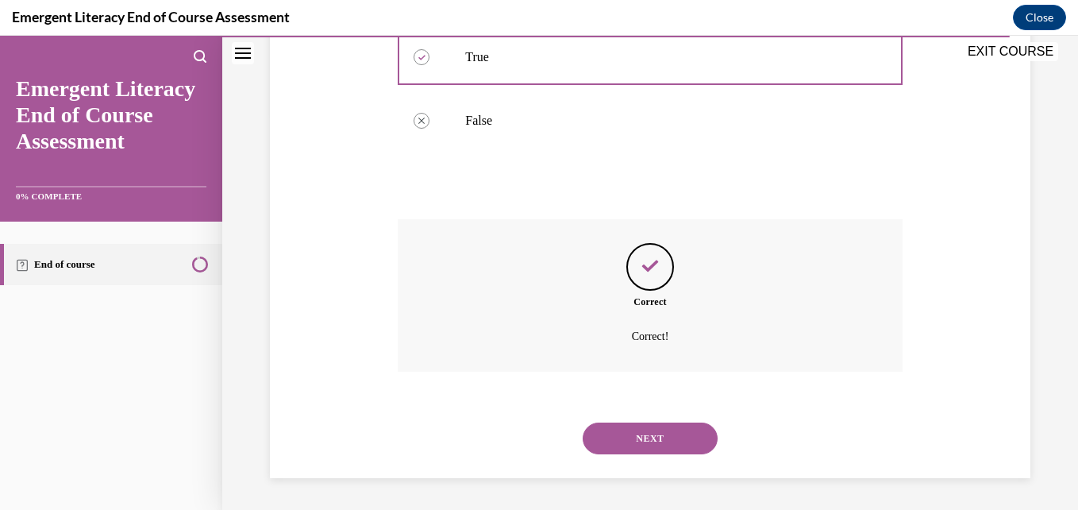
scroll to position [429, 0]
click at [632, 449] on button "NEXT" at bounding box center [650, 438] width 135 height 32
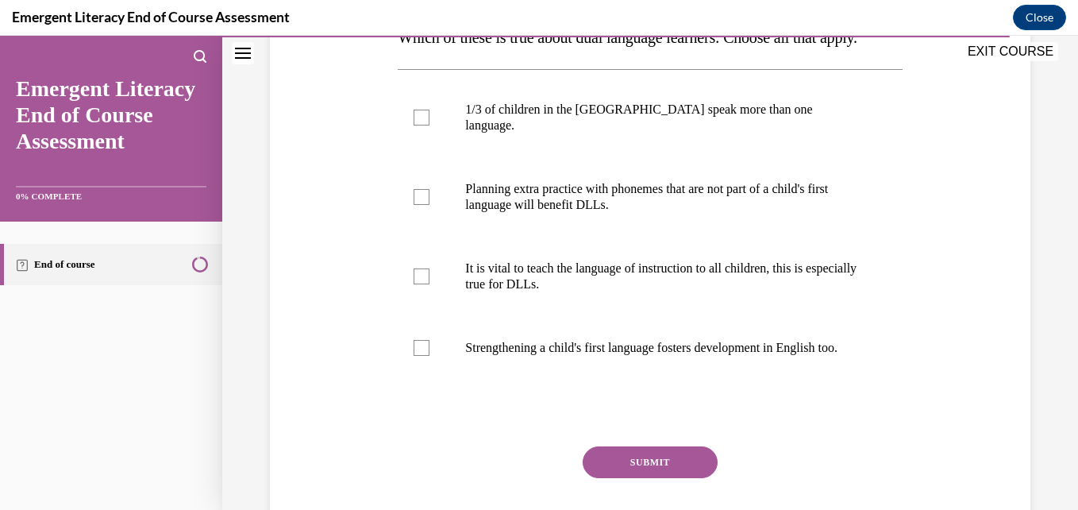
scroll to position [283, 0]
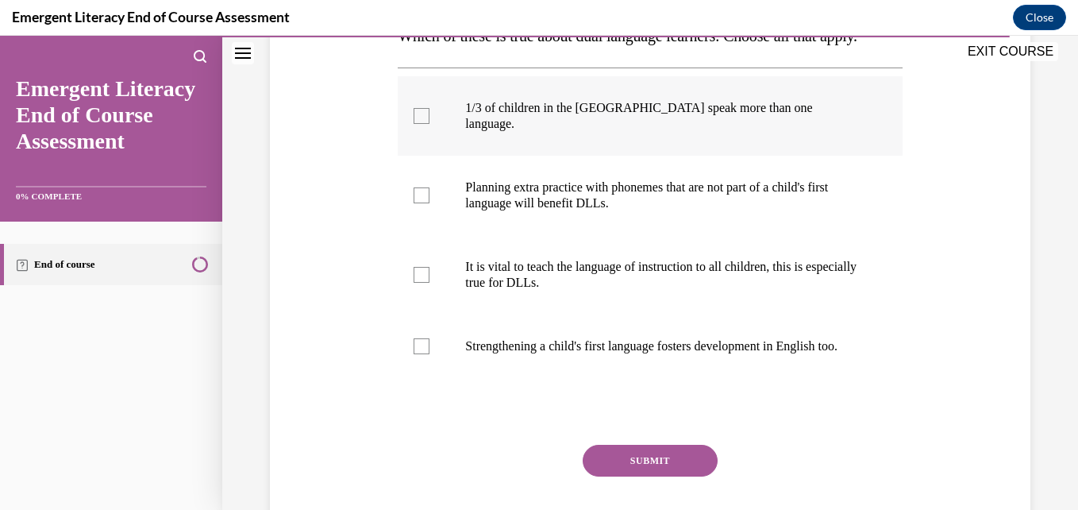
click at [414, 124] on div at bounding box center [422, 116] width 16 height 16
click at [414, 124] on input "1/3 of children in the US speak more than one language." at bounding box center [422, 116] width 16 height 16
checkbox input "true"
click at [418, 203] on div at bounding box center [422, 195] width 16 height 16
click at [418, 203] on input "Planning extra practice with phonemes that are not part of a child's first lang…" at bounding box center [422, 195] width 16 height 16
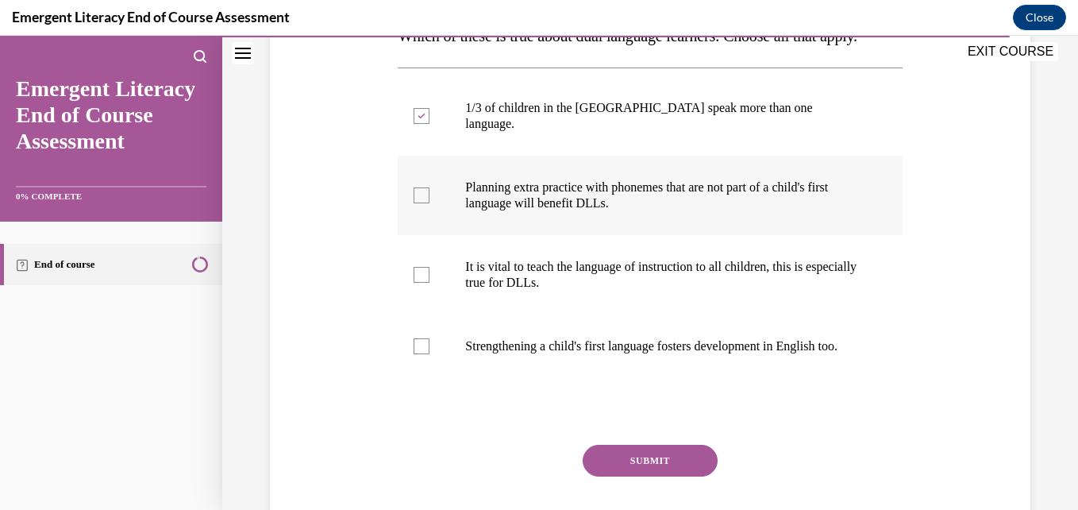
checkbox input "true"
click at [425, 283] on div at bounding box center [422, 275] width 16 height 16
click at [425, 283] on input "It is vital to teach the language of instruction to all children, this is espec…" at bounding box center [422, 275] width 16 height 16
checkbox input "true"
click at [422, 378] on label "Strengthening a child's first language fosters development in English too." at bounding box center [650, 346] width 504 height 64
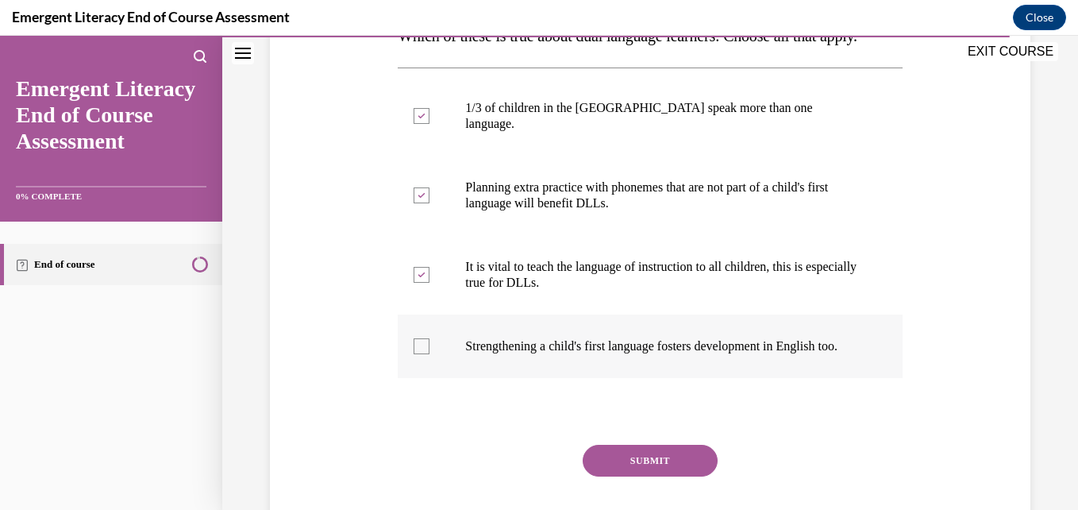
click at [422, 354] on input "Strengthening a child's first language fosters development in English too." at bounding box center [422, 346] width 16 height 16
checkbox input "true"
click at [652, 476] on button "SUBMIT" at bounding box center [650, 461] width 135 height 32
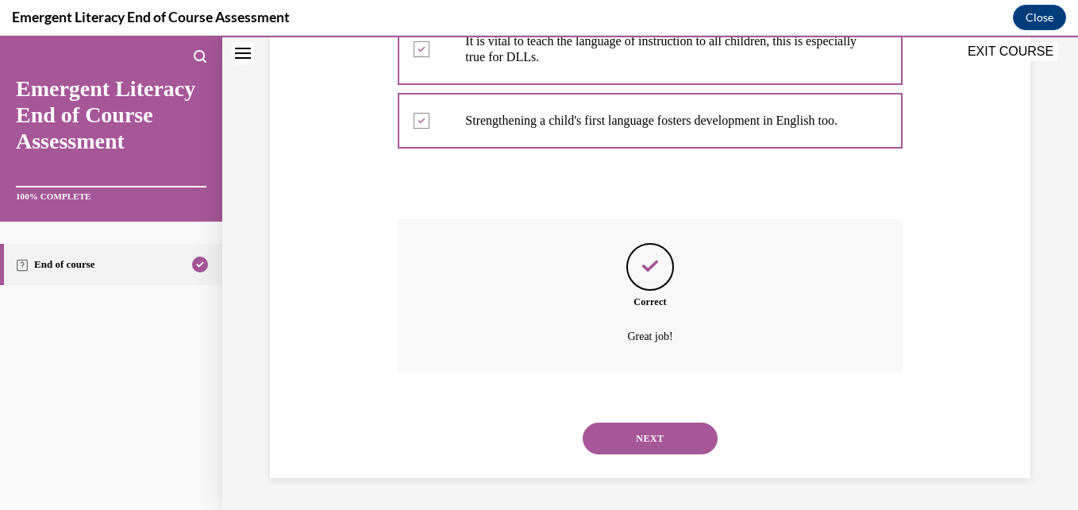
scroll to position [540, 0]
click at [656, 446] on button "NEXT" at bounding box center [650, 438] width 135 height 32
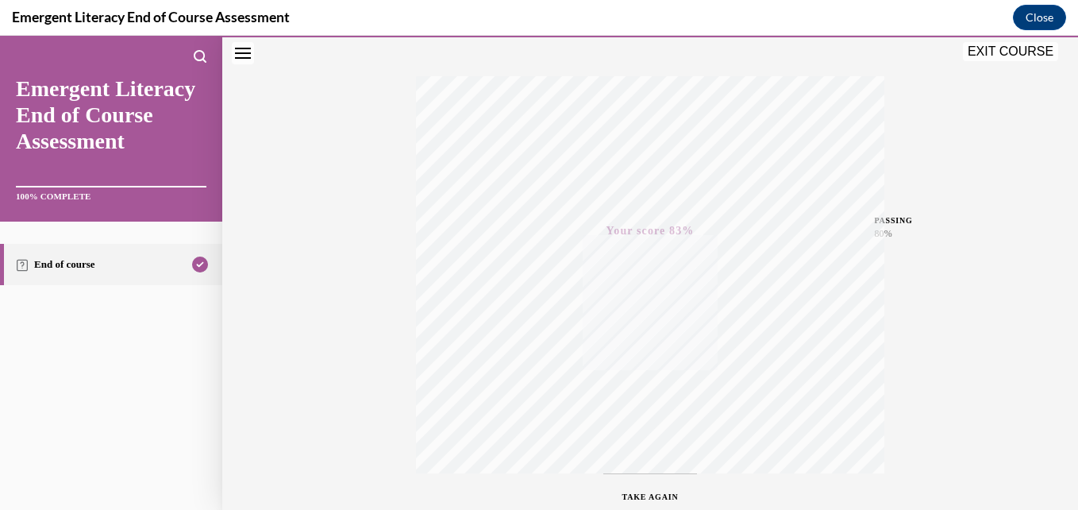
scroll to position [199, 0]
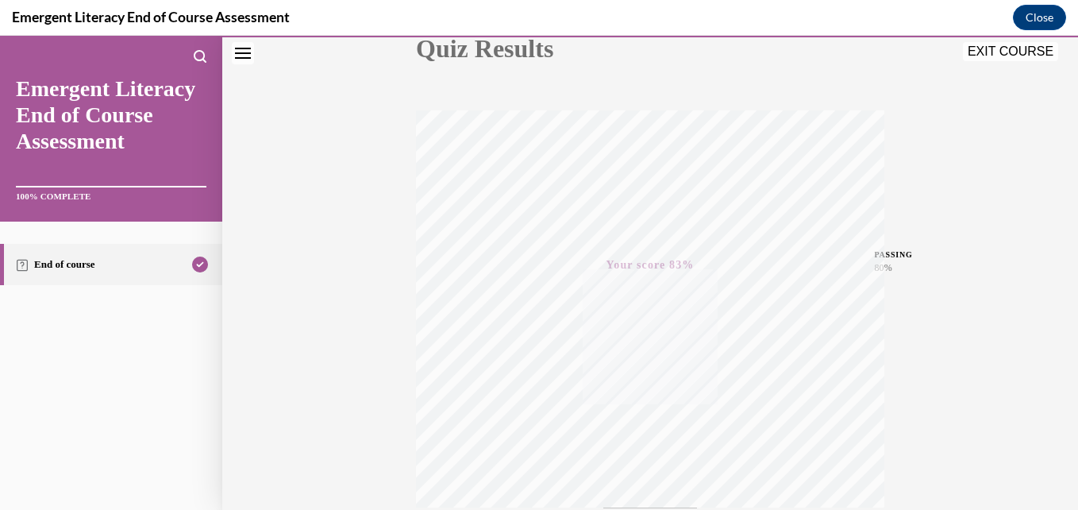
click at [1000, 44] on button "EXIT COURSE" at bounding box center [1010, 51] width 95 height 19
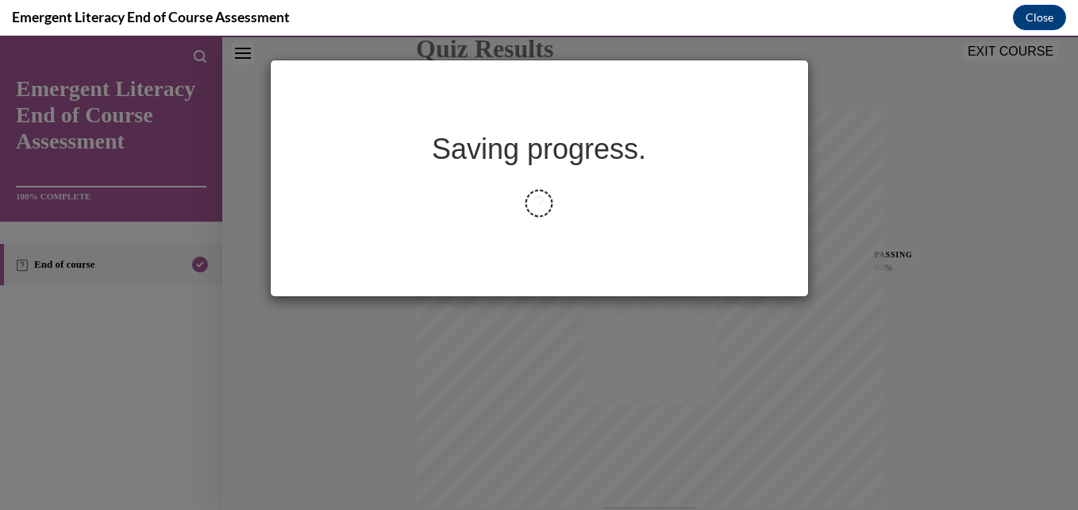
click at [1000, 44] on div "Saving progress." at bounding box center [539, 273] width 1078 height 474
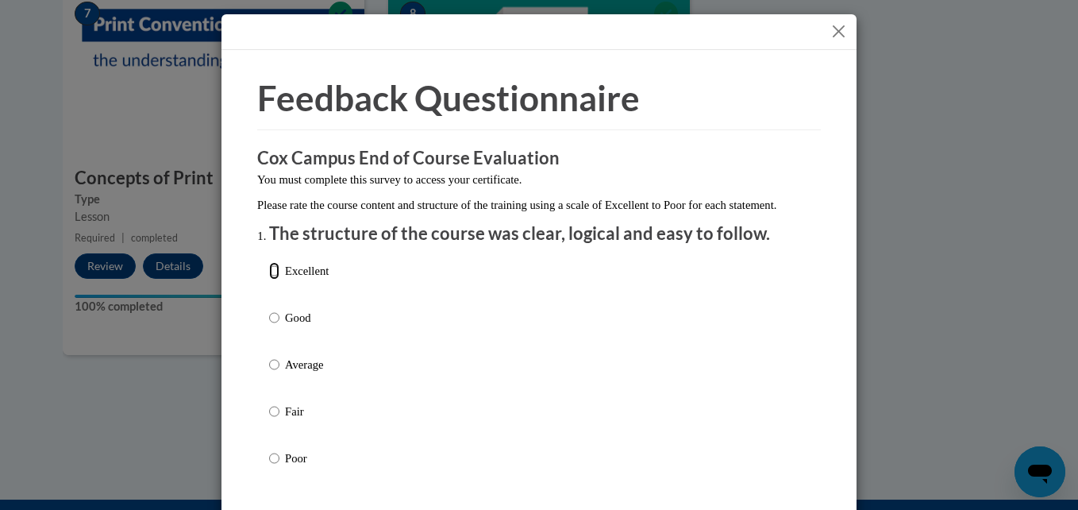
click at [271, 279] on input "Excellent" at bounding box center [274, 270] width 10 height 17
radio input "true"
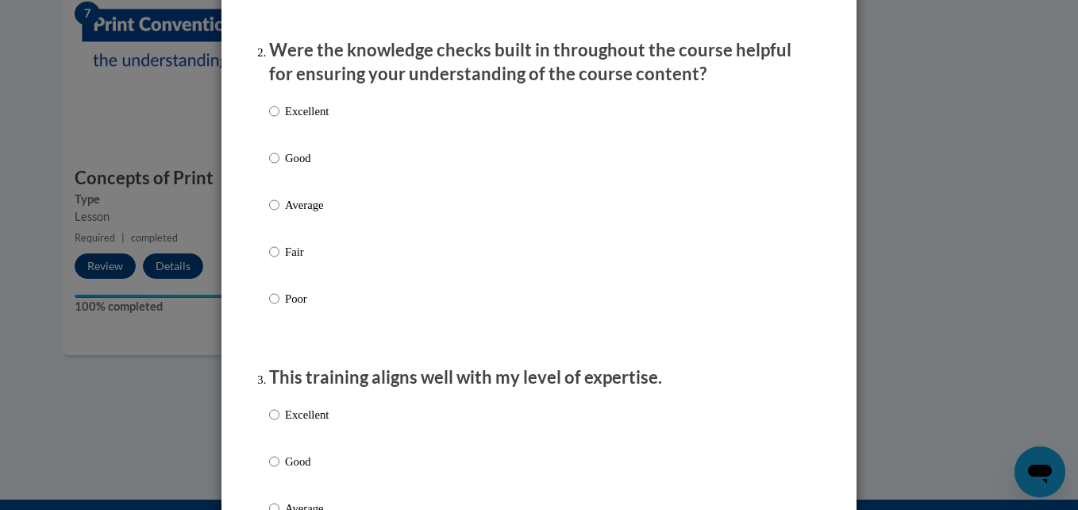
scroll to position [503, 0]
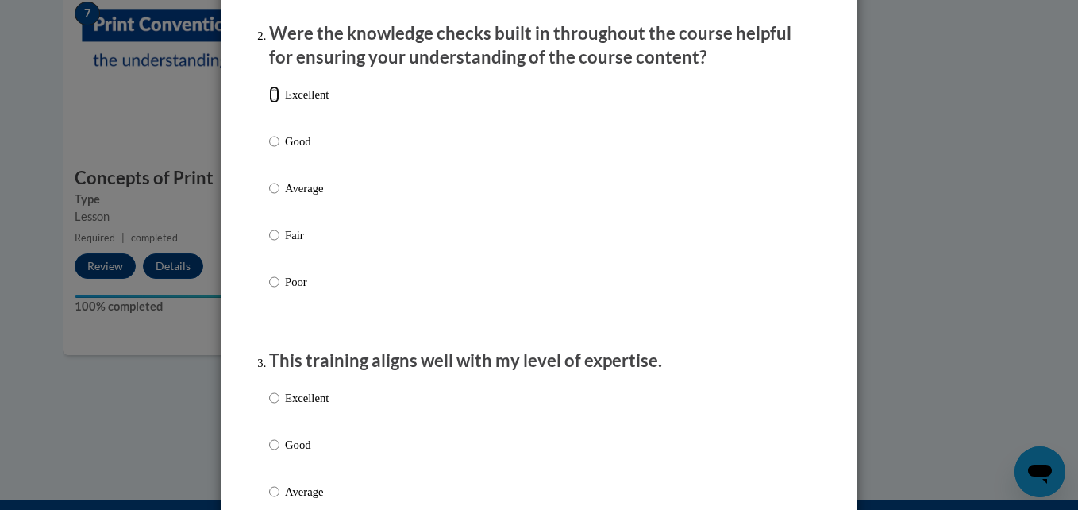
click at [270, 103] on input "Excellent" at bounding box center [274, 94] width 10 height 17
radio input "true"
click at [270, 406] on input "Excellent" at bounding box center [274, 397] width 10 height 17
radio input "true"
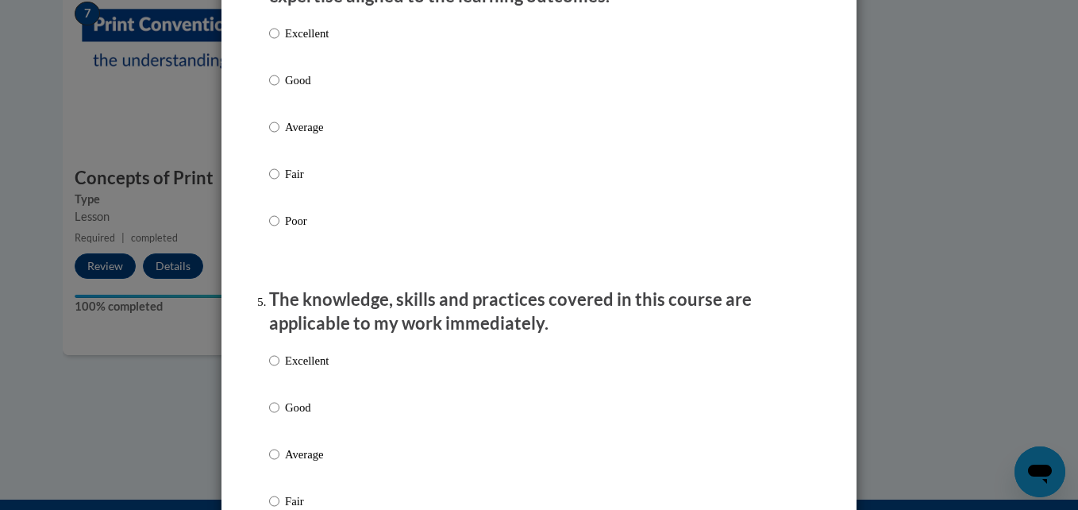
scroll to position [1179, 0]
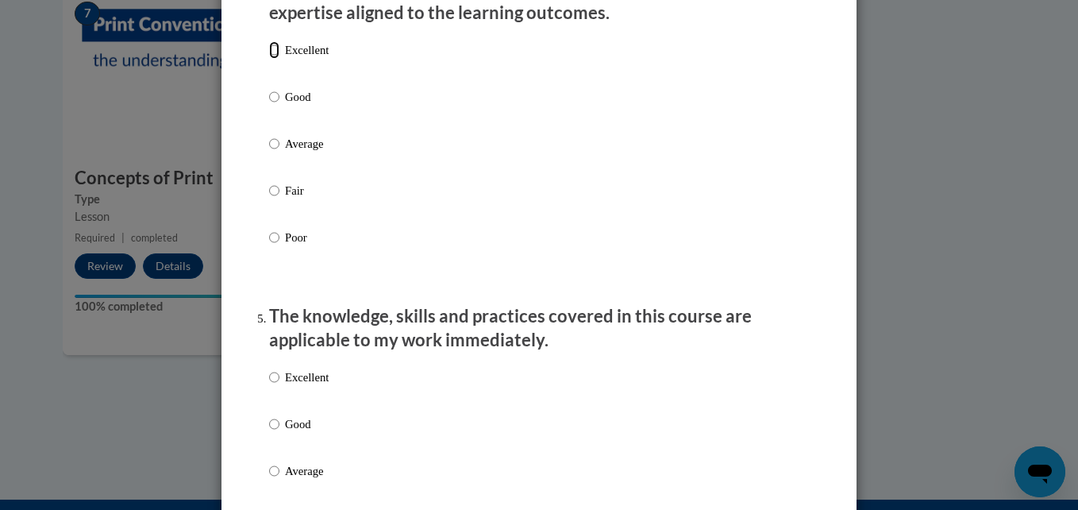
click at [270, 59] on input "Excellent" at bounding box center [274, 49] width 10 height 17
radio input "true"
click at [270, 59] on input "Excellent" at bounding box center [274, 49] width 10 height 17
click at [269, 386] on input "Excellent" at bounding box center [274, 376] width 10 height 17
radio input "true"
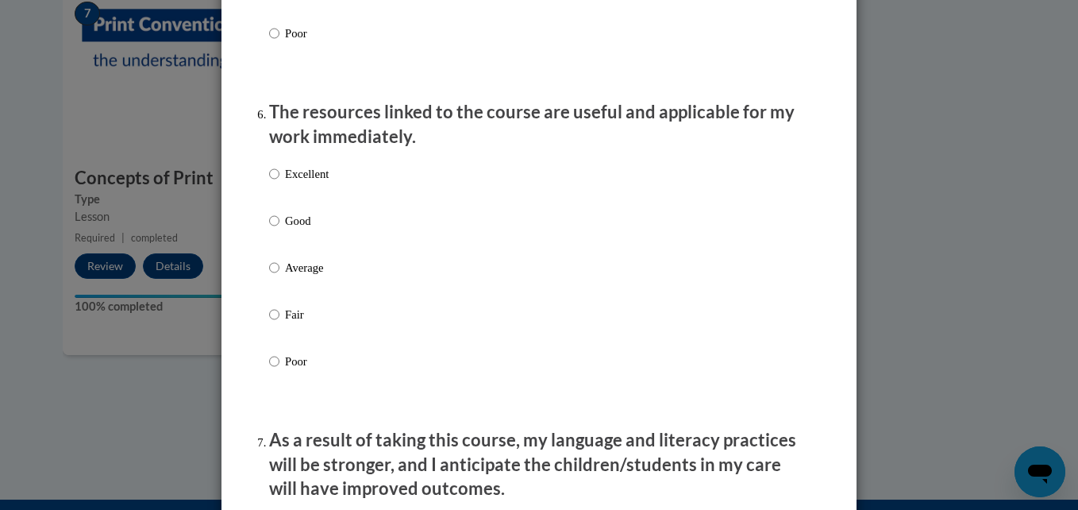
scroll to position [1715, 0]
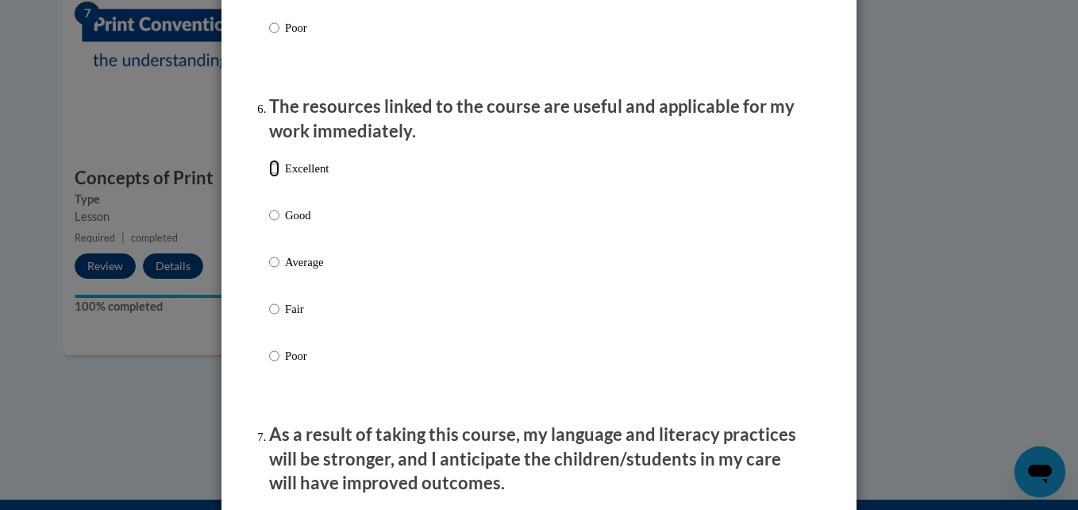
click at [270, 177] on input "Excellent" at bounding box center [274, 168] width 10 height 17
radio input "true"
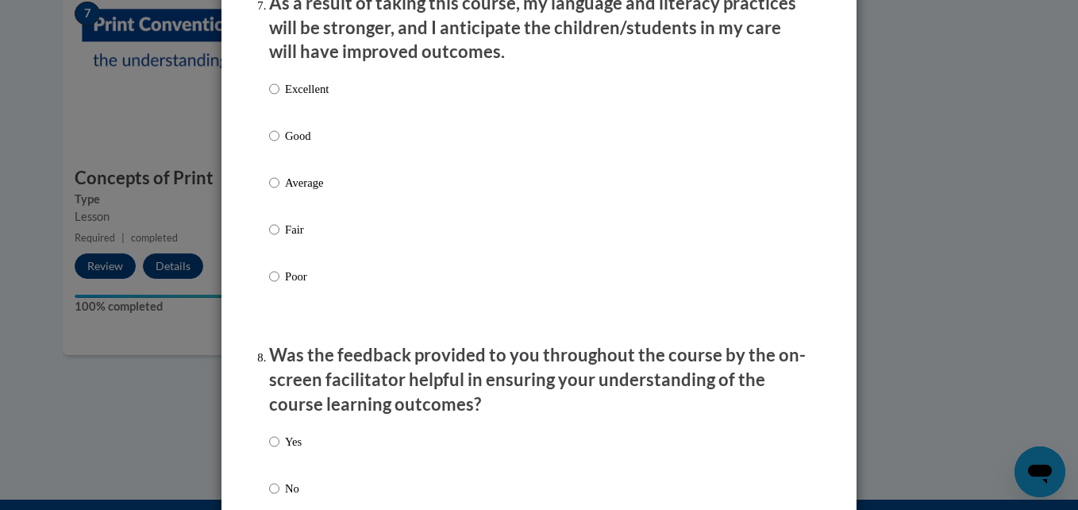
scroll to position [2180, 0]
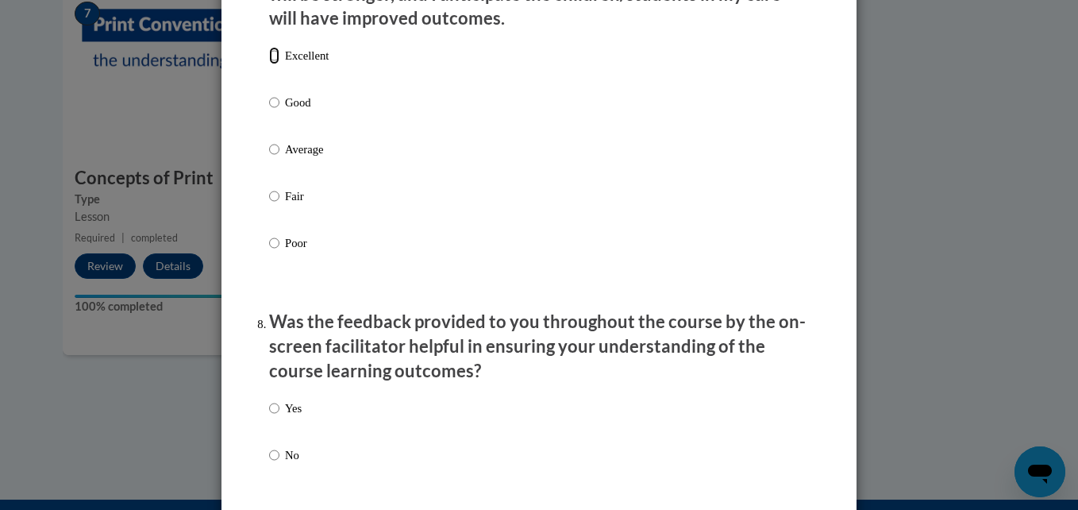
click at [269, 64] on input "Excellent" at bounding box center [274, 55] width 10 height 17
radio input "true"
click at [269, 64] on input "Excellent" at bounding box center [274, 55] width 10 height 17
click at [273, 417] on input "Yes" at bounding box center [274, 407] width 10 height 17
radio input "true"
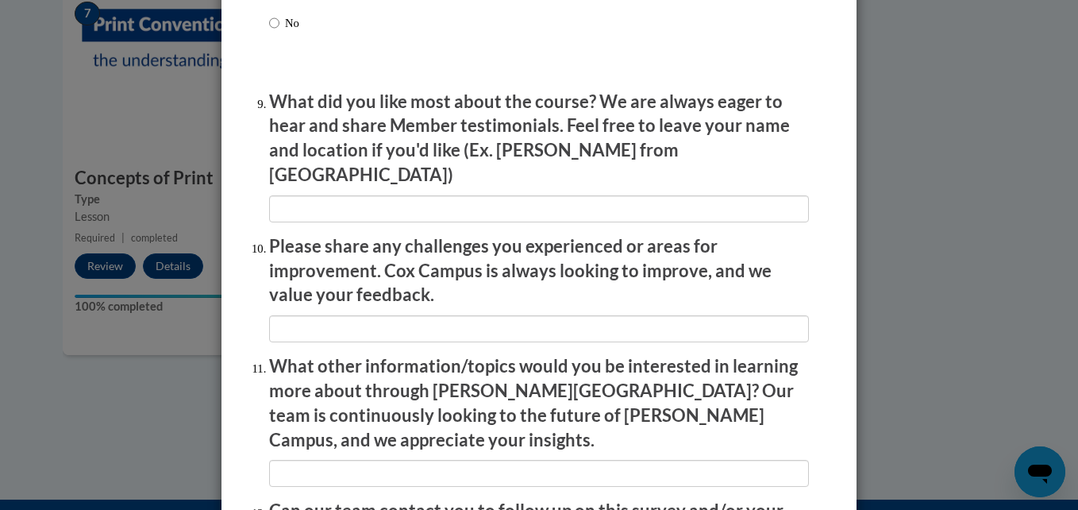
scroll to position [2650, 0]
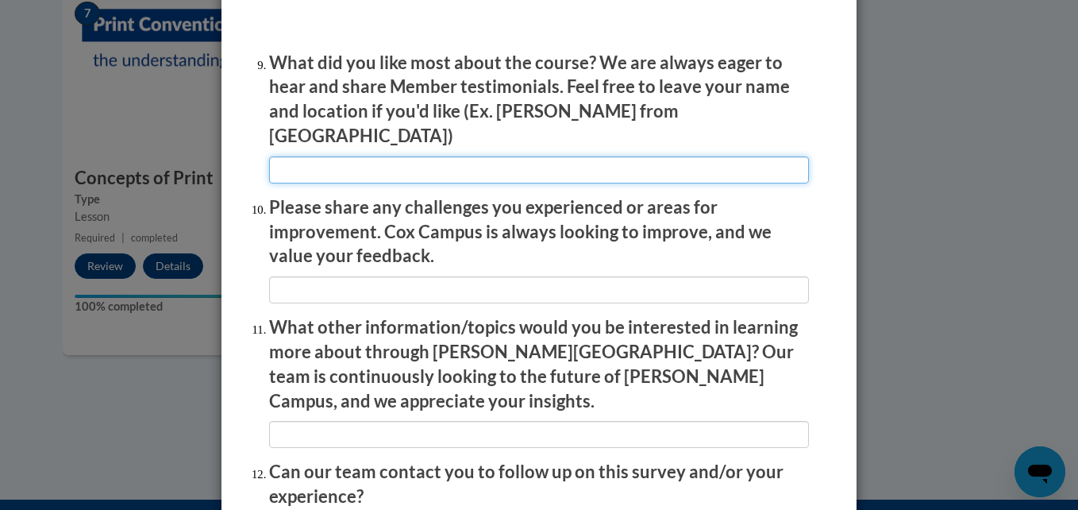
click at [530, 168] on input "textbox" at bounding box center [539, 169] width 540 height 27
type input "How to transition from place to another."
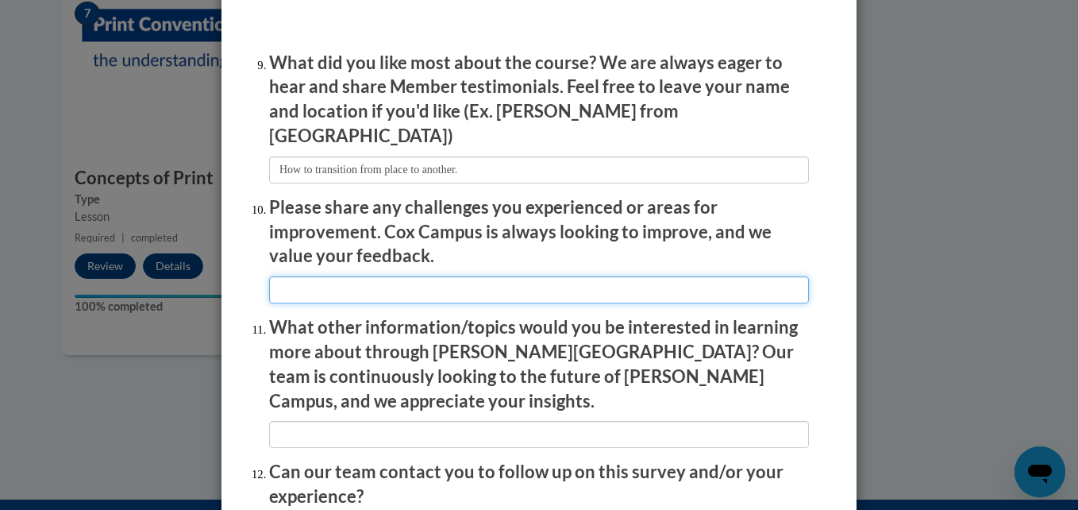
click at [582, 279] on input "textbox" at bounding box center [539, 289] width 540 height 27
type input "I"
type input "I could not pull up on my MacBook air. I had to use another laptop."
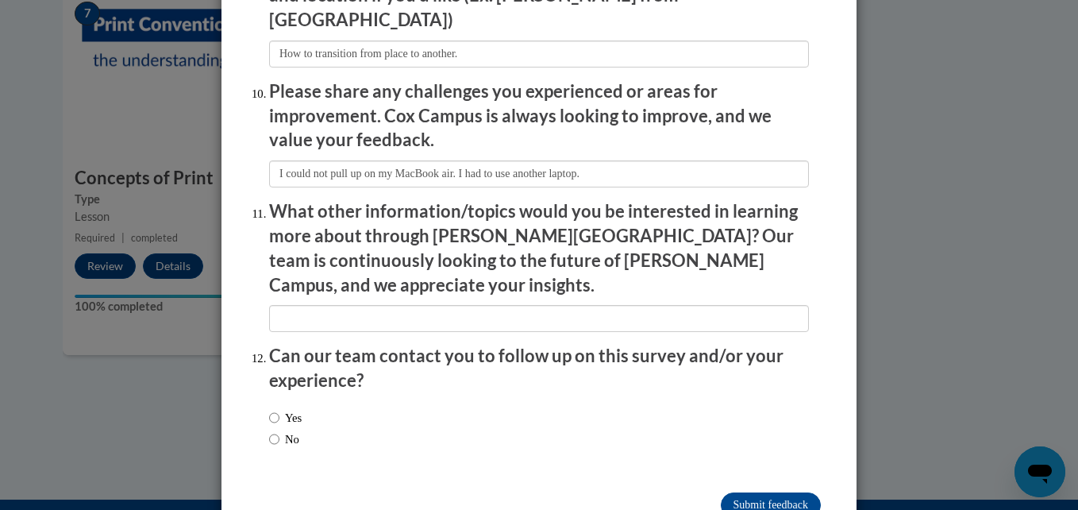
scroll to position [2789, 0]
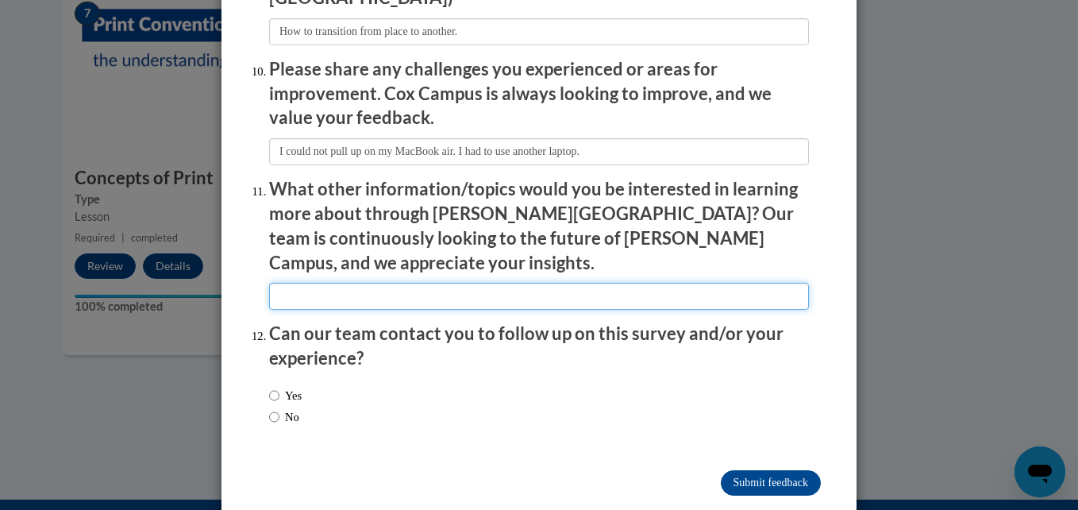
click at [545, 283] on input "textbox" at bounding box center [539, 296] width 540 height 27
type input "N"
type input "Behavioral training"
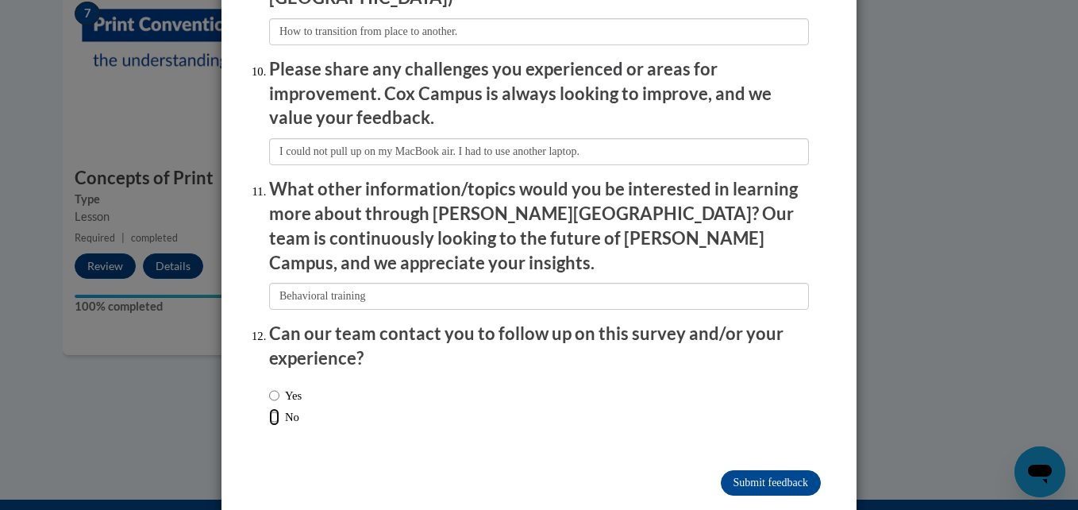
click at [269, 408] on input "No" at bounding box center [274, 416] width 10 height 17
radio input "true"
click at [725, 470] on input "Submit feedback" at bounding box center [771, 482] width 100 height 25
